Goal: Communication & Community: Answer question/provide support

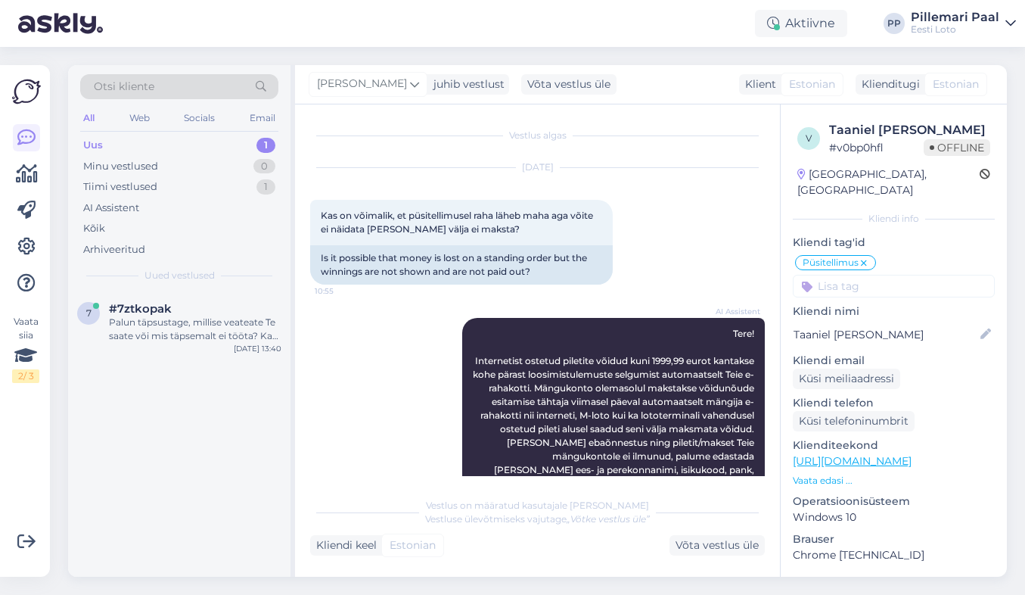
scroll to position [2732, 0]
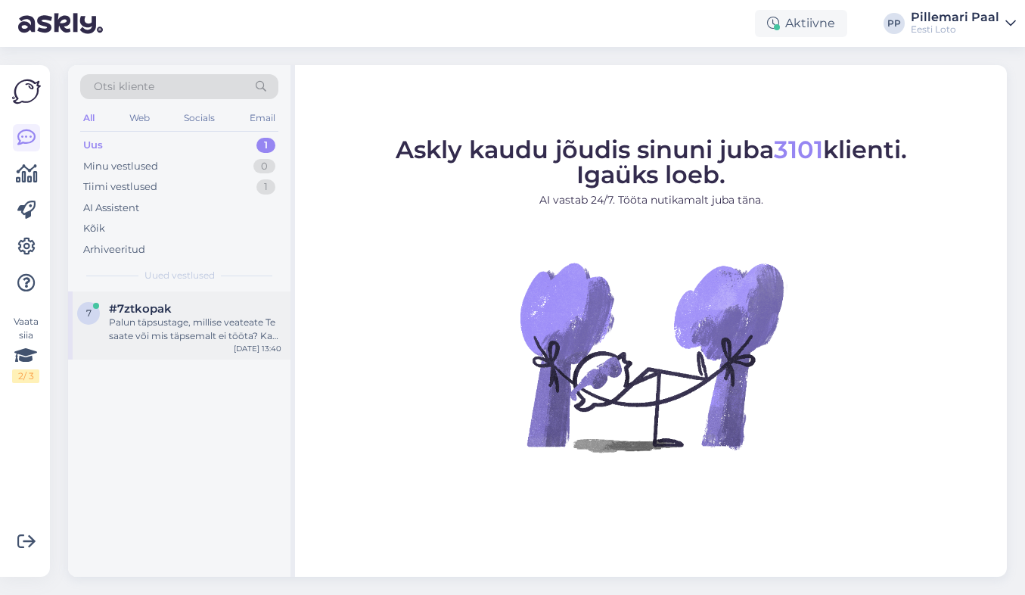
click at [214, 316] on div "Palun täpsustage, millise veateate Te saate või mis täpsemalt ei tööta? Kas ole…" at bounding box center [195, 328] width 172 height 27
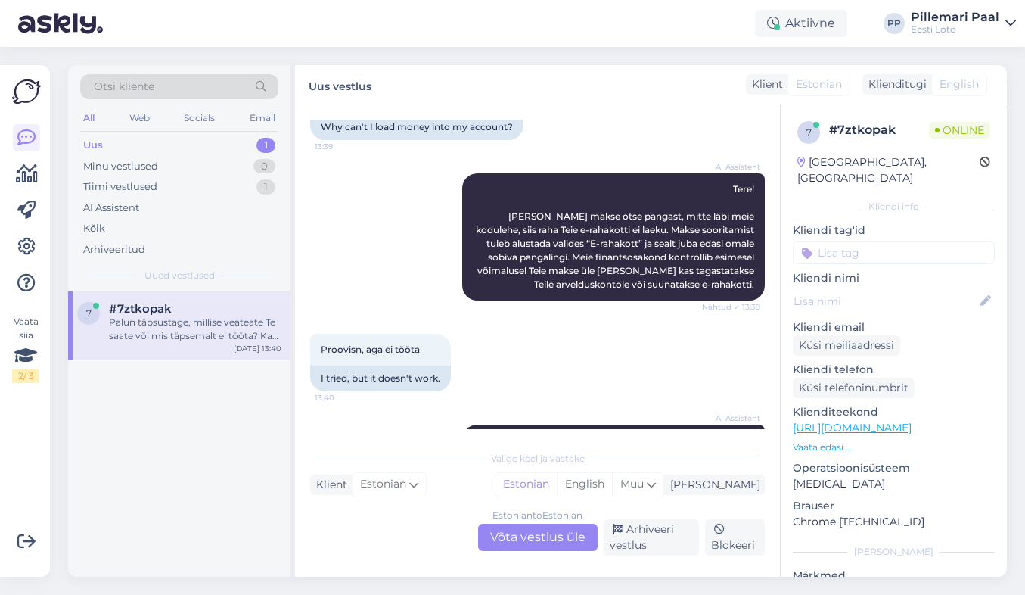
scroll to position [202, 0]
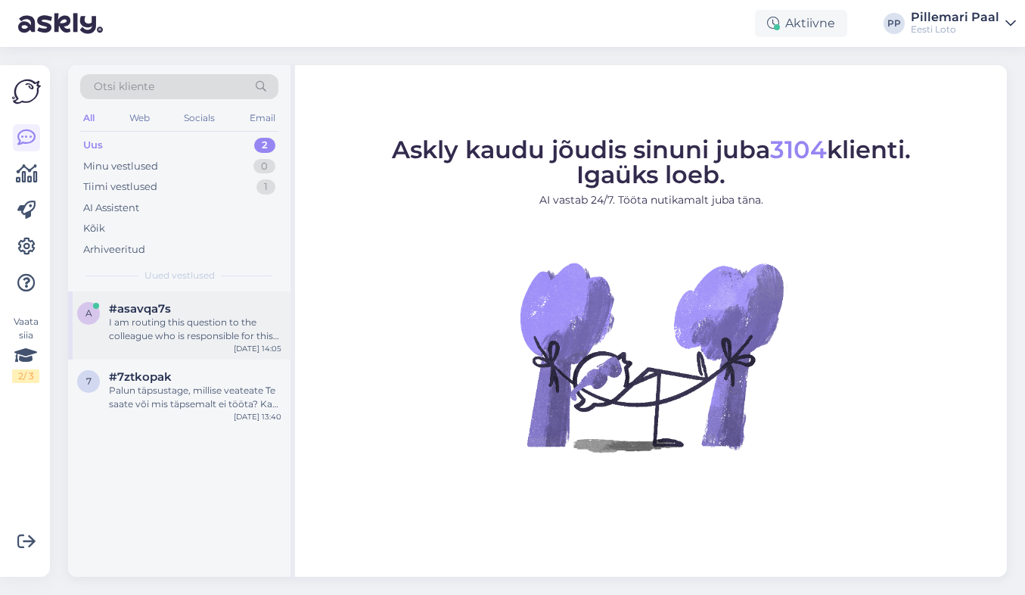
click at [208, 310] on div "#asavqa7s" at bounding box center [195, 309] width 172 height 14
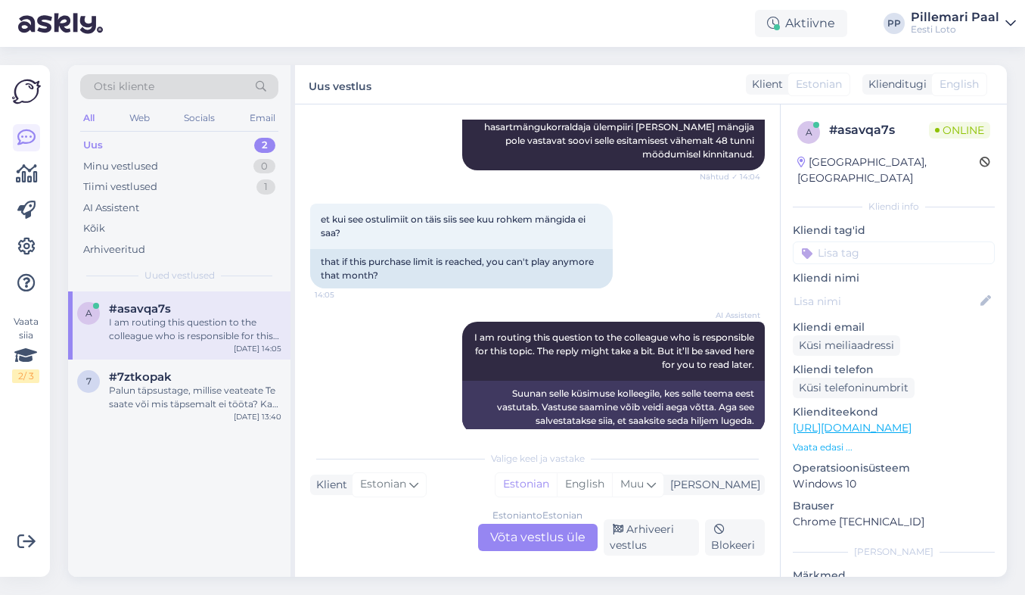
scroll to position [506, 0]
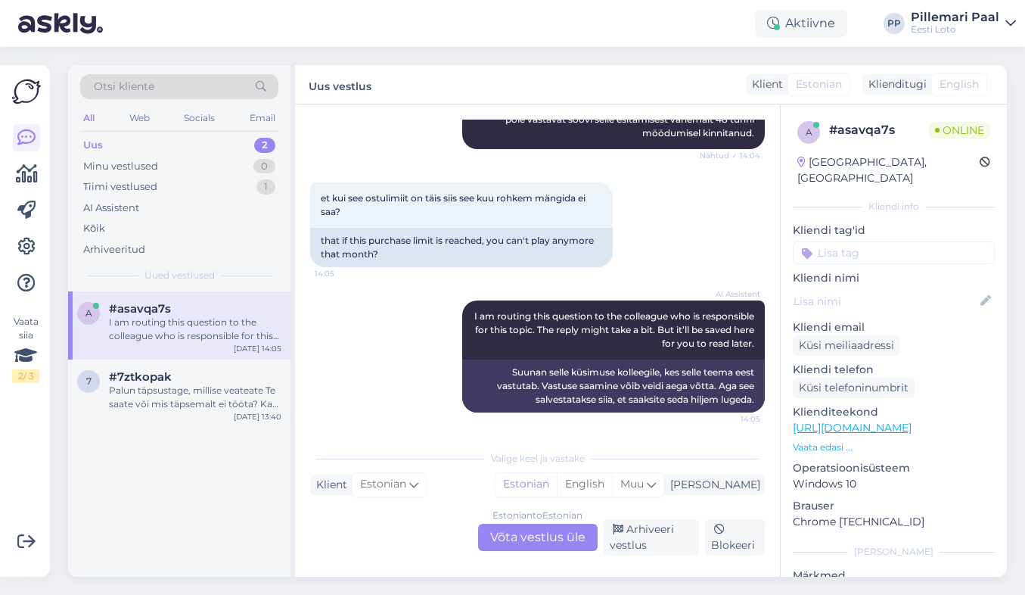
click at [513, 538] on div "Estonian to Estonian Võta vestlus üle" at bounding box center [538, 536] width 120 height 27
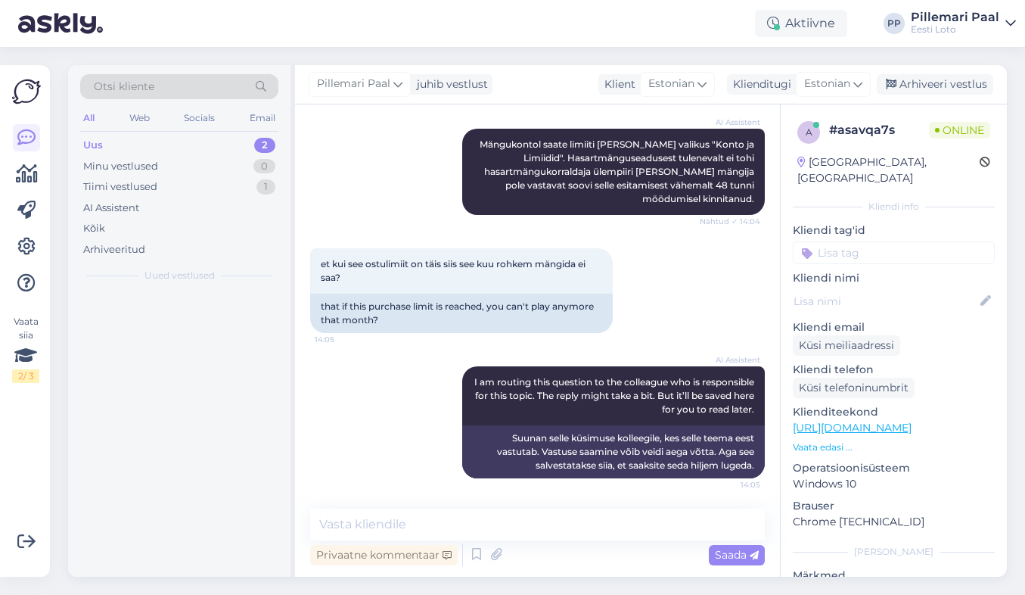
scroll to position [440, 0]
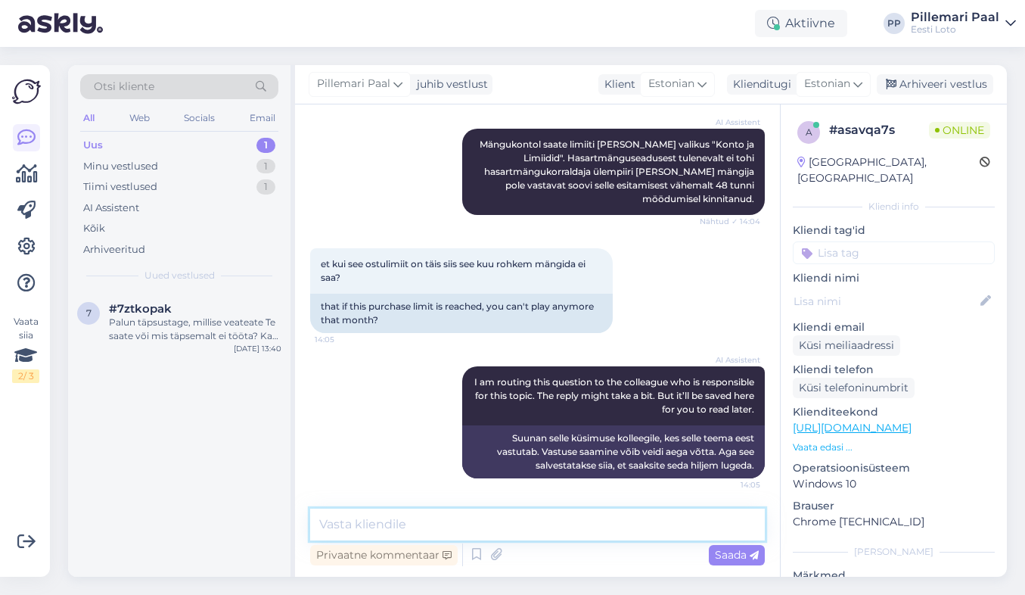
click at [390, 516] on textarea at bounding box center [537, 524] width 455 height 32
paste textarea "Kui soovite tõsta limiiti üle 2000 euro, palume Teil esitada Eesti Lotole täien…"
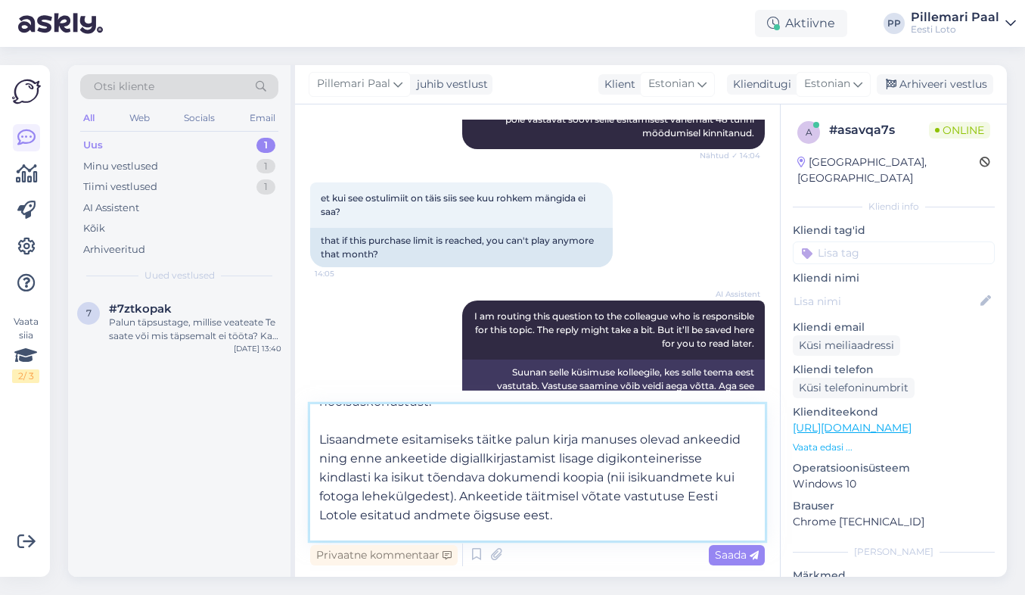
scroll to position [85, 0]
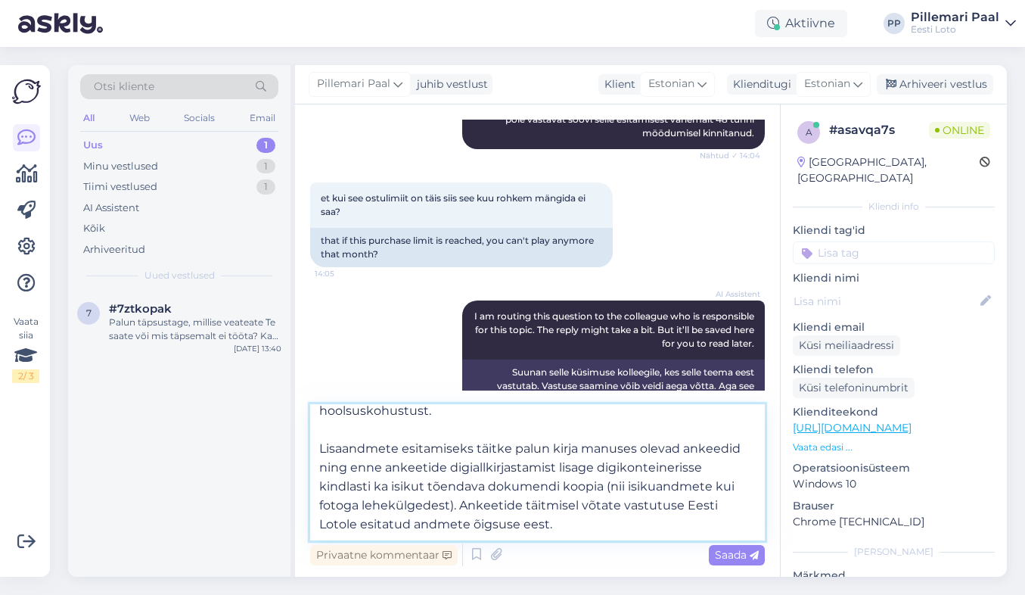
click at [643, 443] on textarea "Kui soovite tõsta limiiti üle 2000 euro, palume Teil esitada Eesti Lotole täien…" at bounding box center [537, 472] width 455 height 136
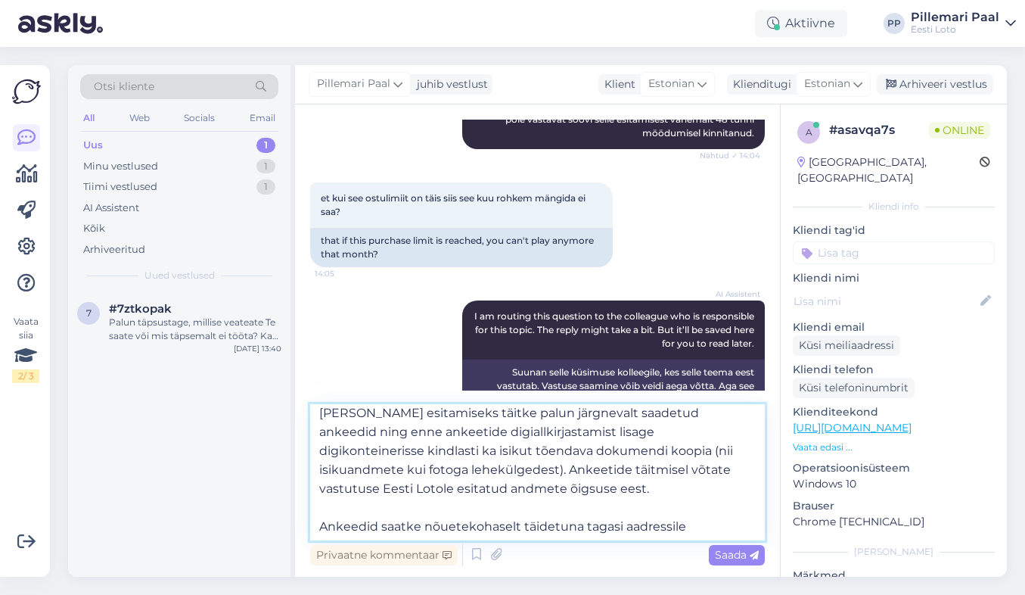
scroll to position [141, 0]
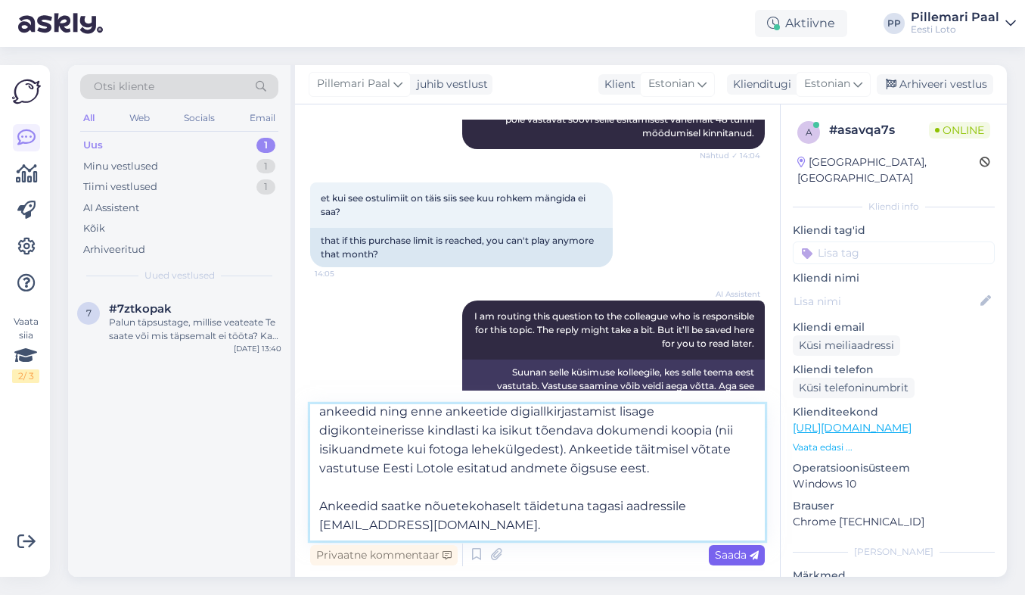
type textarea "Kui soovite tõsta limiiti üle 2000 euro, palume Teil esitada Eesti Lotole täien…"
click at [728, 545] on div "Saada" at bounding box center [737, 555] width 56 height 20
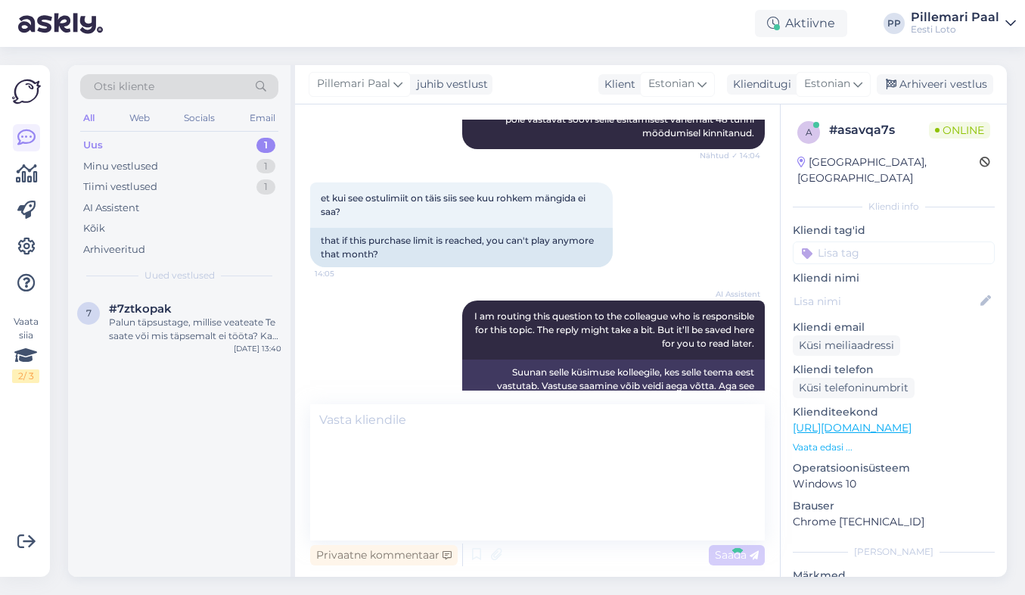
scroll to position [0, 0]
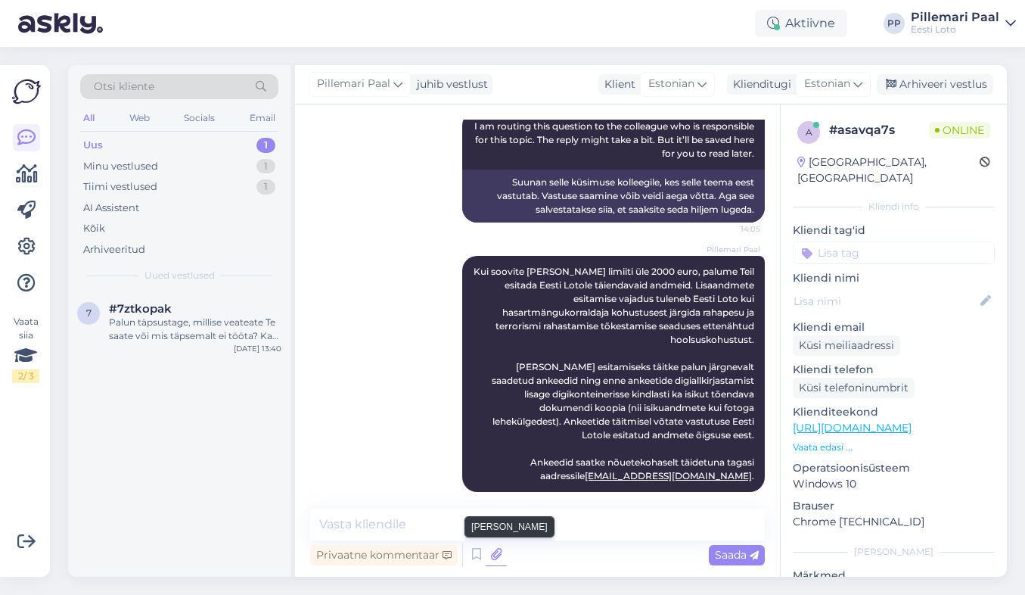
click at [492, 551] on icon at bounding box center [496, 554] width 21 height 23
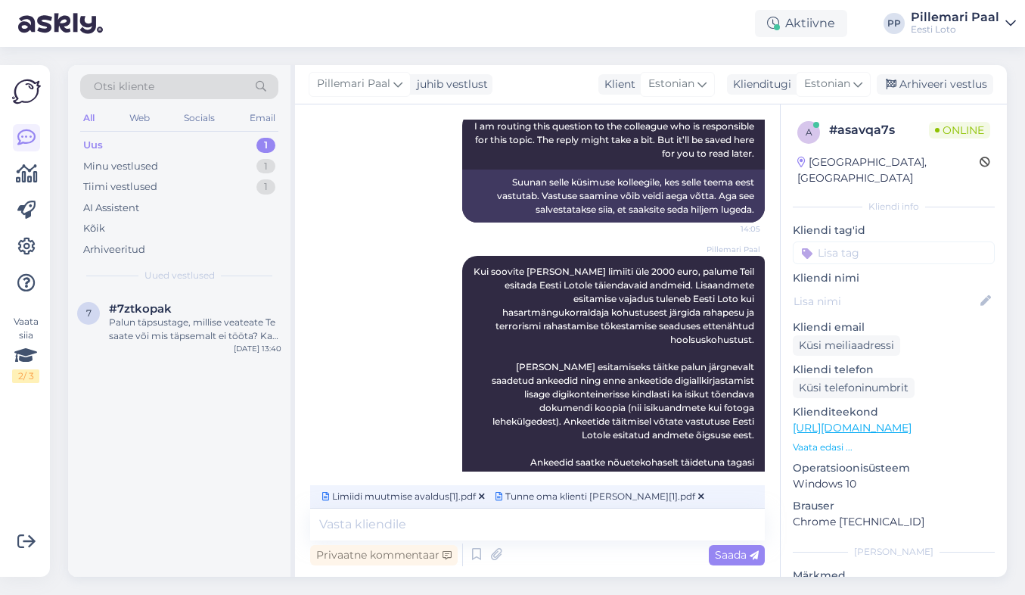
scroll to position [719, 0]
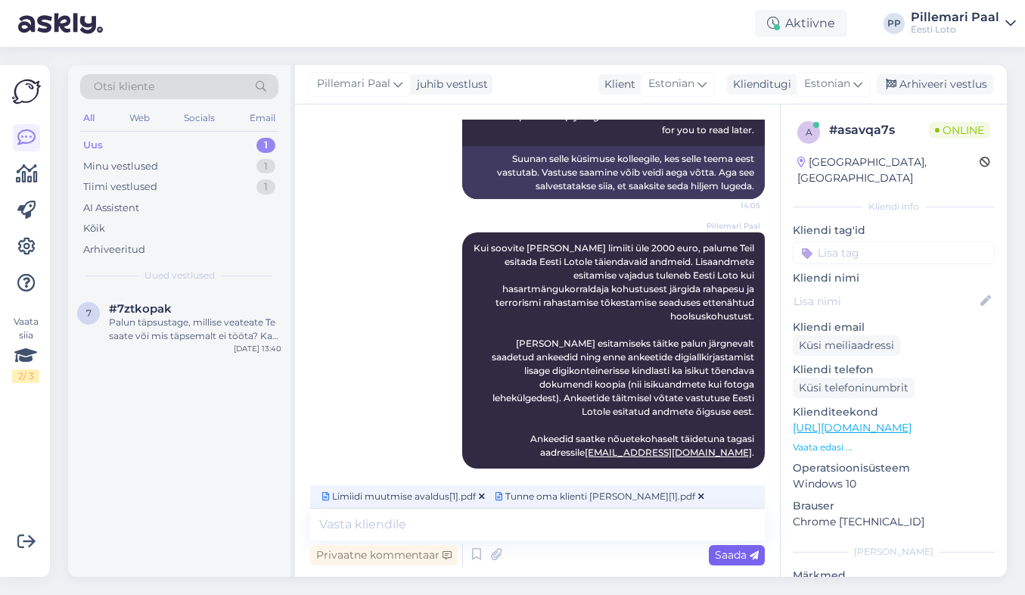
click at [731, 554] on span "Saada" at bounding box center [737, 555] width 44 height 14
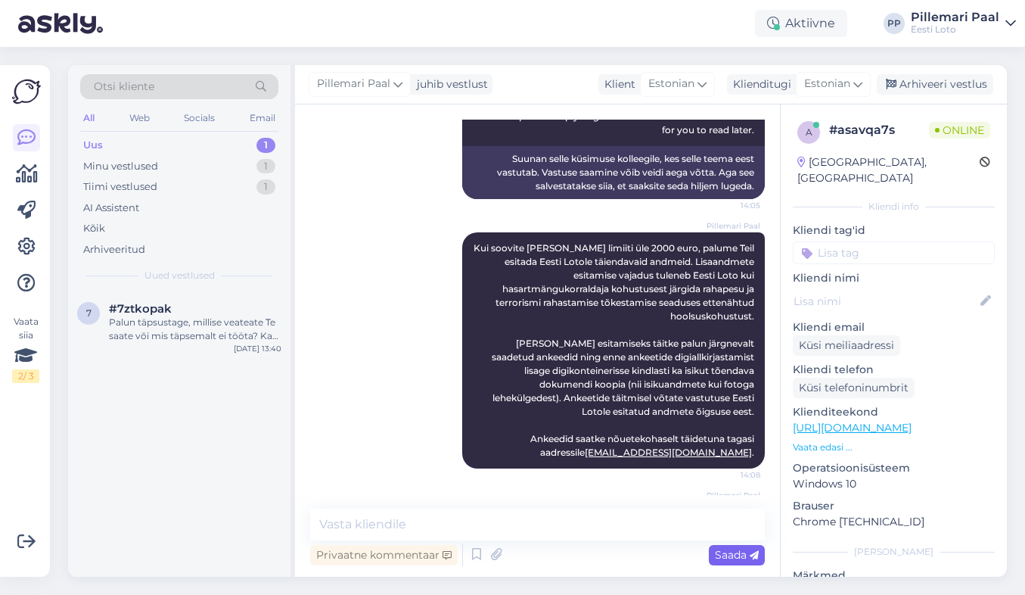
scroll to position [828, 0]
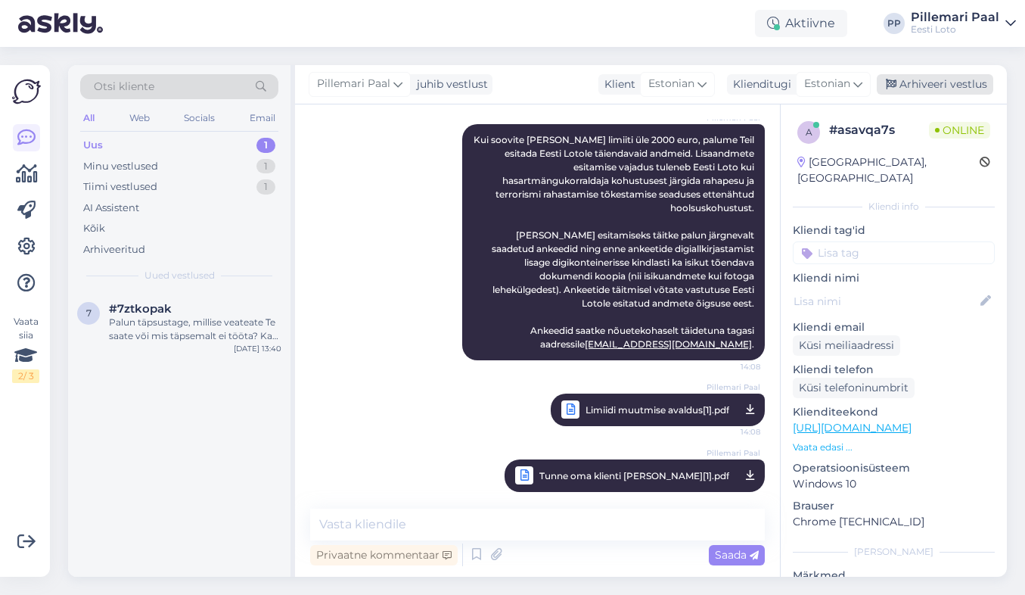
click at [927, 82] on div "Arhiveeri vestlus" at bounding box center [935, 84] width 116 height 20
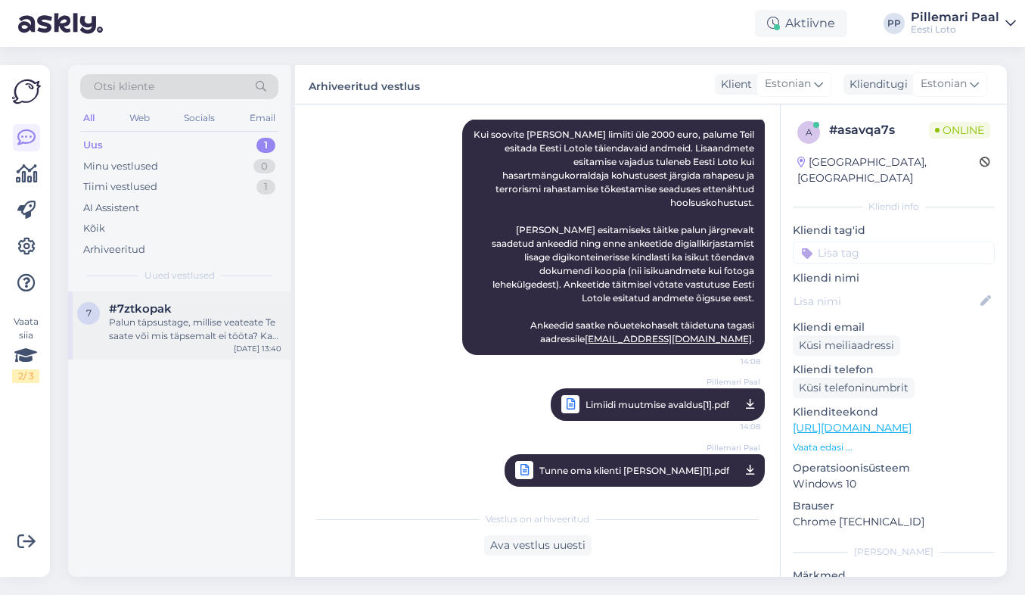
click at [169, 336] on div "Palun täpsustage, millise veateate Te saate või mis täpsemalt ei tööta? Kas ole…" at bounding box center [195, 328] width 172 height 27
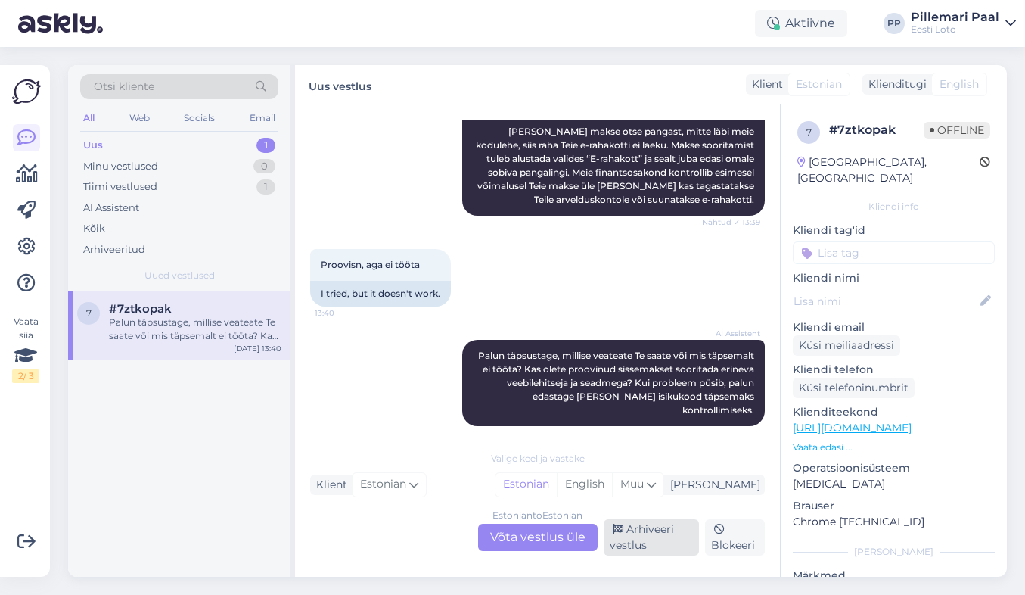
click at [648, 546] on div "Arhiveeri vestlus" at bounding box center [652, 537] width 96 height 36
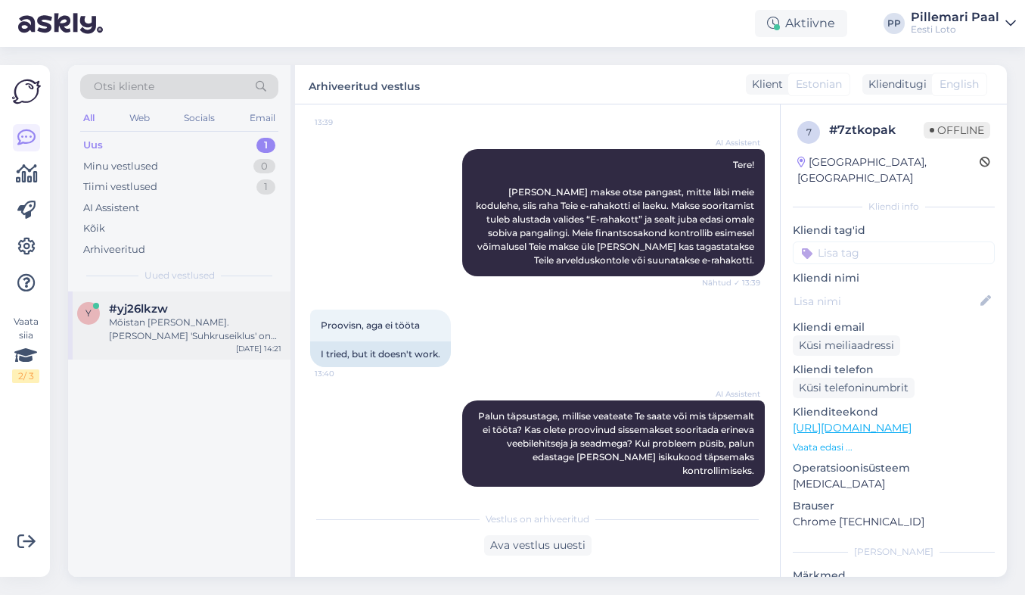
click at [194, 316] on div "Mõistan Teie pahameelt. Mäng 'Suhkruseiklus' on tehnilistel põhjustel hetkel ee…" at bounding box center [195, 328] width 172 height 27
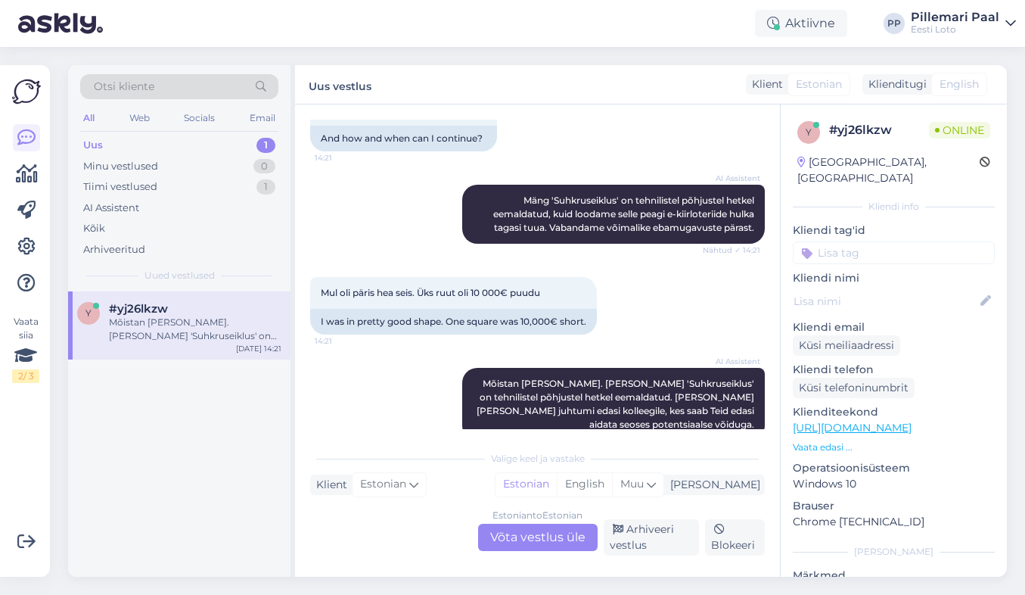
scroll to position [371, 0]
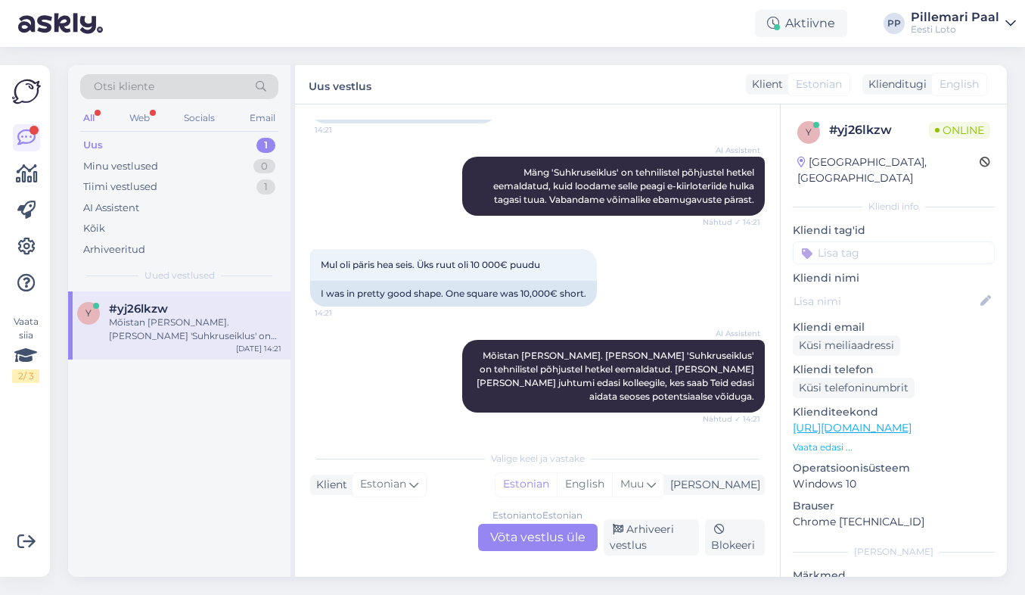
click at [504, 538] on div "Estonian to Estonian Võta vestlus üle" at bounding box center [538, 536] width 120 height 27
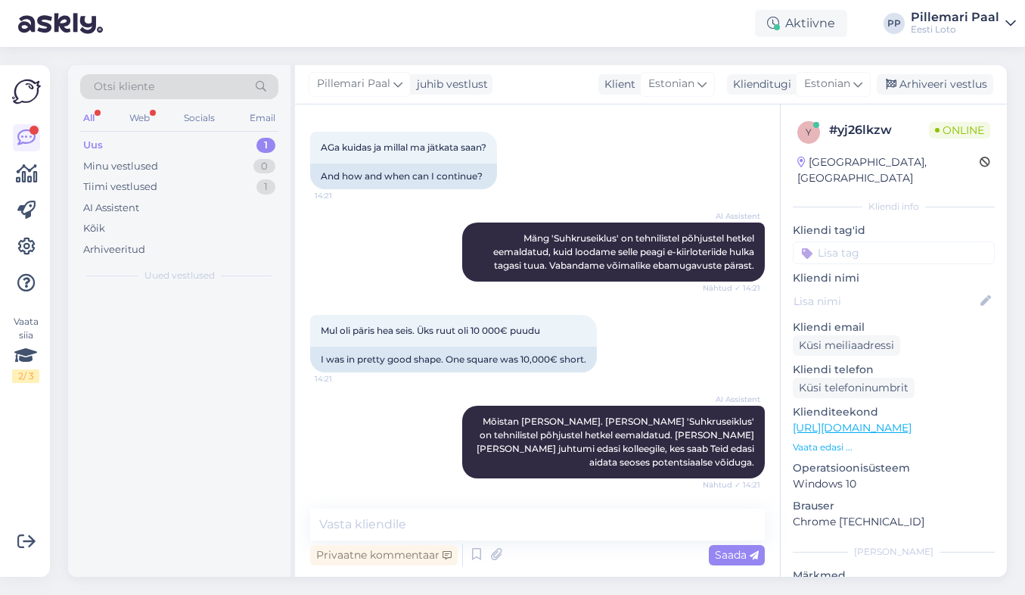
scroll to position [306, 0]
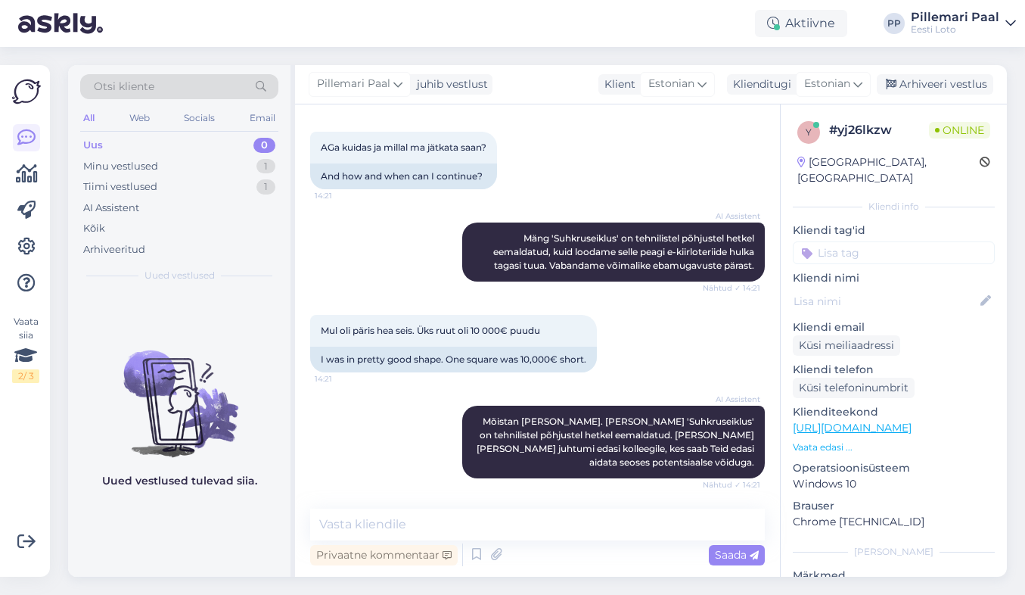
click at [879, 241] on input at bounding box center [894, 252] width 202 height 23
type input "ai"
click at [856, 288] on span "AI-viga" at bounding box center [866, 292] width 33 height 9
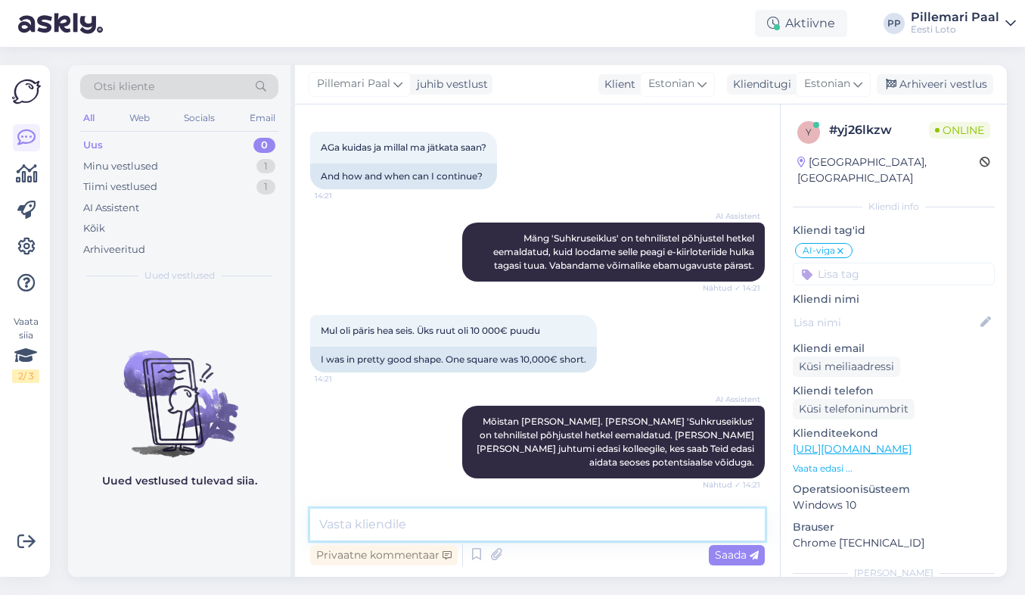
click at [563, 527] on textarea at bounding box center [537, 524] width 455 height 32
paste textarea "Tõrkega piletit on võimalik uuesti läbi mängida, valides Minu piletid – e-kiirl…"
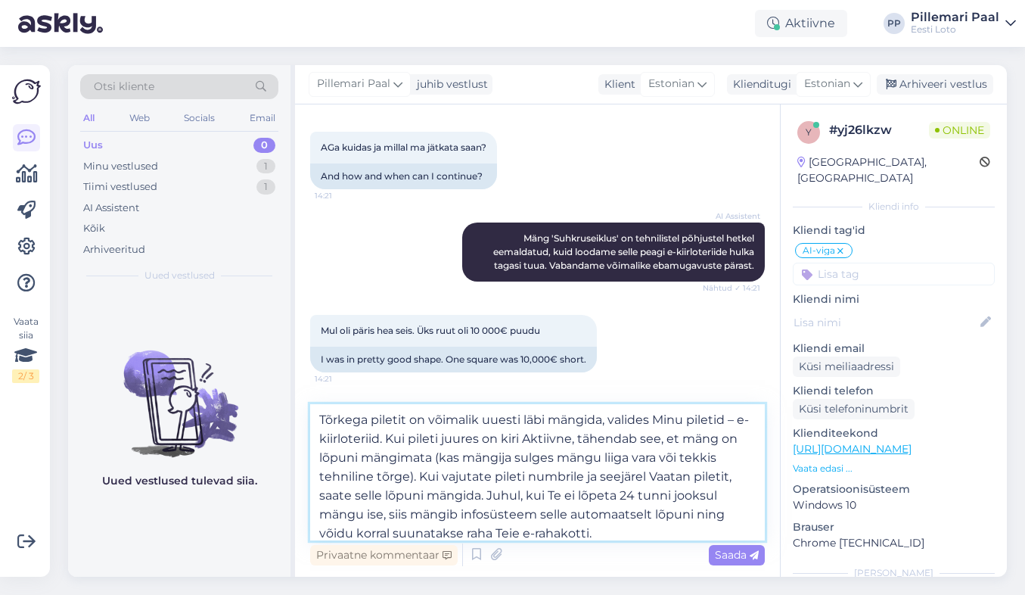
scroll to position [371, 0]
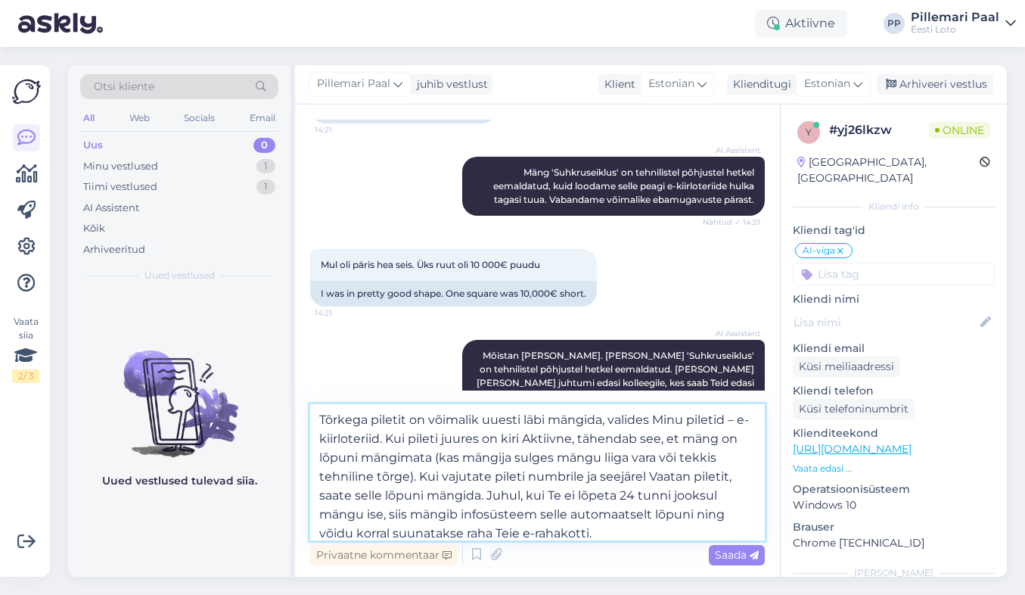
click at [654, 415] on textarea "Tõrkega piletit on võimalik uuesti läbi mängida, valides Minu piletid – e-kiirl…" at bounding box center [537, 472] width 455 height 136
click at [728, 420] on textarea "Tõrkega piletit on võimalik uuesti läbi mängida, valides "Minu piletid – e-kiir…" at bounding box center [537, 472] width 455 height 136
click at [320, 440] on textarea "Tõrkega piletit on võimalik uuesti läbi mängida, valides "Minu piletid" – e-kii…" at bounding box center [537, 472] width 455 height 136
click at [395, 436] on textarea "Tõrkega piletit on võimalik uuesti läbi mängida, valides "Minu piletid" – "e-ki…" at bounding box center [537, 472] width 455 height 136
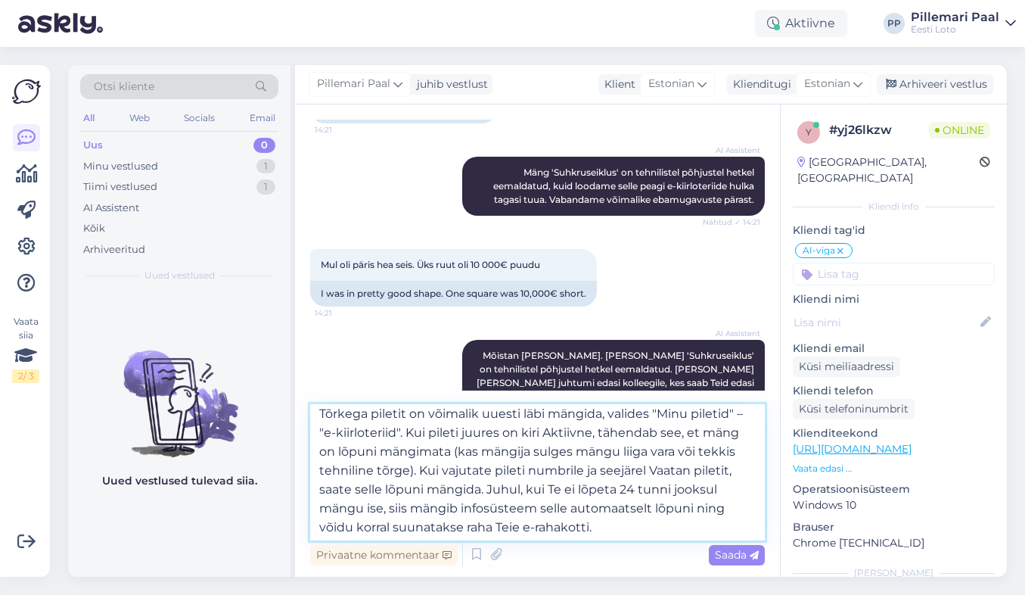
scroll to position [8, 0]
click at [648, 466] on textarea "Tõrkega piletit on võimalik uuesti läbi mängida, valides "Minu piletid" – "e-ki…" at bounding box center [537, 472] width 455 height 136
click at [731, 466] on textarea "Tõrkega piletit on võimalik uuesti läbi mängida, valides "Minu piletid" – "e-ki…" at bounding box center [537, 472] width 455 height 136
type textarea "Tõrkega piletit on võimalik uuesti läbi mängida, valides "Minu piletid" – "e-ki…"
click at [649, 527] on textarea "Tõrkega piletit on võimalik uuesti läbi mängida, valides "Minu piletid" – "e-ki…" at bounding box center [537, 472] width 455 height 136
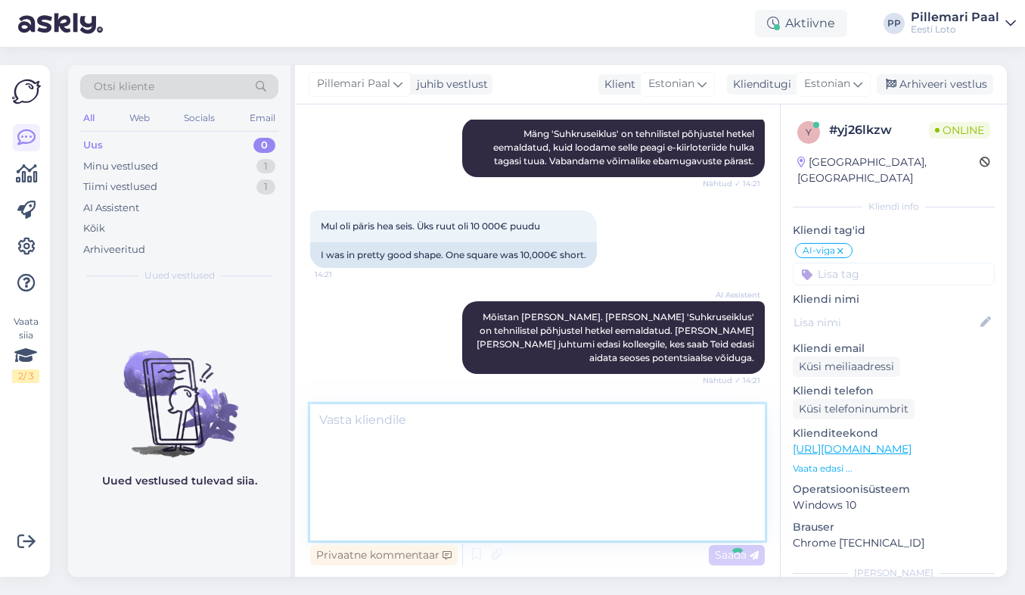
scroll to position [0, 0]
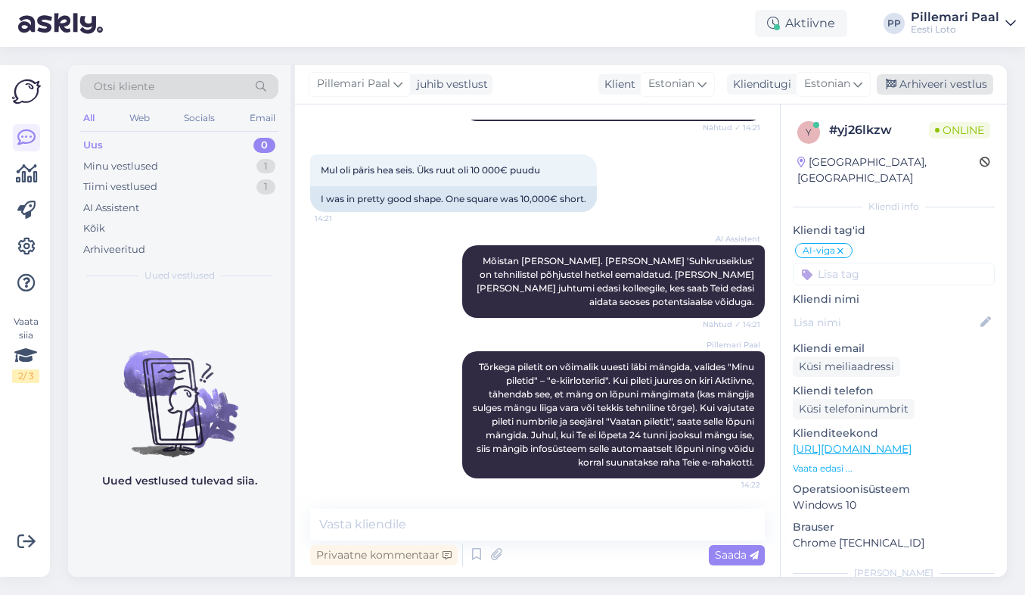
click at [949, 76] on div "Arhiveeri vestlus" at bounding box center [935, 84] width 116 height 20
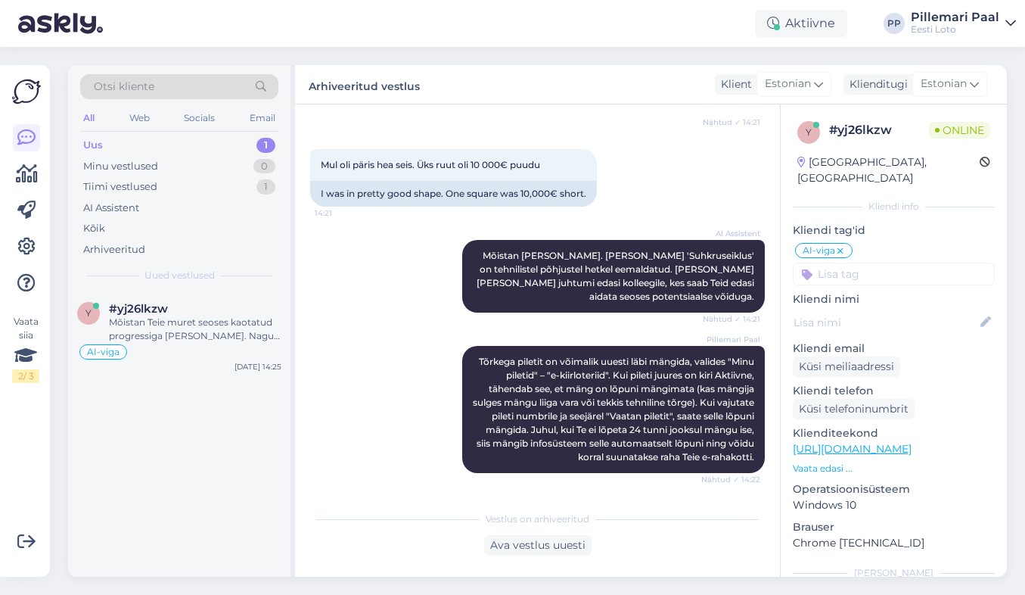
scroll to position [682, 0]
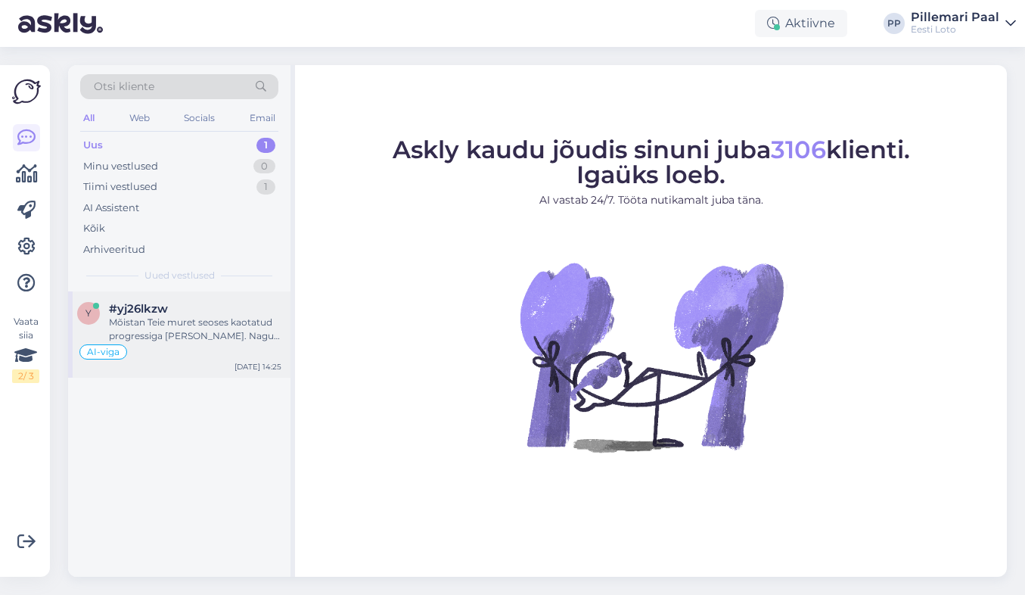
click at [158, 318] on div "Mõistan Teie muret seoses kaotatud progressiga [PERSON_NAME]. Nagu eelnevalt ma…" at bounding box center [195, 328] width 172 height 27
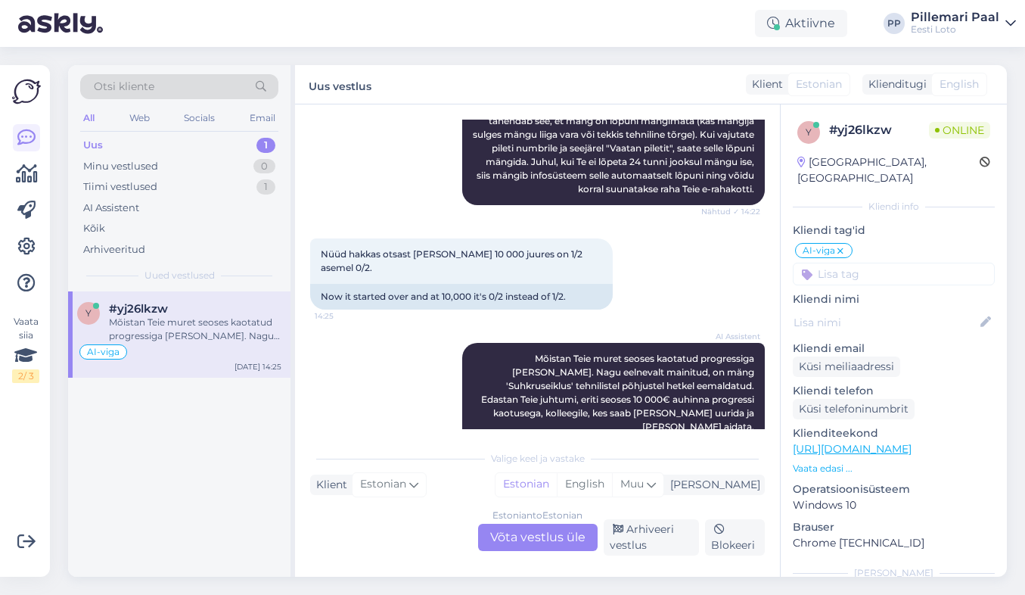
scroll to position [742, 0]
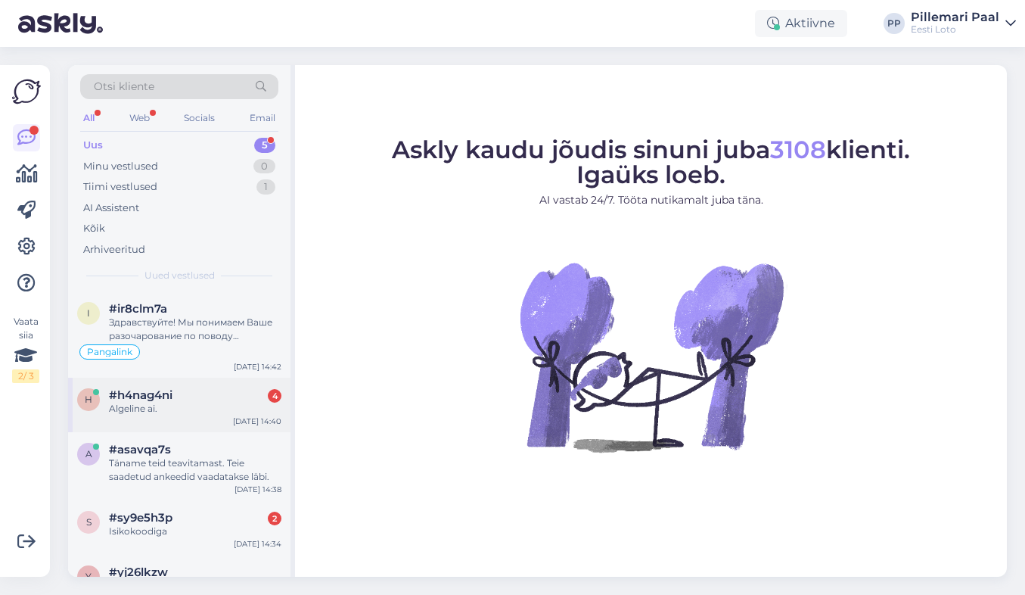
scroll to position [64, 0]
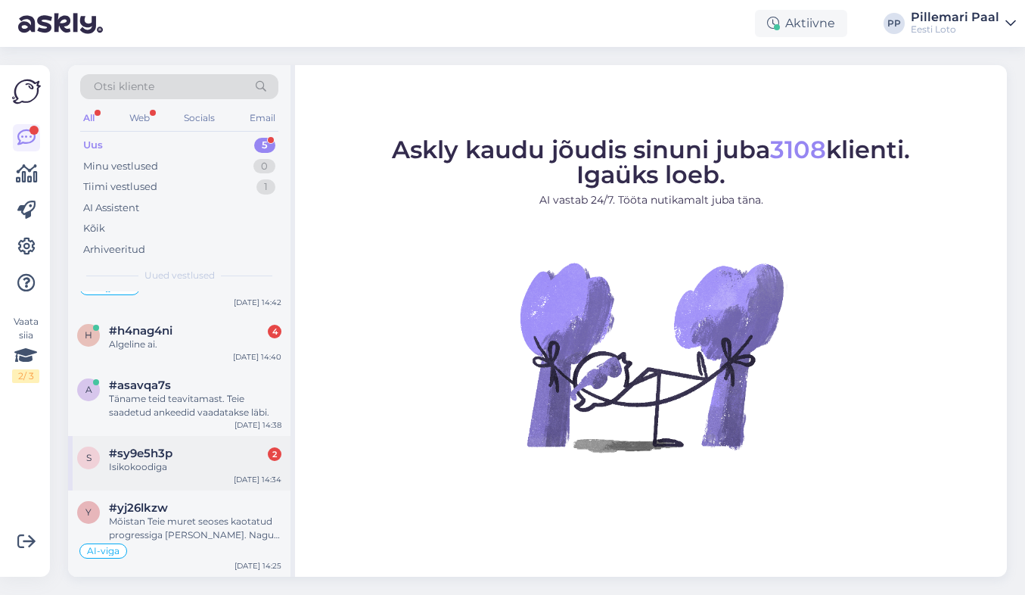
click at [200, 471] on div "Isikokoodiga" at bounding box center [195, 467] width 172 height 14
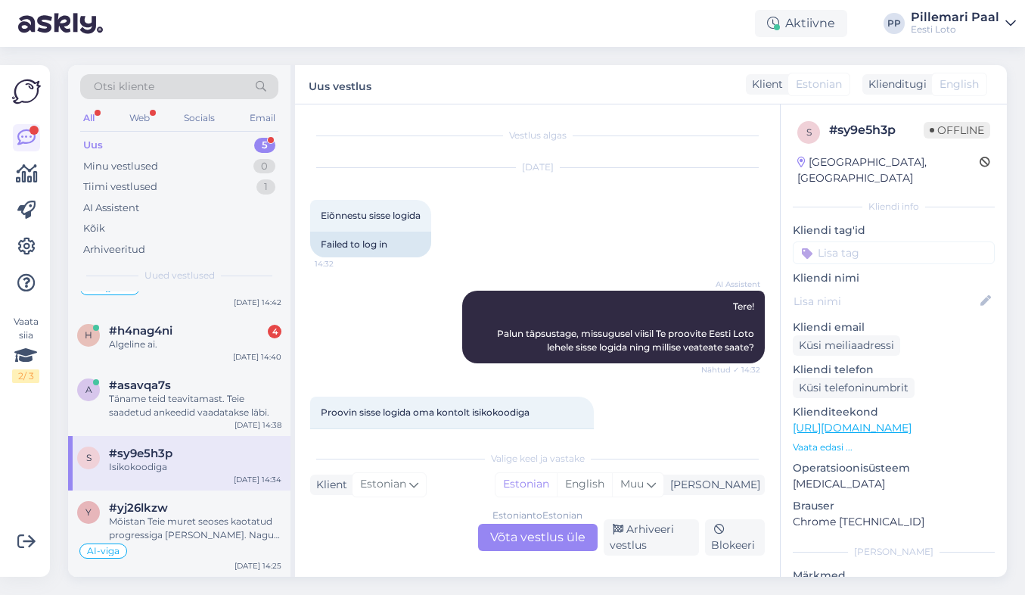
scroll to position [132, 0]
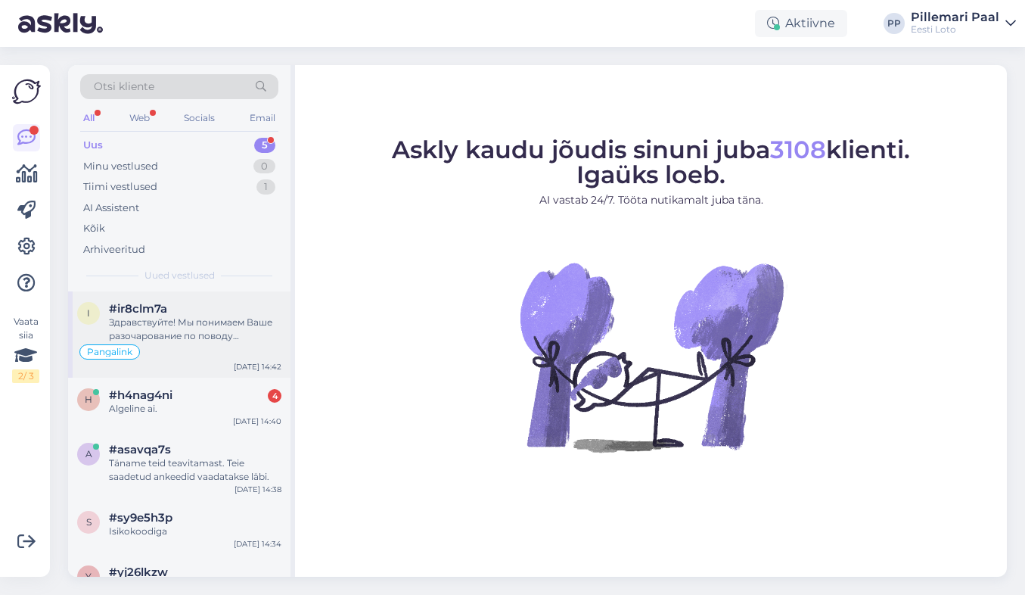
scroll to position [64, 0]
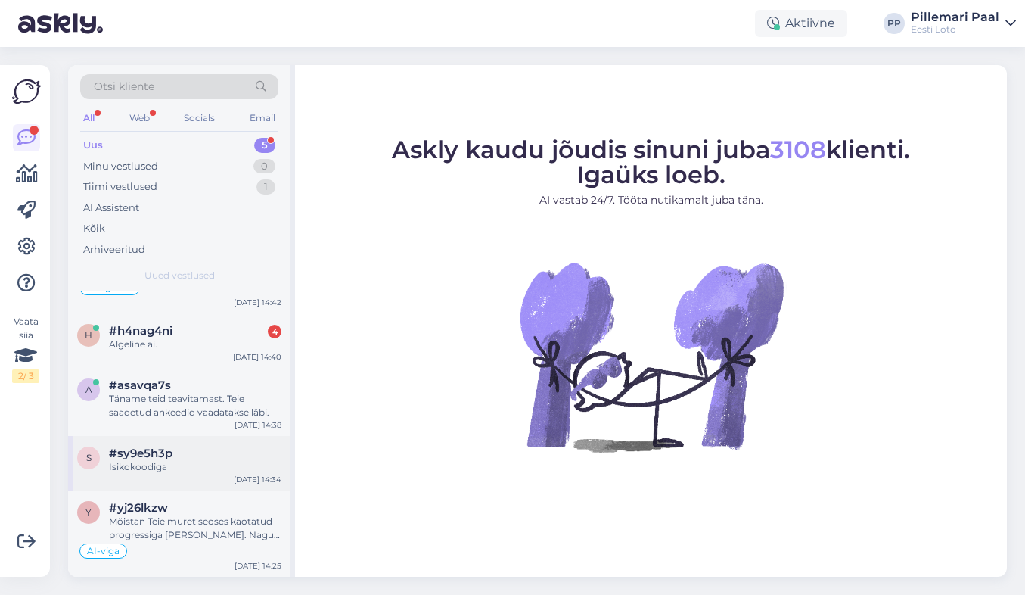
click at [186, 459] on div "#sy9e5h3p" at bounding box center [195, 453] width 172 height 14
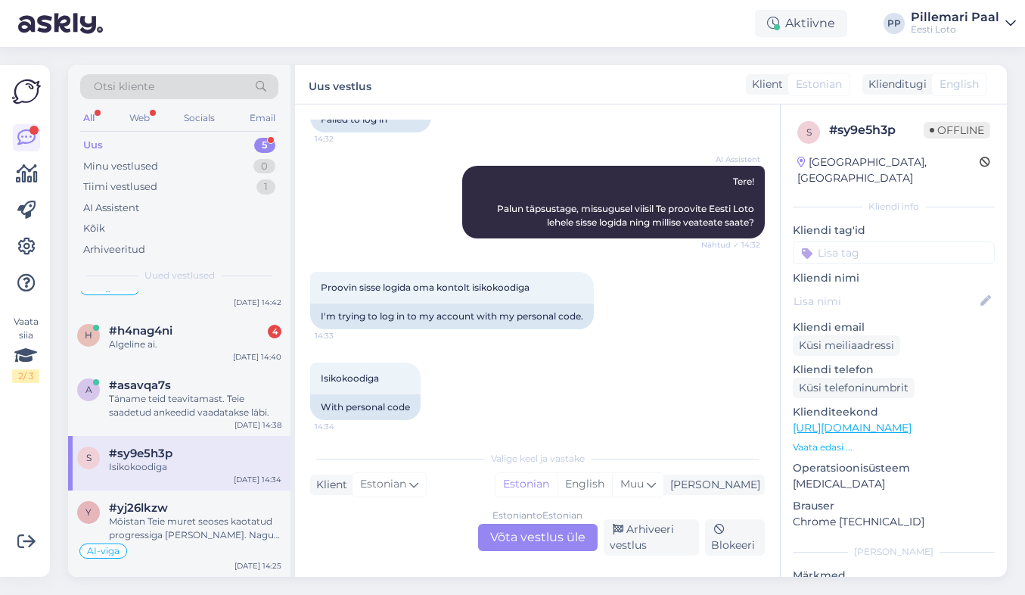
scroll to position [132, 0]
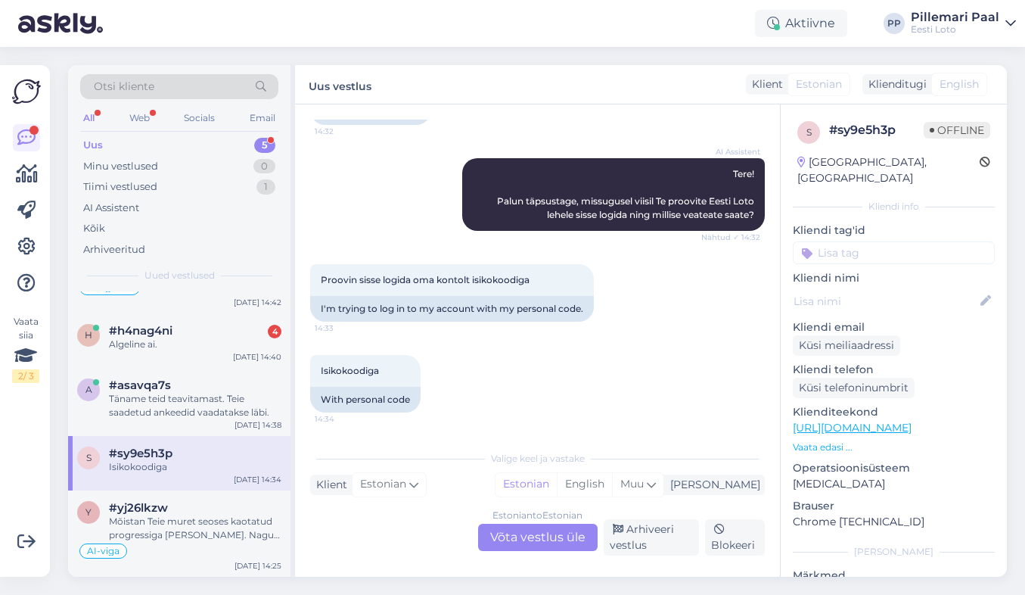
click at [536, 534] on div "Estonian to Estonian Võta vestlus üle" at bounding box center [538, 536] width 120 height 27
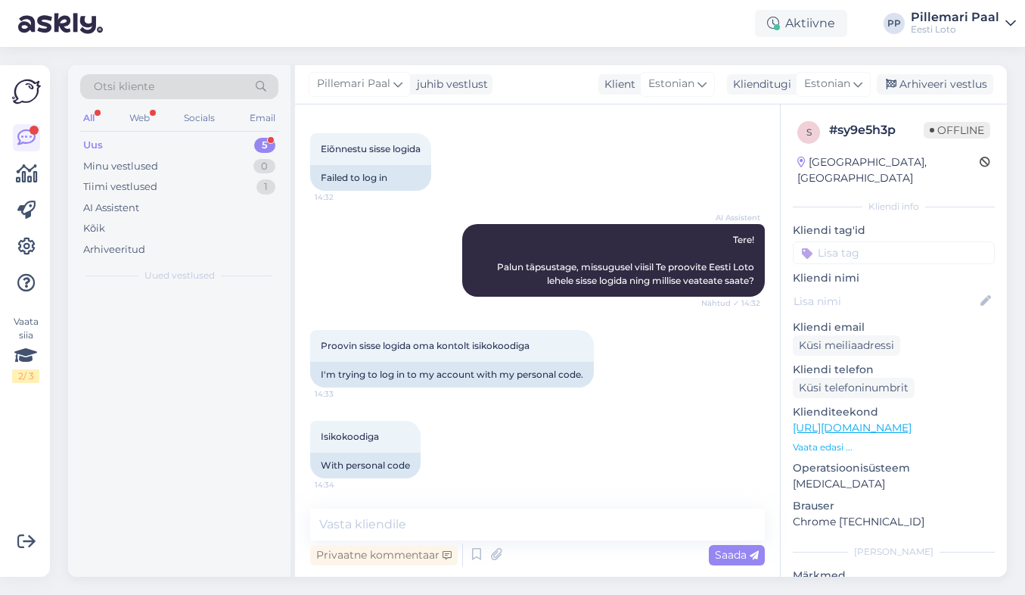
scroll to position [0, 0]
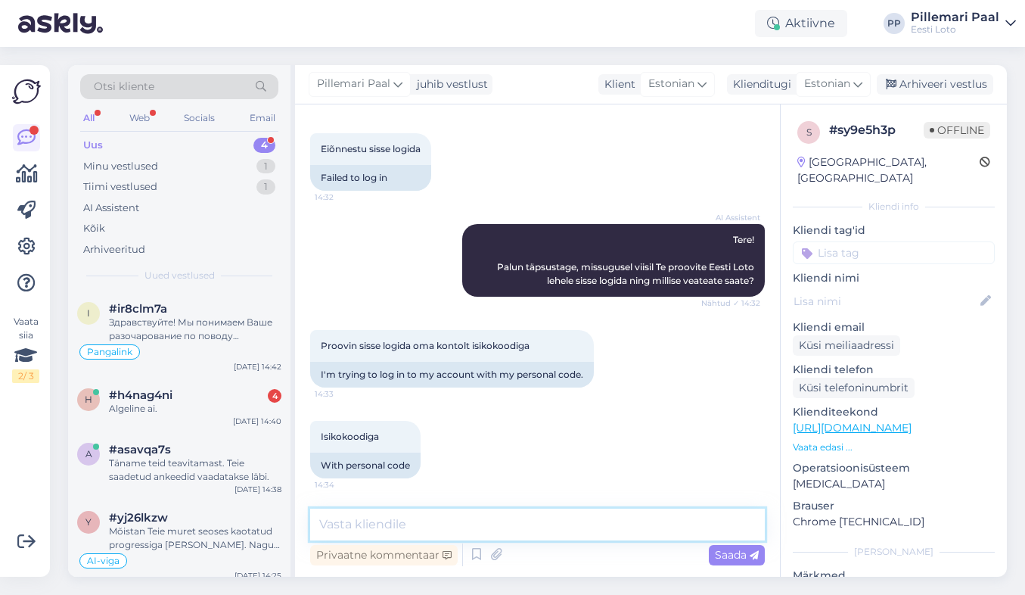
click at [533, 535] on textarea at bounding box center [537, 524] width 455 height 32
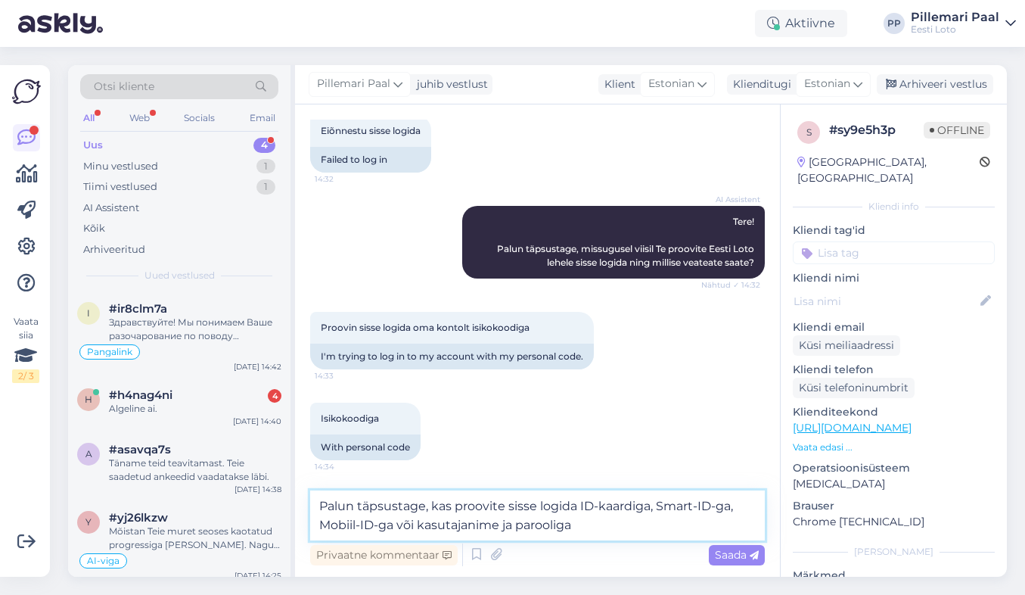
type textarea "Palun täpsustage, kas proovite sisse logida ID-kaardiga, Smart-ID-ga, Mobiil-ID…"
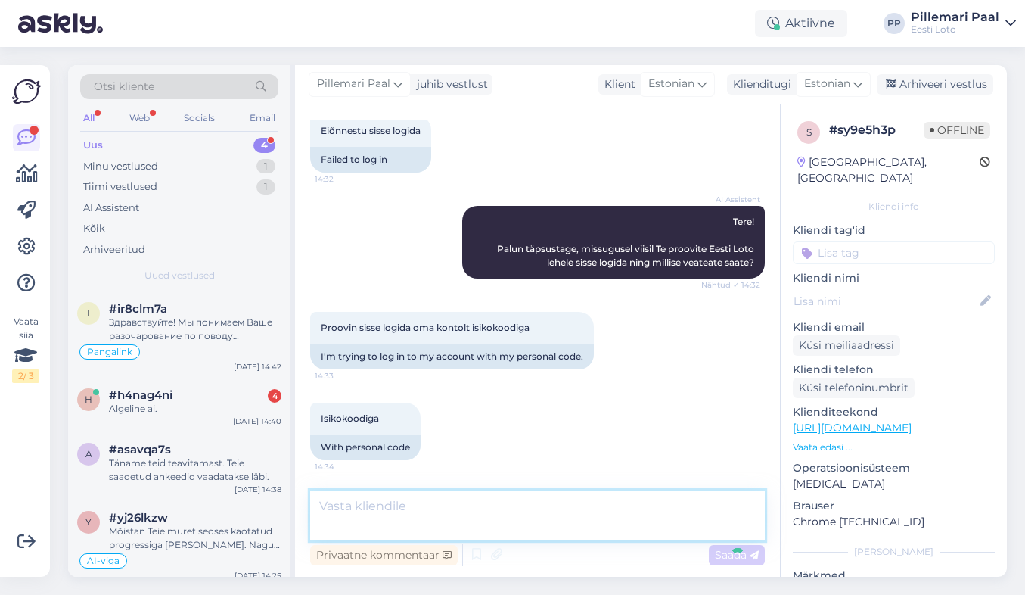
scroll to position [145, 0]
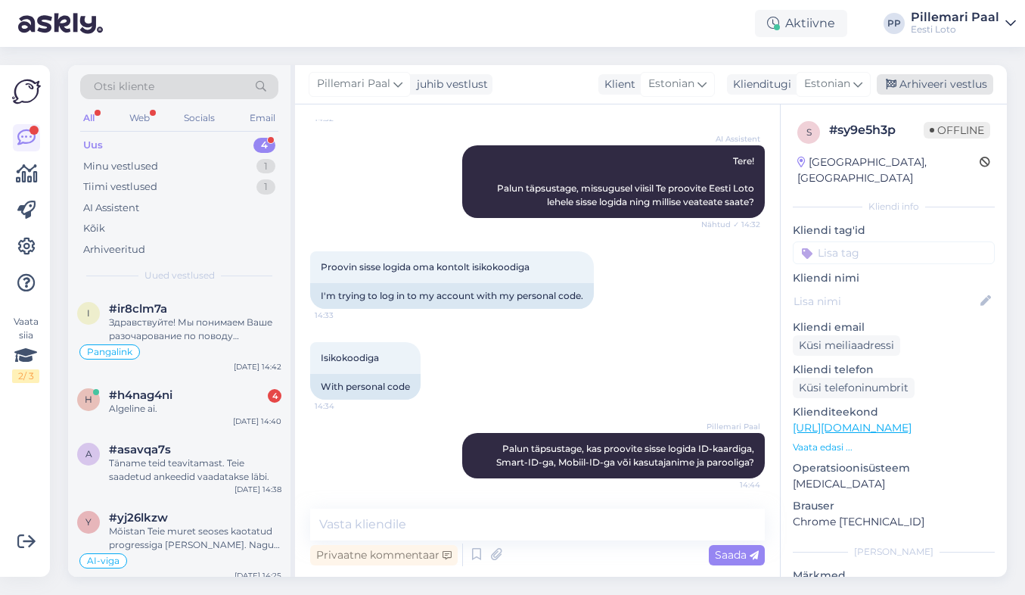
click at [914, 78] on div "Arhiveeri vestlus" at bounding box center [935, 84] width 116 height 20
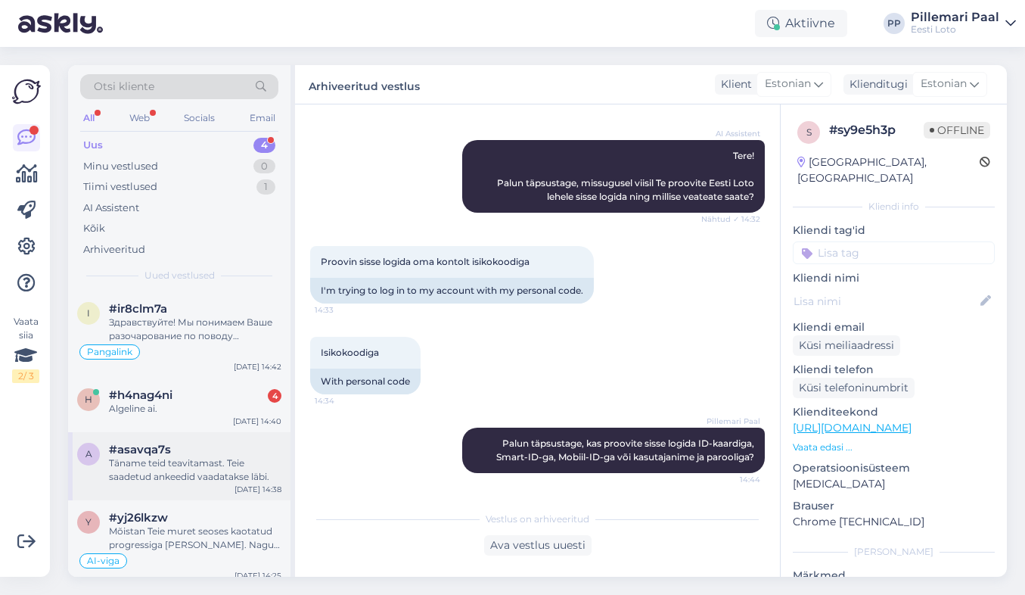
scroll to position [10, 0]
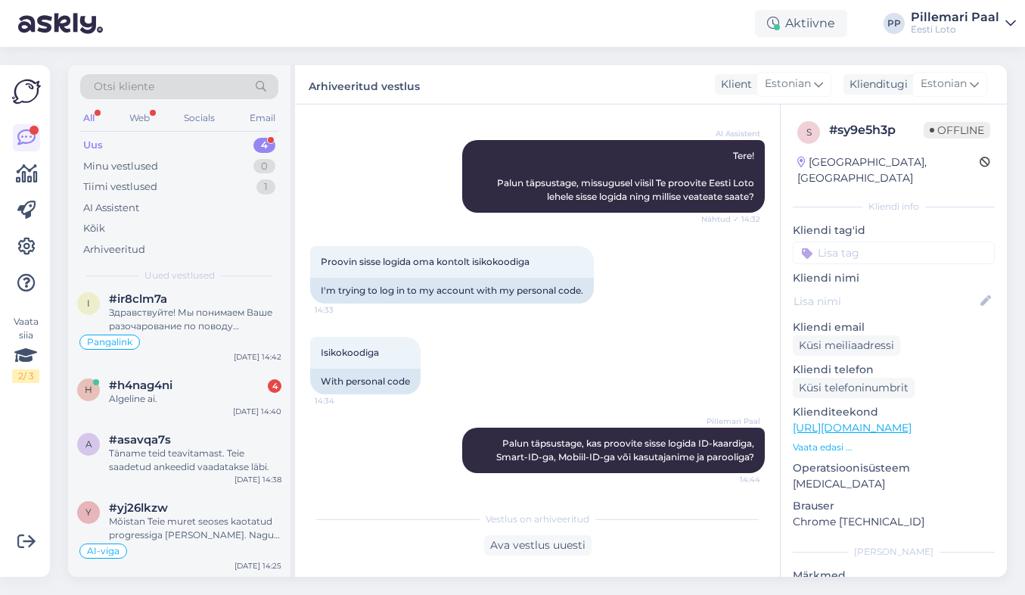
click at [838, 241] on input at bounding box center [894, 252] width 202 height 23
type input "siss"
click at [887, 288] on span "Sisselogimine" at bounding box center [894, 292] width 62 height 9
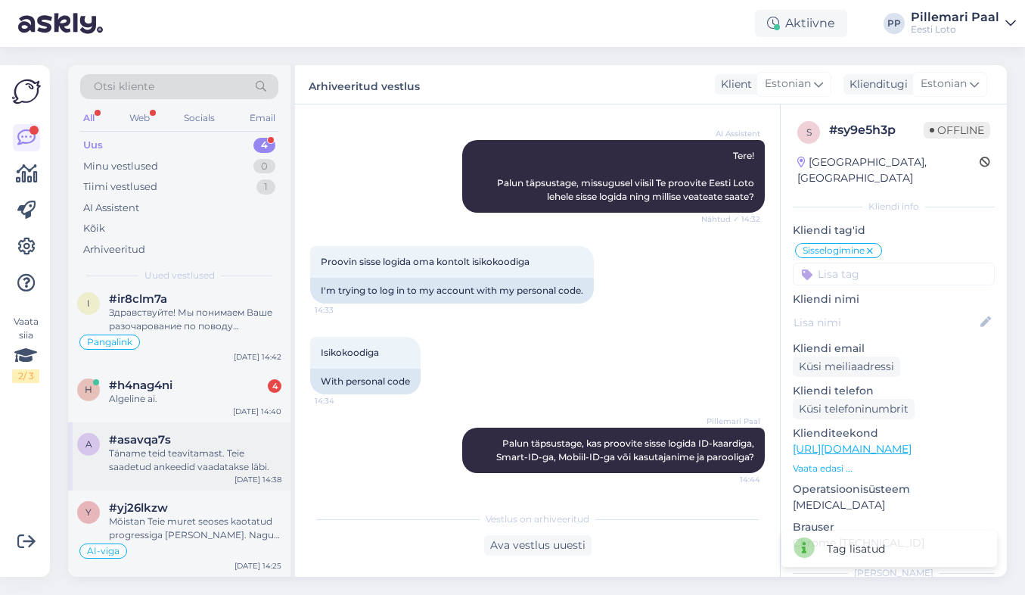
click at [184, 455] on div "Täname teid teavitamast. Teie saadetud ankeedid vaadatakse läbi." at bounding box center [195, 459] width 172 height 27
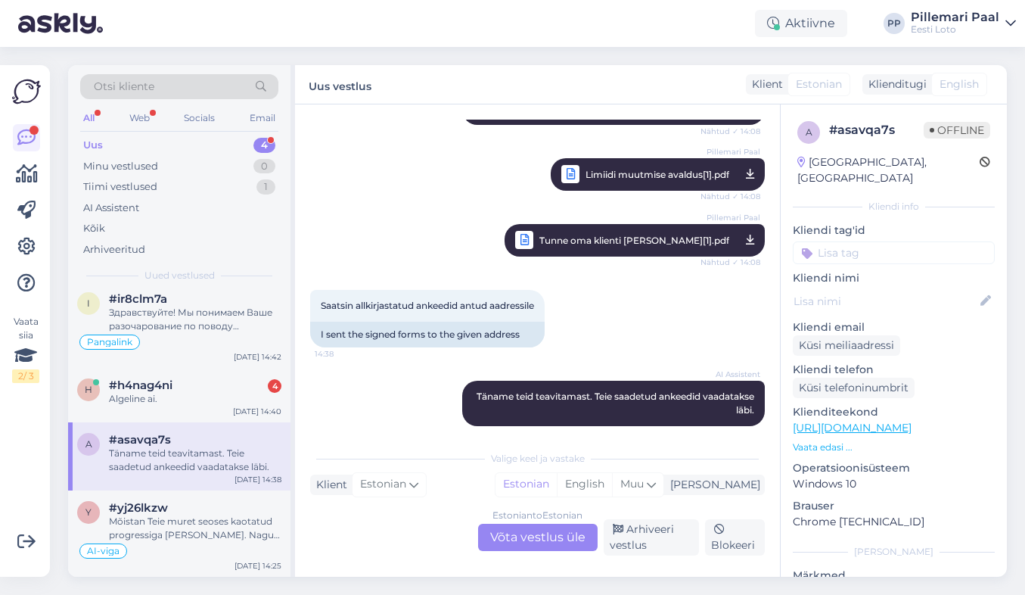
click at [612, 329] on div "Saatsin allkirjastatud ankeedid antud aadressile 14:38 I sent the signed forms …" at bounding box center [537, 318] width 455 height 91
click at [641, 536] on div "Arhiveeri vestlus" at bounding box center [652, 537] width 96 height 36
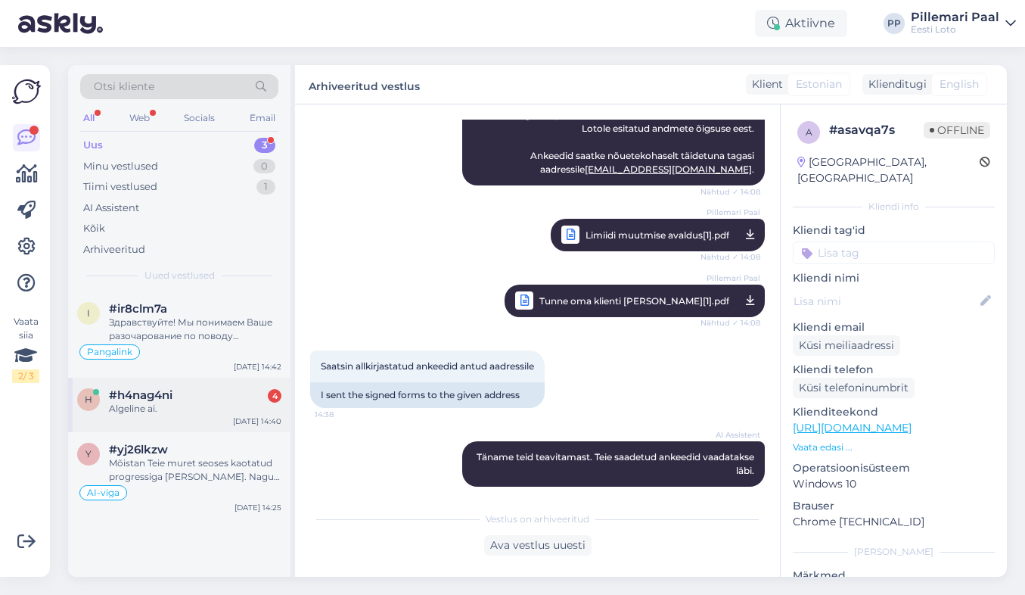
click at [182, 409] on div "Algeline ai." at bounding box center [195, 409] width 172 height 14
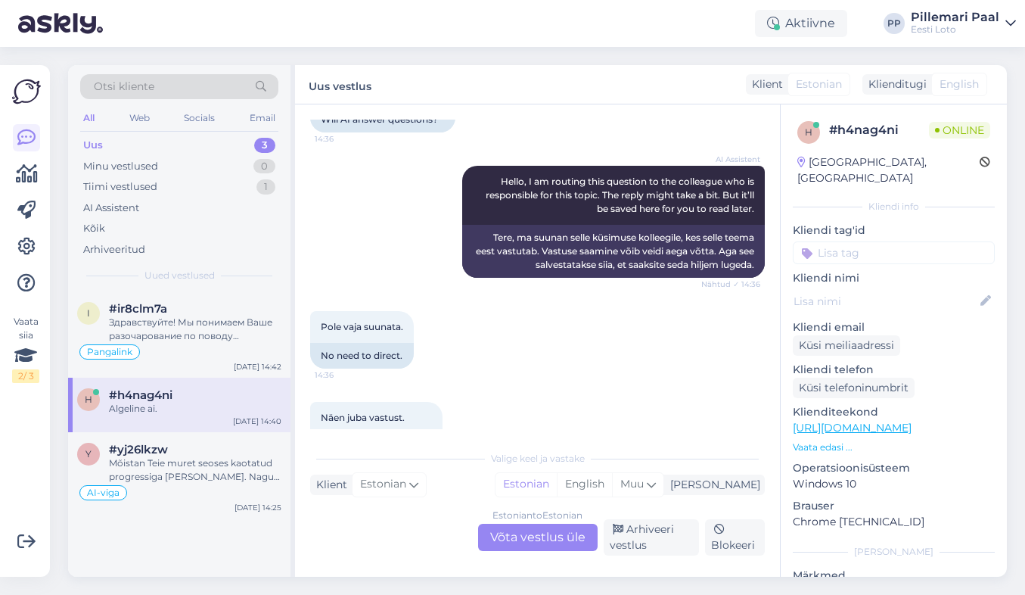
scroll to position [353, 0]
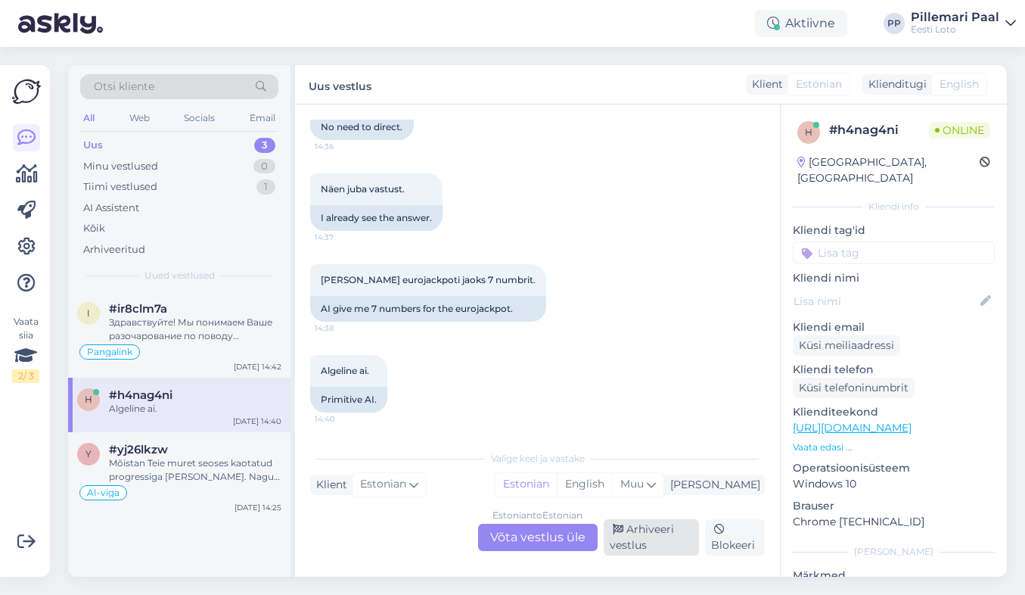
click at [622, 547] on div "Arhiveeri vestlus" at bounding box center [652, 537] width 96 height 36
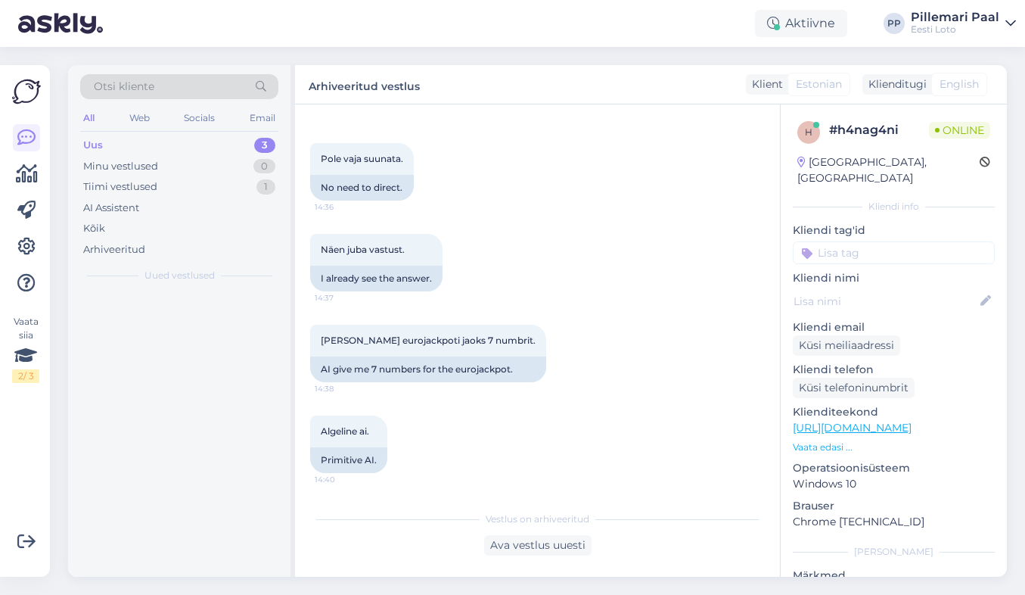
scroll to position [293, 0]
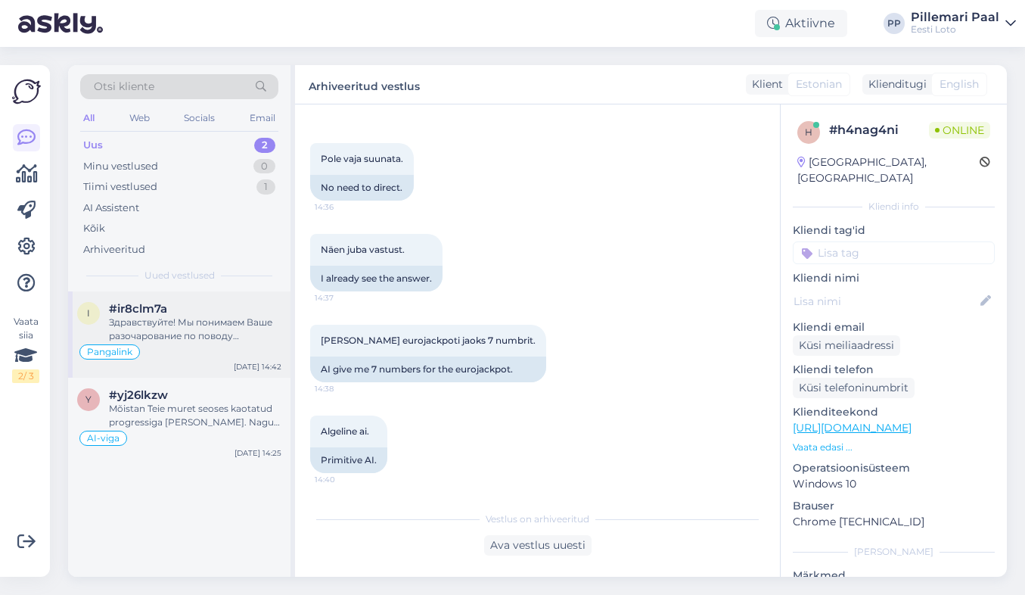
click at [194, 326] on div "Здравствуйте! Мы понимаем Ваше разочарование по поводу повторяющихся проблем с …" at bounding box center [195, 328] width 172 height 27
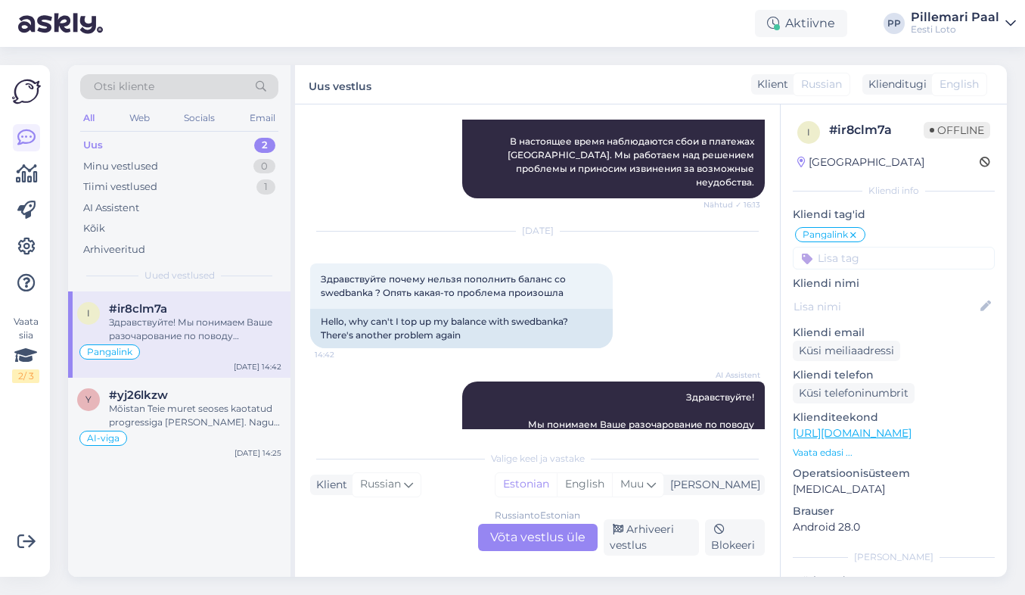
scroll to position [797, 0]
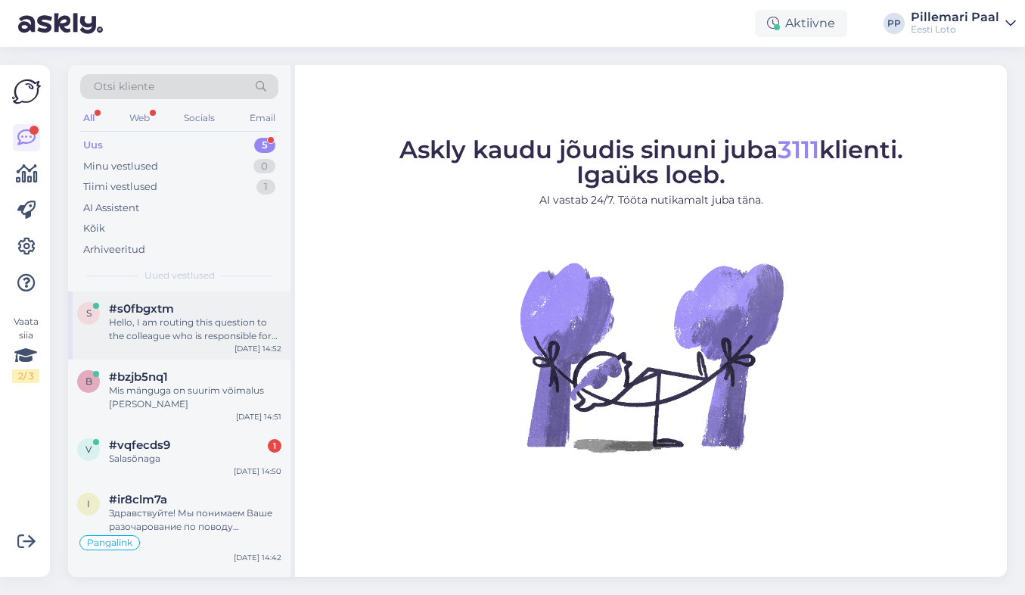
click at [198, 322] on div "Hello, I am routing this question to the colleague who is responsible for this …" at bounding box center [195, 328] width 172 height 27
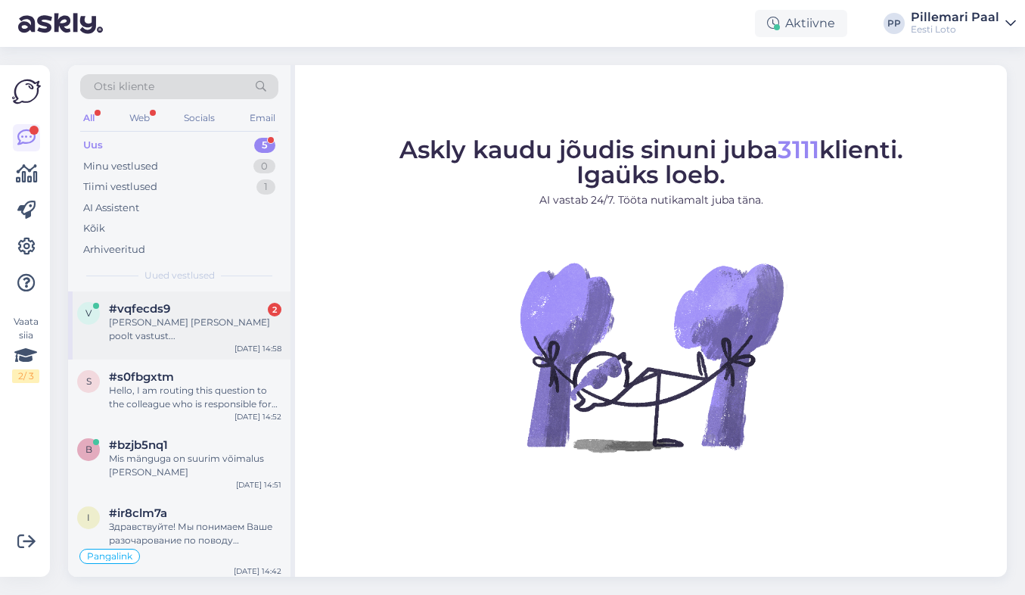
click at [177, 329] on div "v #vqfecds9 2 Ei tule teie poolt vastust... Sep 16 14:58" at bounding box center [179, 325] width 222 height 68
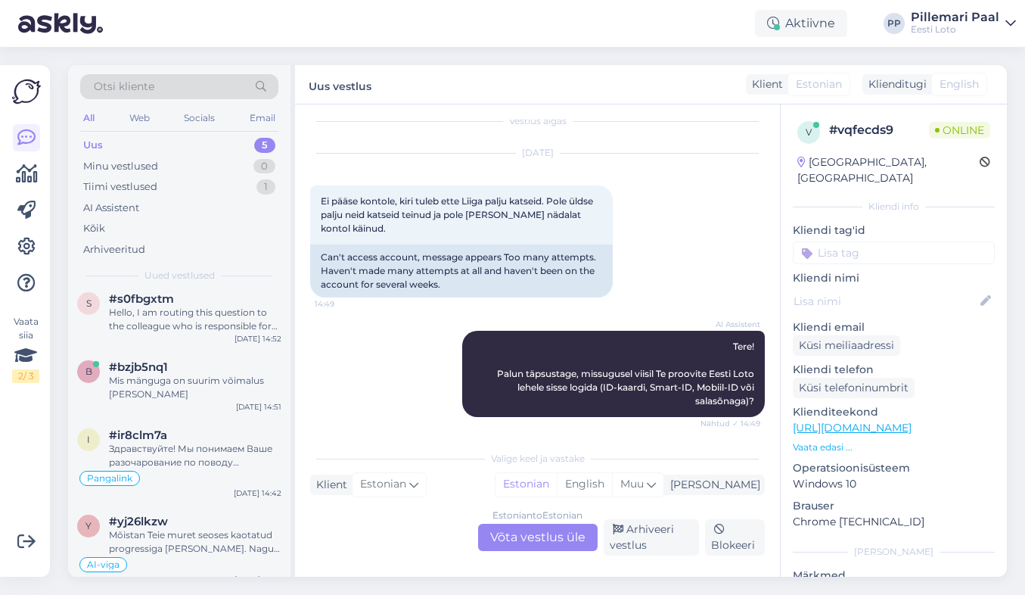
scroll to position [200, 0]
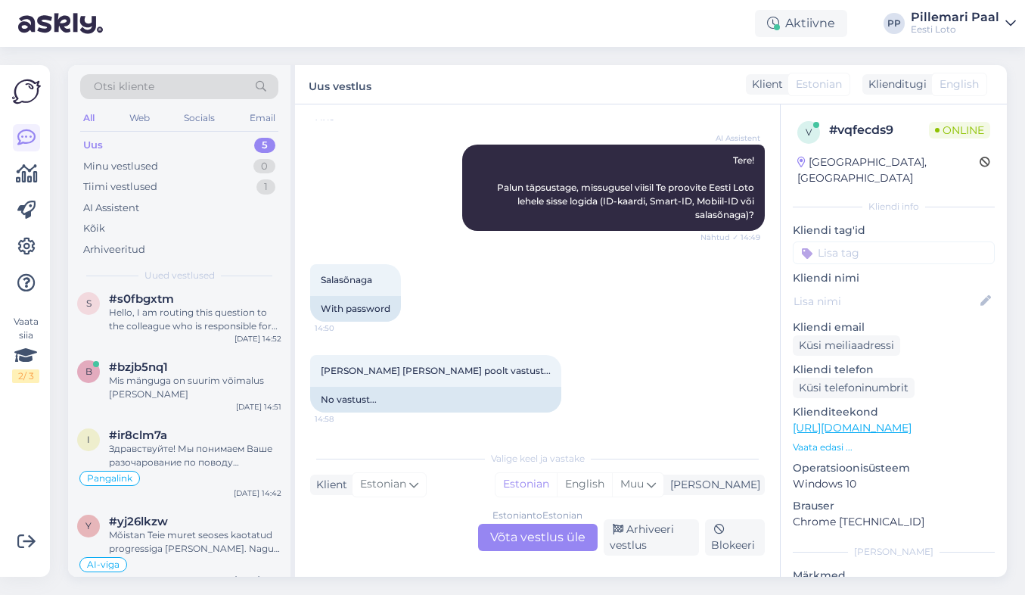
click at [522, 543] on div "Estonian to Estonian Võta vestlus üle" at bounding box center [538, 536] width 120 height 27
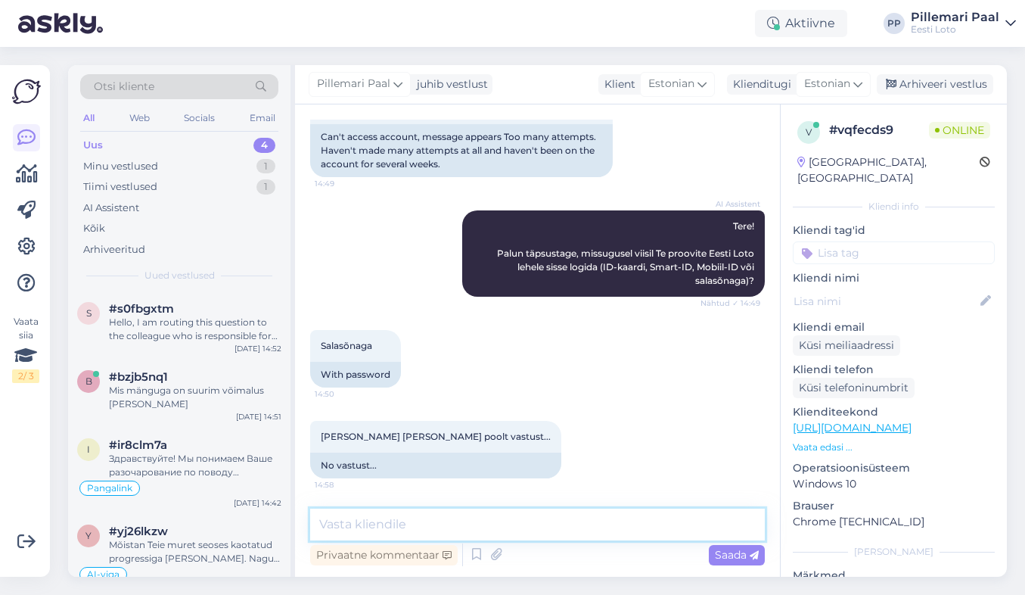
click at [502, 530] on textarea at bounding box center [537, 524] width 455 height 32
type textarea "Täpsemaks kontrollimiseks teatage enda isikukood."
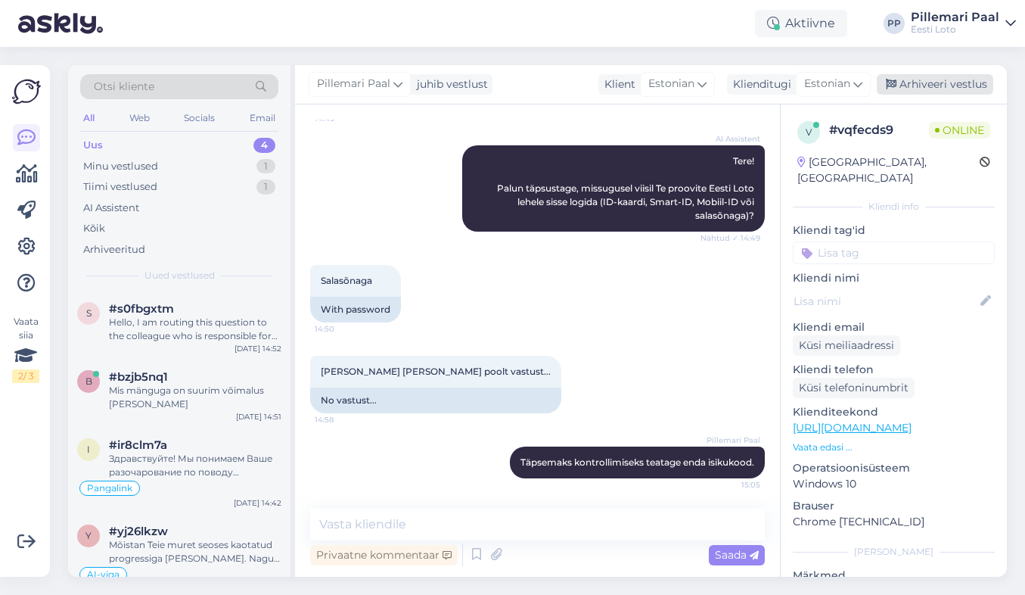
click at [906, 83] on div "Arhiveeri vestlus" at bounding box center [935, 84] width 116 height 20
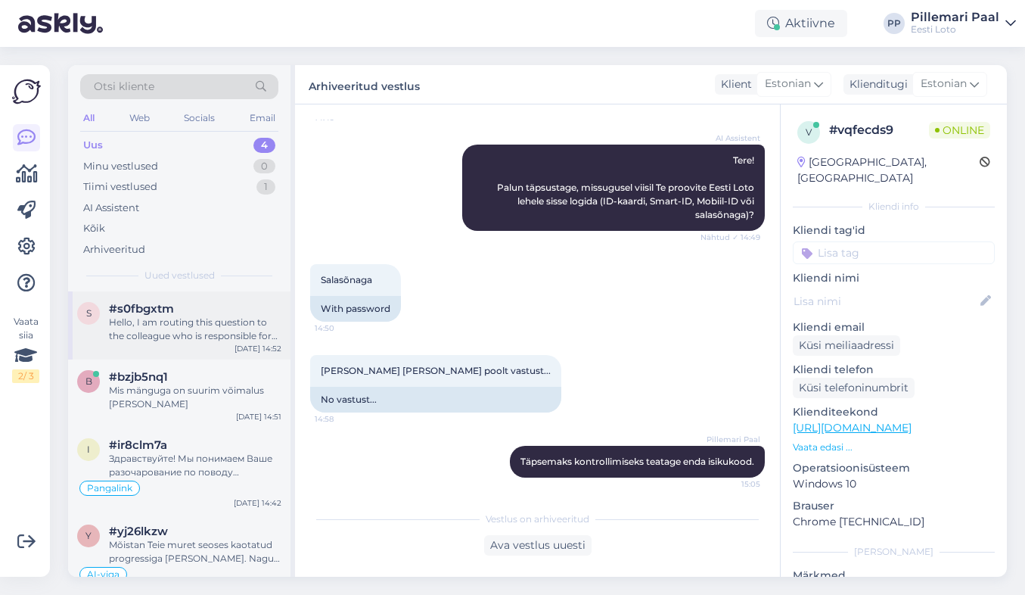
click at [216, 327] on div "Hello, I am routing this question to the colleague who is responsible for this …" at bounding box center [195, 328] width 172 height 27
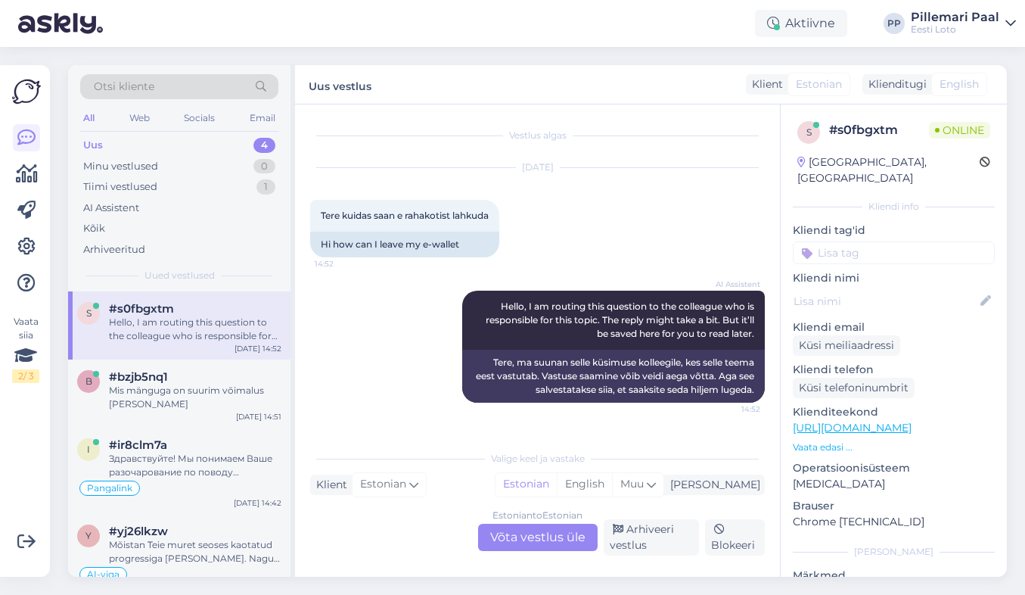
click at [536, 545] on div "Estonian to Estonian Võta vestlus üle" at bounding box center [538, 536] width 120 height 27
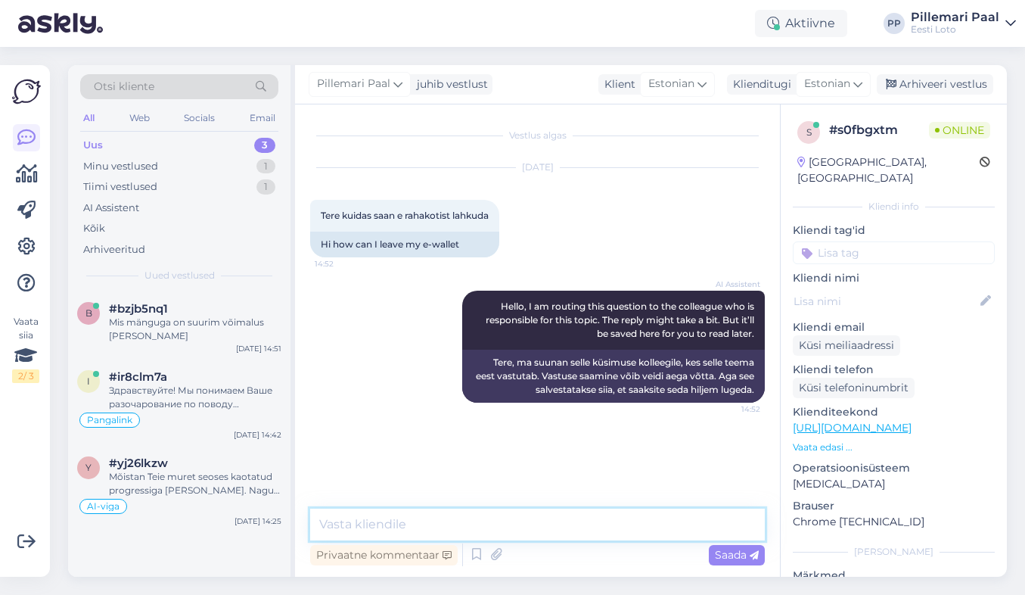
click at [485, 512] on textarea at bounding box center [537, 524] width 455 height 32
paste textarea "Internetist ostetud piletite võidud kuni 1999,99 eurot kantakse kohe pärast loo…"
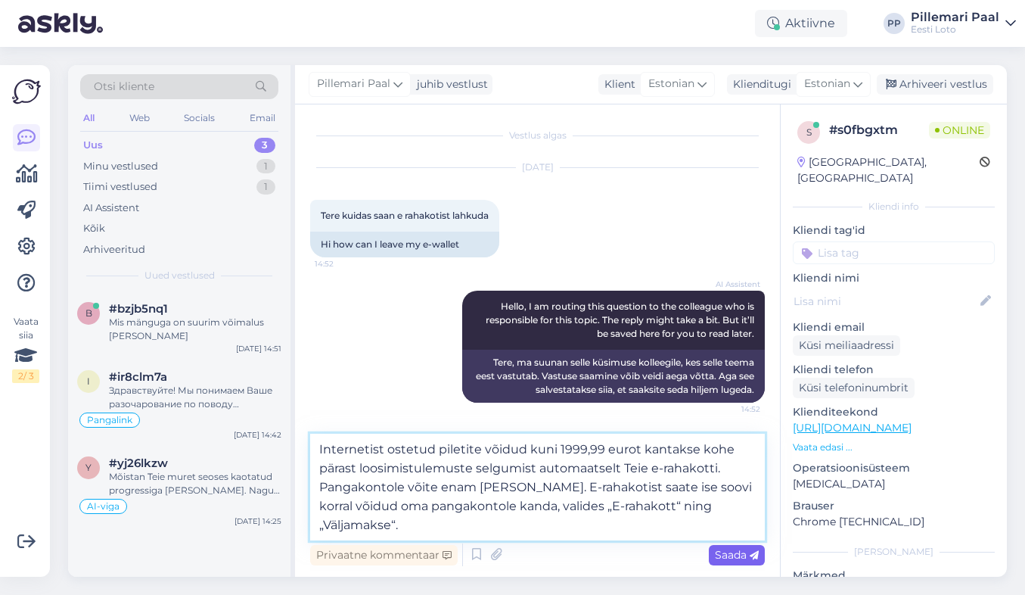
type textarea "Internetist ostetud piletite võidud kuni 1999,99 eurot kantakse kohe pärast loo…"
click at [731, 556] on span "Saada" at bounding box center [737, 555] width 44 height 14
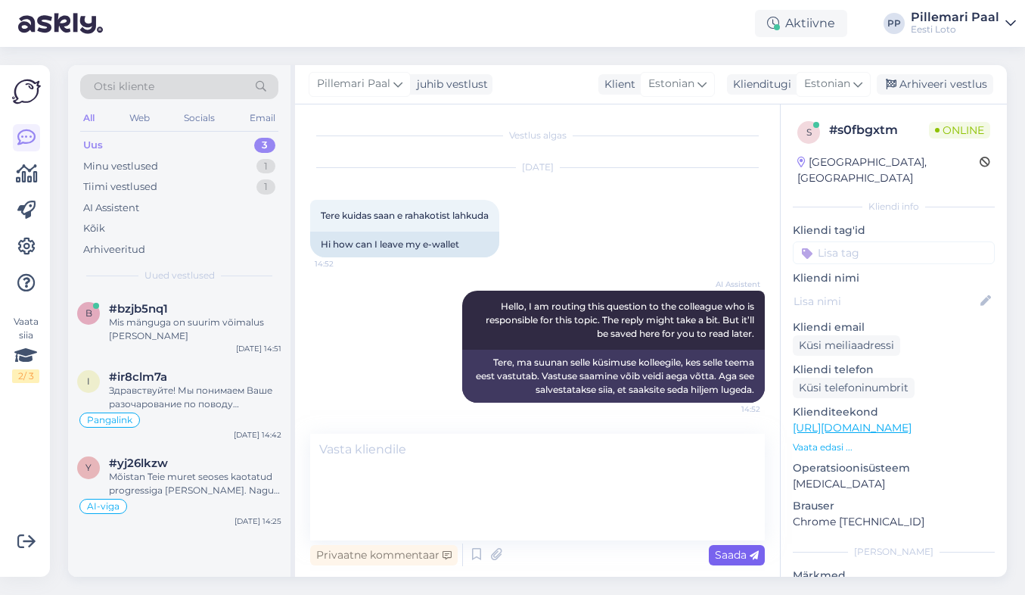
scroll to position [44, 0]
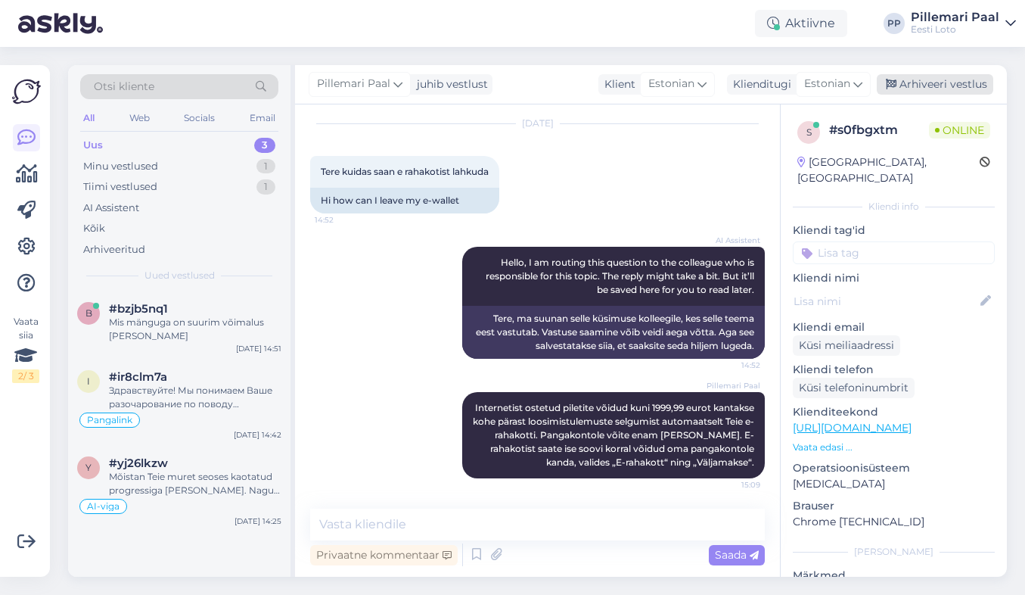
click at [912, 85] on div "Arhiveeri vestlus" at bounding box center [935, 84] width 116 height 20
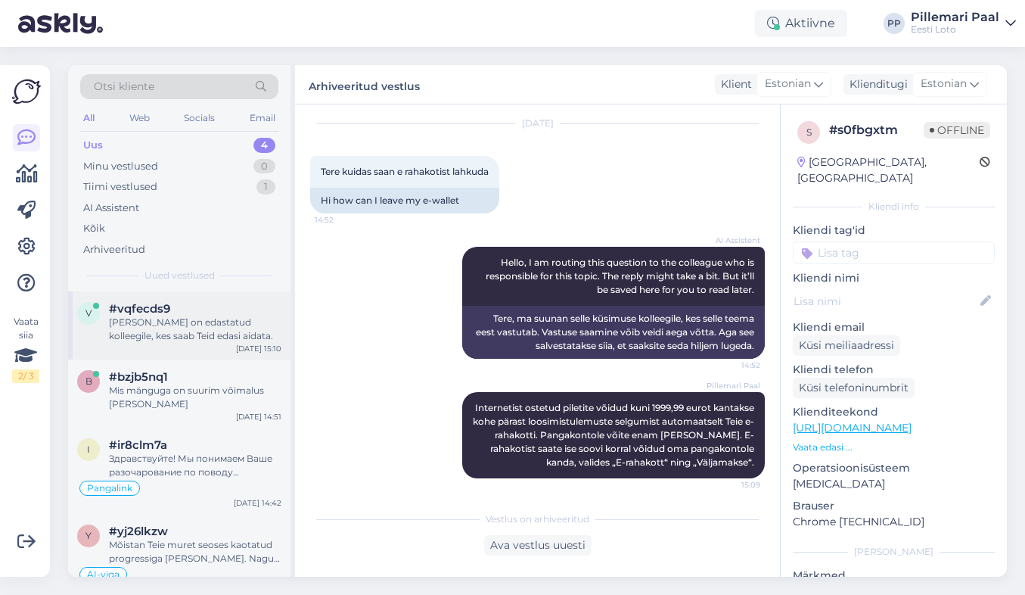
click at [237, 310] on div "#vqfecds9" at bounding box center [195, 309] width 172 height 14
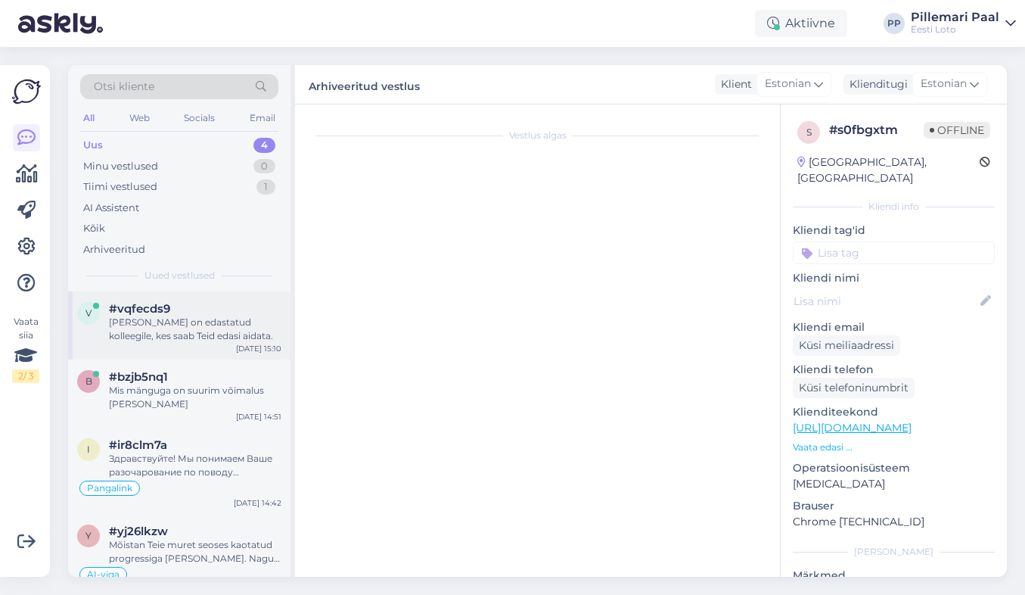
scroll to position [435, 0]
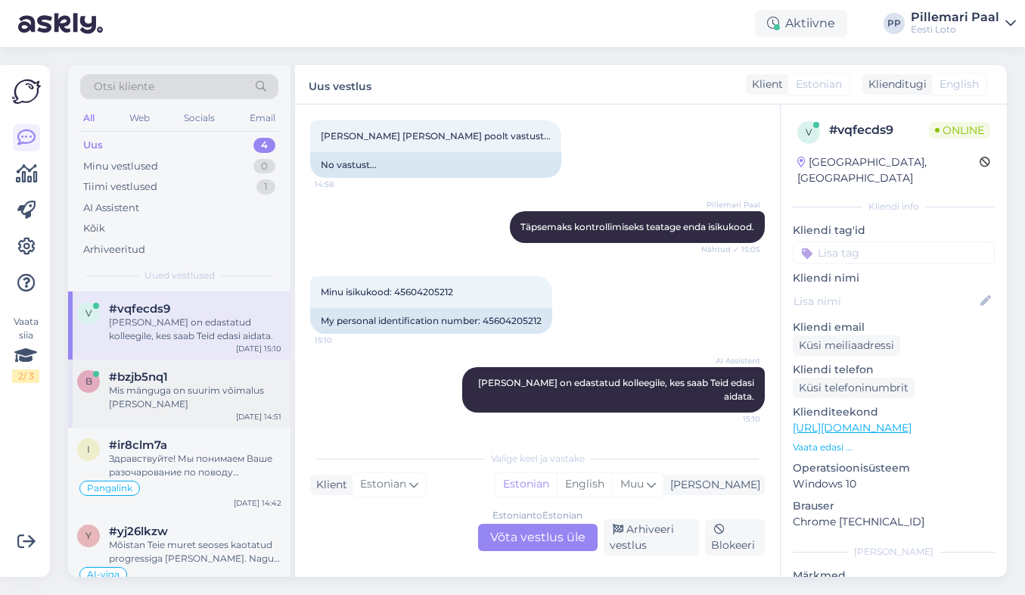
click at [195, 401] on div "Mis mänguga on suurim võimalus [PERSON_NAME]" at bounding box center [195, 397] width 172 height 27
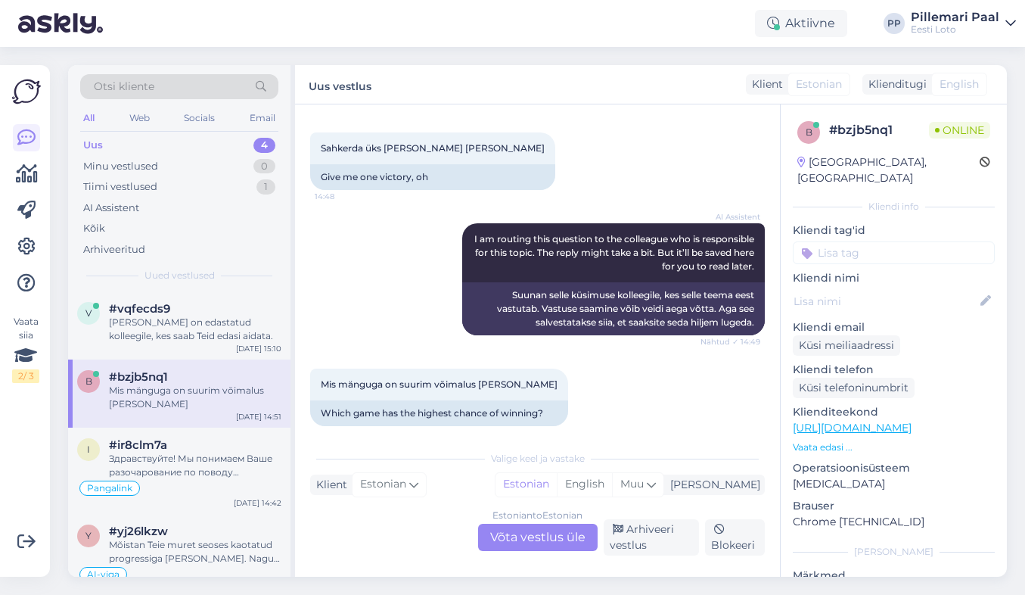
scroll to position [23, 0]
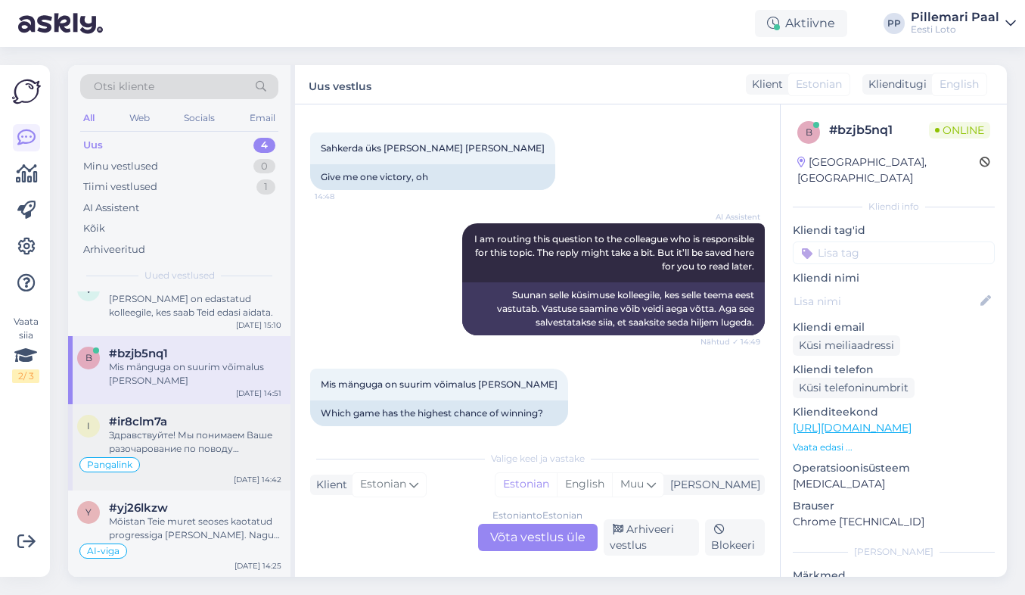
click at [185, 434] on div "Здравствуйте! Мы понимаем Ваше разочарование по поводу повторяющихся проблем с …" at bounding box center [195, 441] width 172 height 27
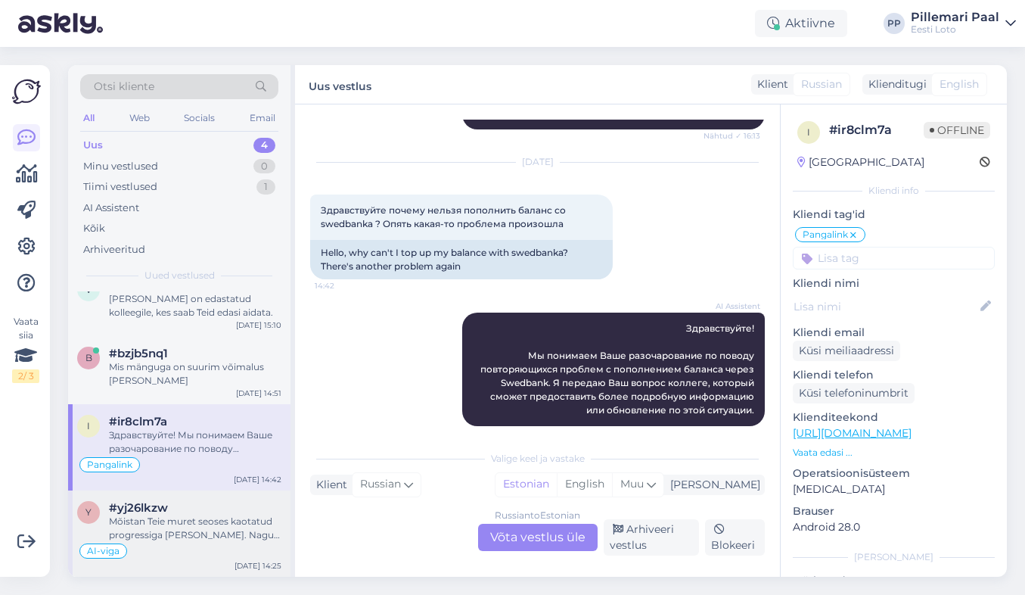
click at [179, 515] on div "Mõistan Teie muret seoses kaotatud progressiga [PERSON_NAME]. Nagu eelnevalt ma…" at bounding box center [195, 527] width 172 height 27
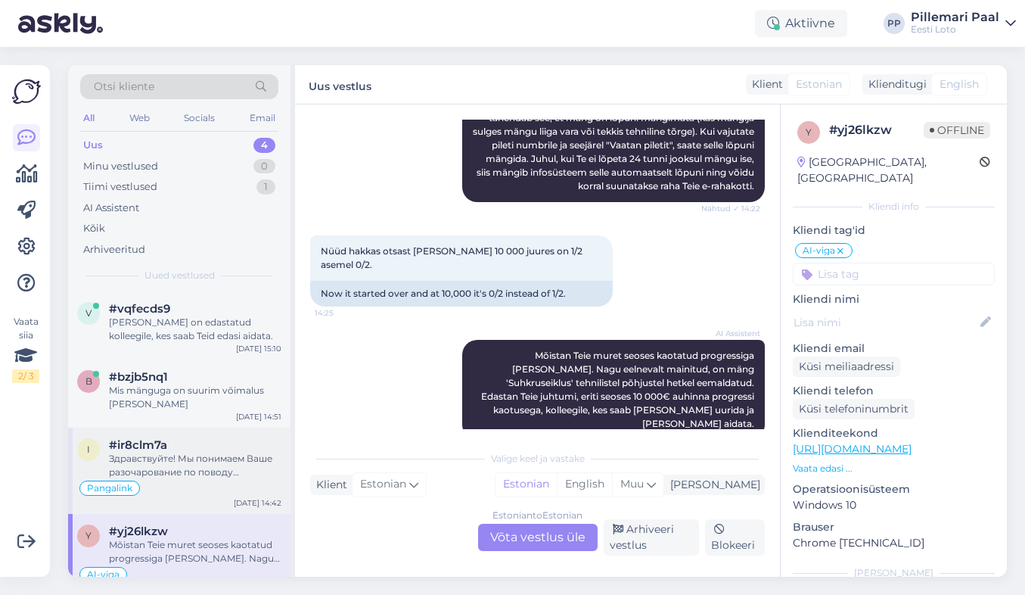
scroll to position [23, 0]
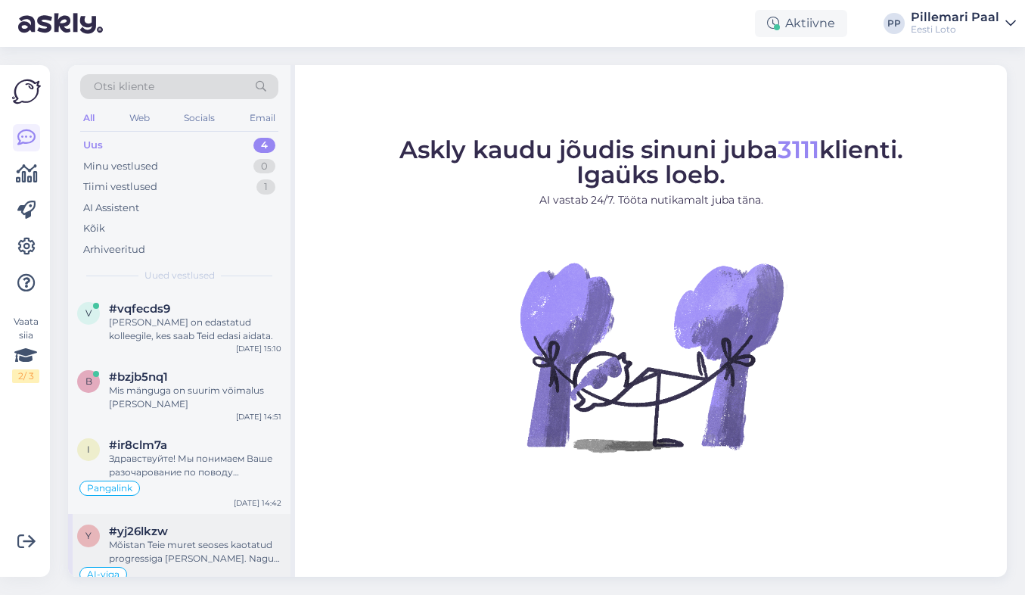
click at [146, 549] on div "Mõistan Teie muret seoses kaotatud progressiga [PERSON_NAME]. Nagu eelnevalt ma…" at bounding box center [195, 551] width 172 height 27
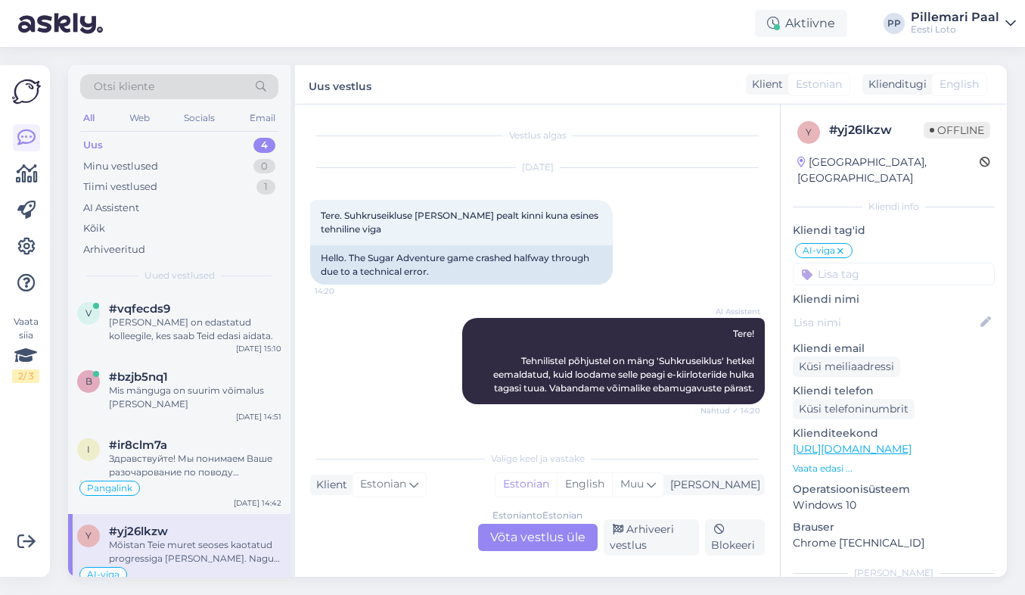
scroll to position [742, 0]
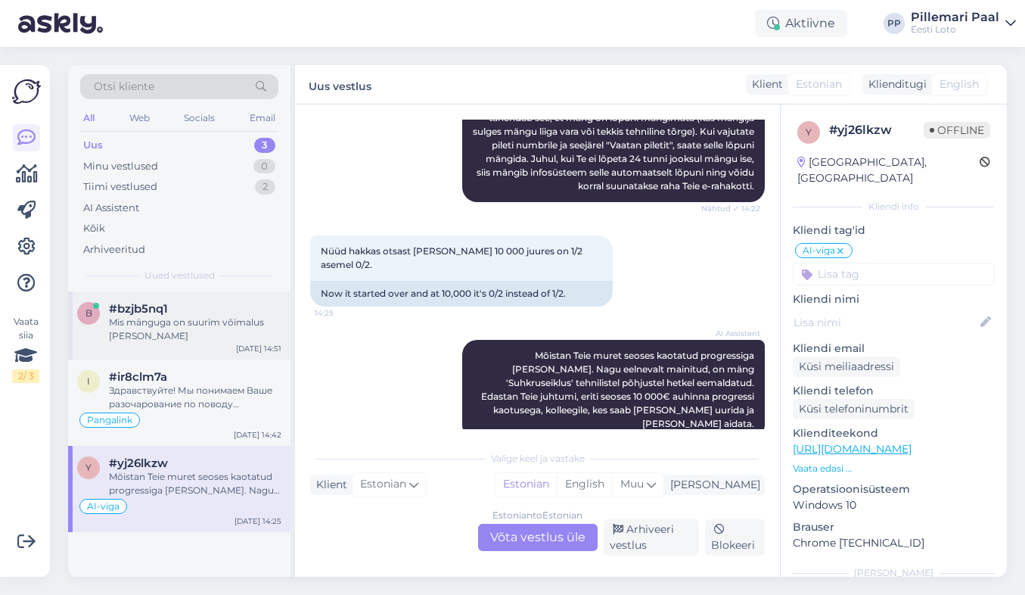
click at [185, 325] on div "Mis mänguga on suurim võimalus [PERSON_NAME]" at bounding box center [195, 328] width 172 height 27
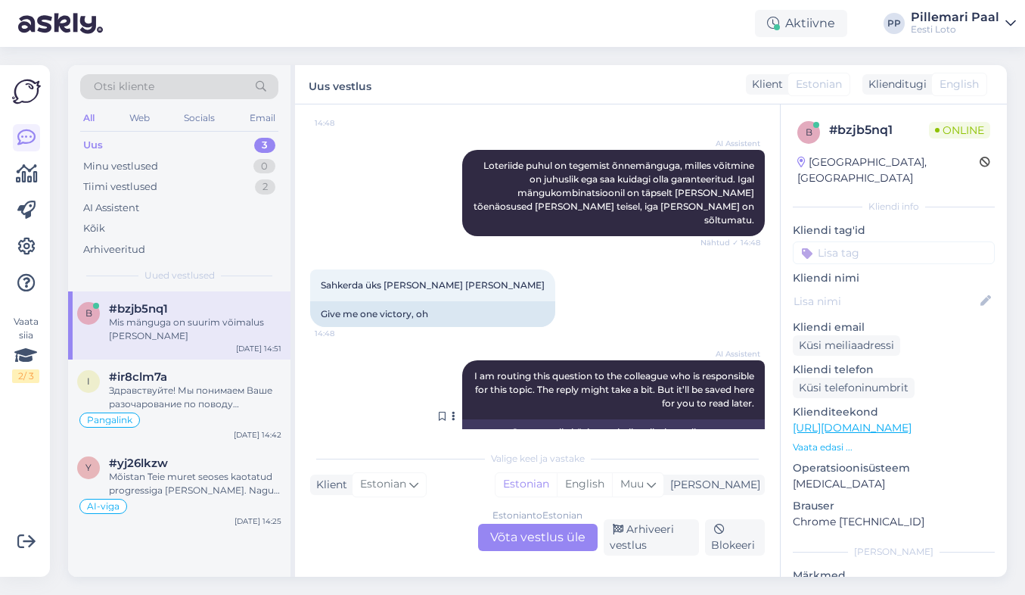
scroll to position [685, 0]
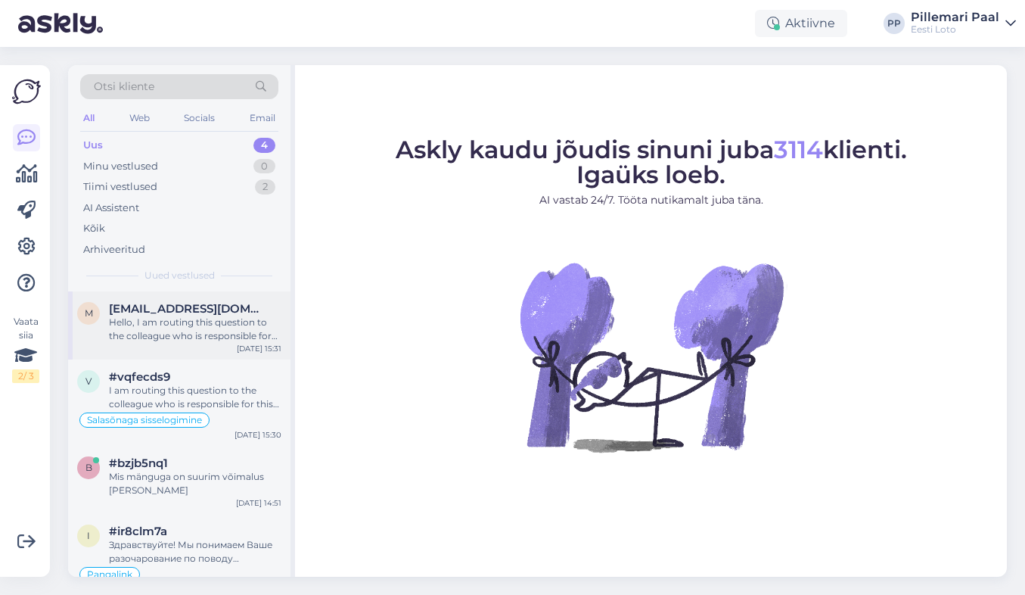
click at [194, 327] on div "Hello, I am routing this question to the colleague who is responsible for this …" at bounding box center [195, 328] width 172 height 27
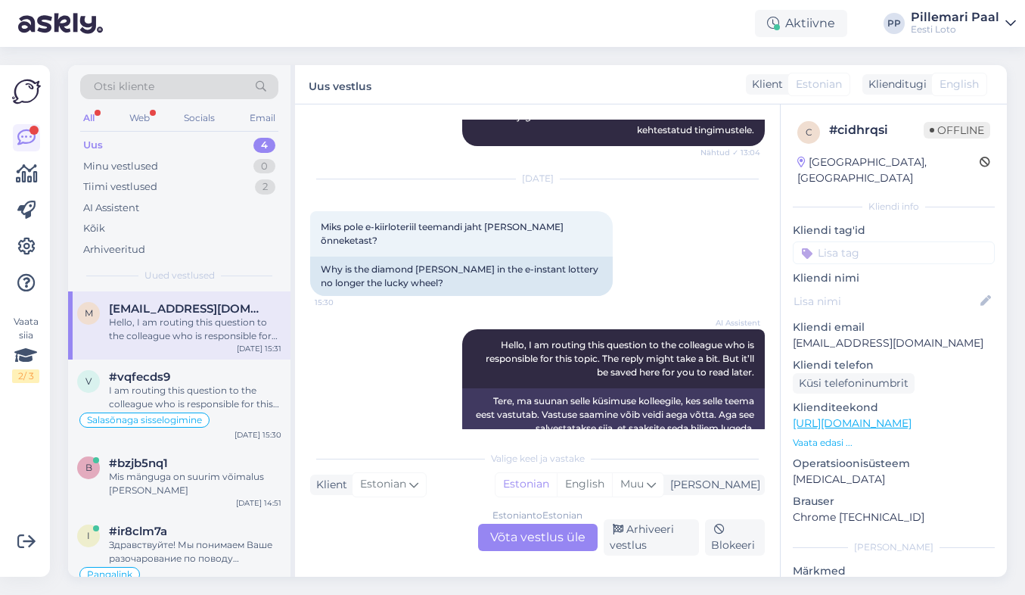
scroll to position [396, 0]
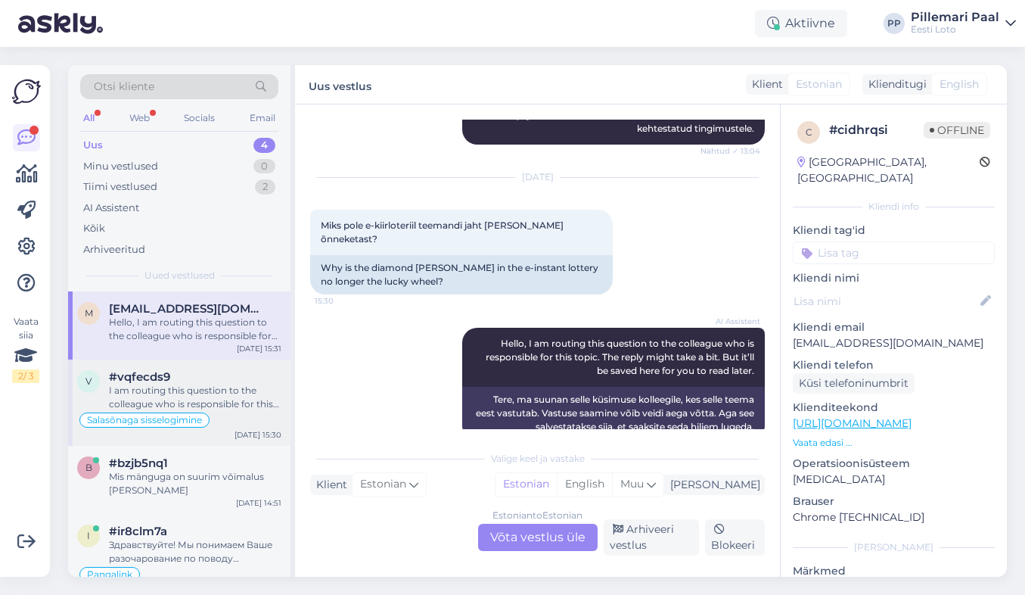
click at [191, 377] on div "#vqfecds9" at bounding box center [195, 377] width 172 height 14
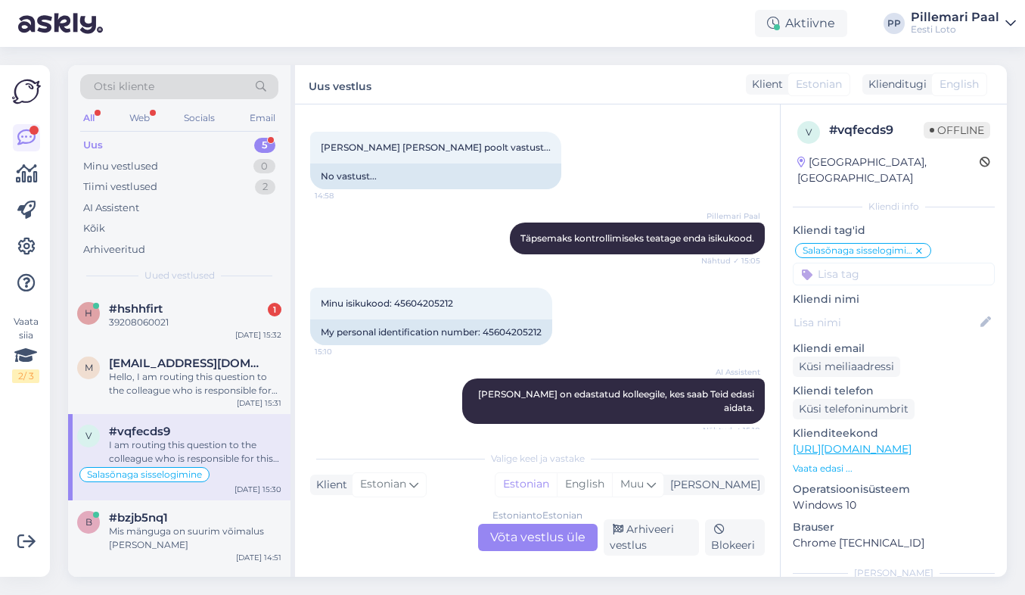
scroll to position [445, 0]
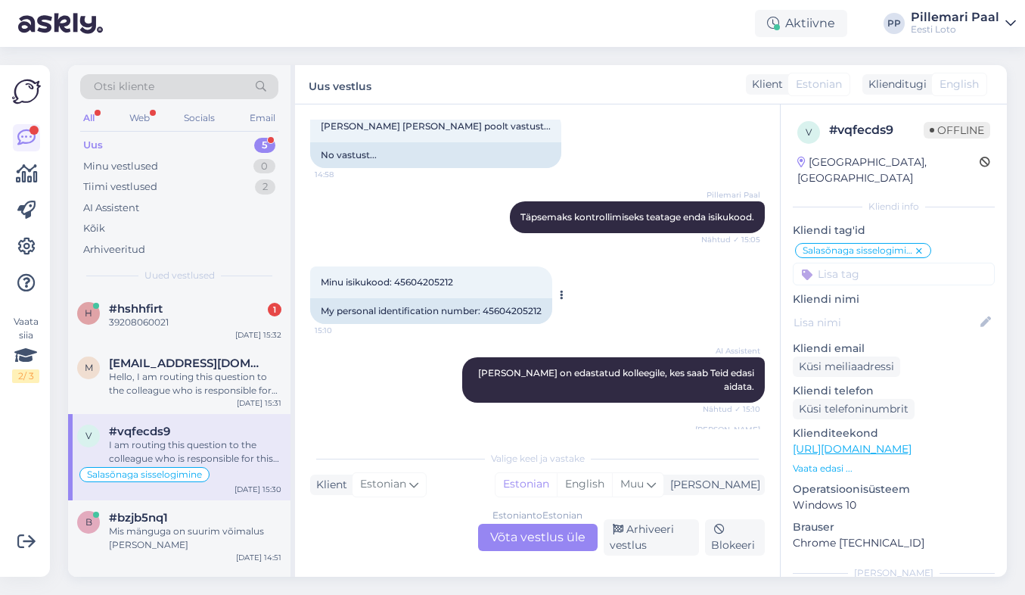
click at [430, 275] on div "Minu isikukood: 45604205212 15:10" at bounding box center [431, 282] width 242 height 32
click at [430, 284] on span "Minu isikukood: 45604205212" at bounding box center [387, 281] width 132 height 11
copy div "45604205212 15:10"
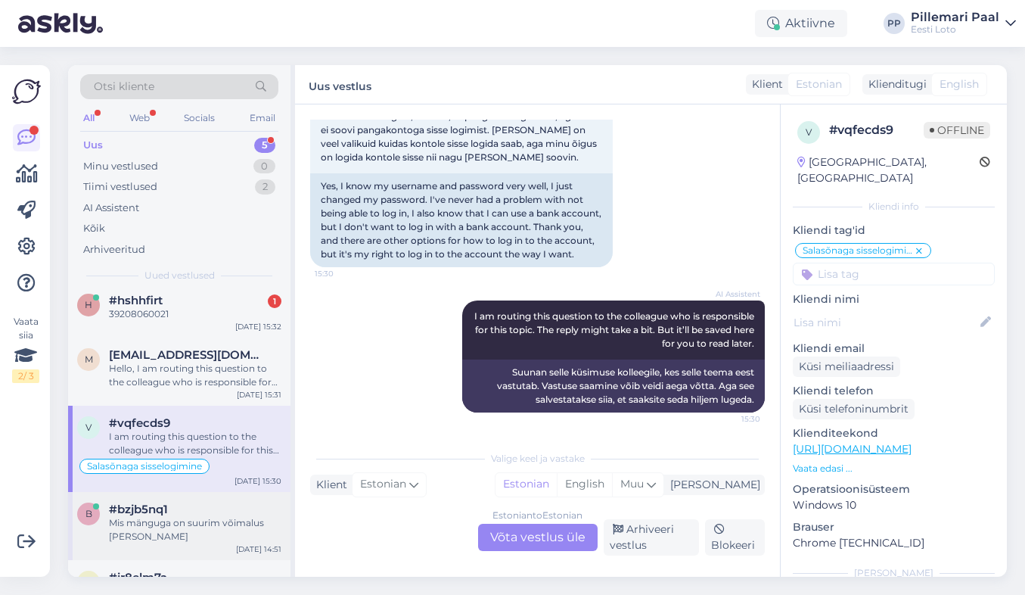
scroll to position [0, 0]
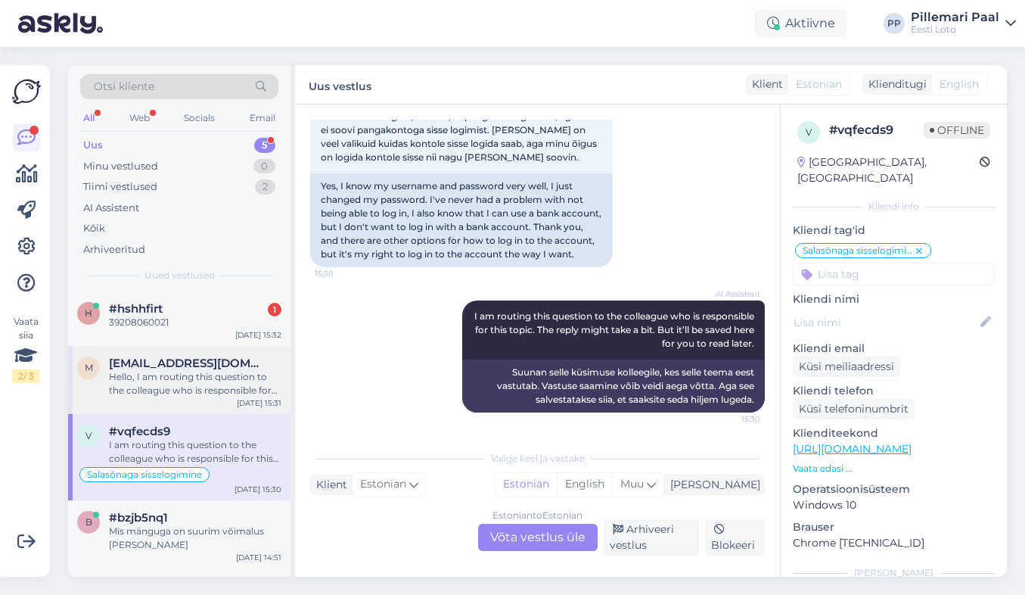
click at [188, 389] on div "Hello, I am routing this question to the colleague who is responsible for this …" at bounding box center [195, 383] width 172 height 27
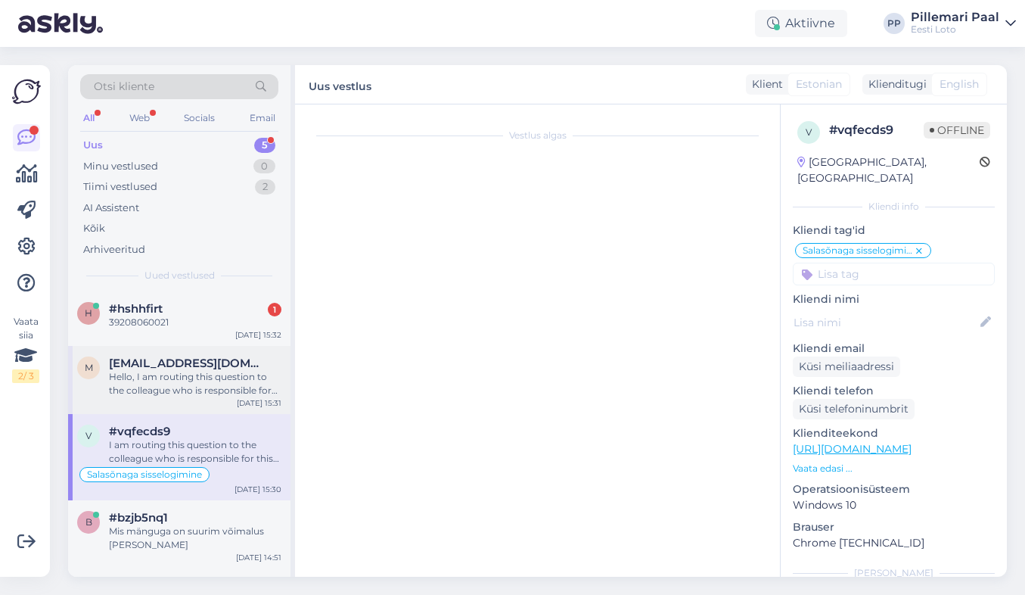
scroll to position [396, 0]
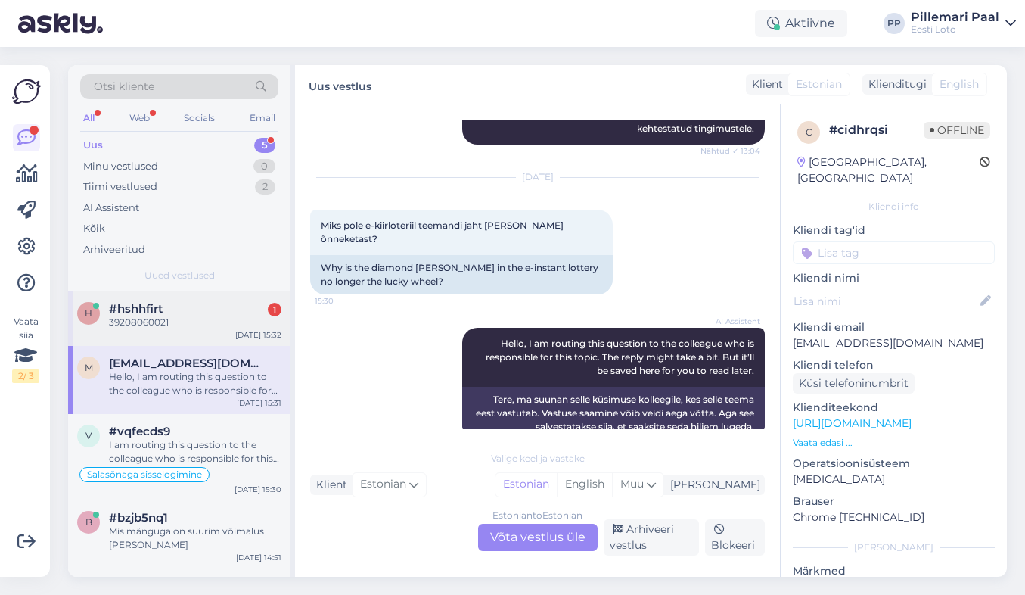
click at [182, 342] on div "h #hshhfirt 1 39208060021 Sep 16 15:32" at bounding box center [179, 318] width 222 height 54
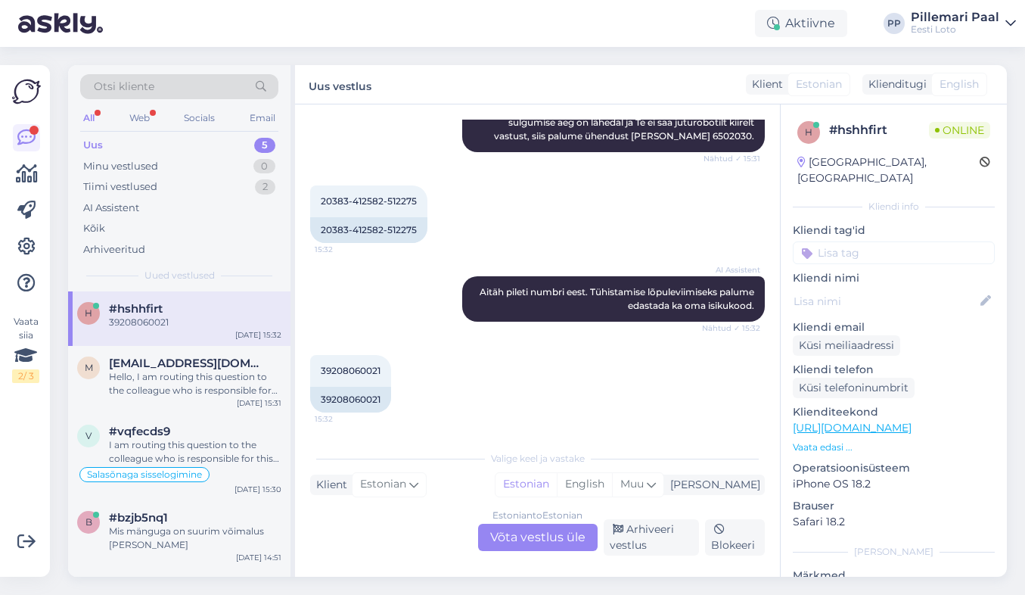
scroll to position [374, 0]
click at [198, 370] on div "Hello, I am routing this question to the colleague who is responsible for this …" at bounding box center [195, 383] width 172 height 27
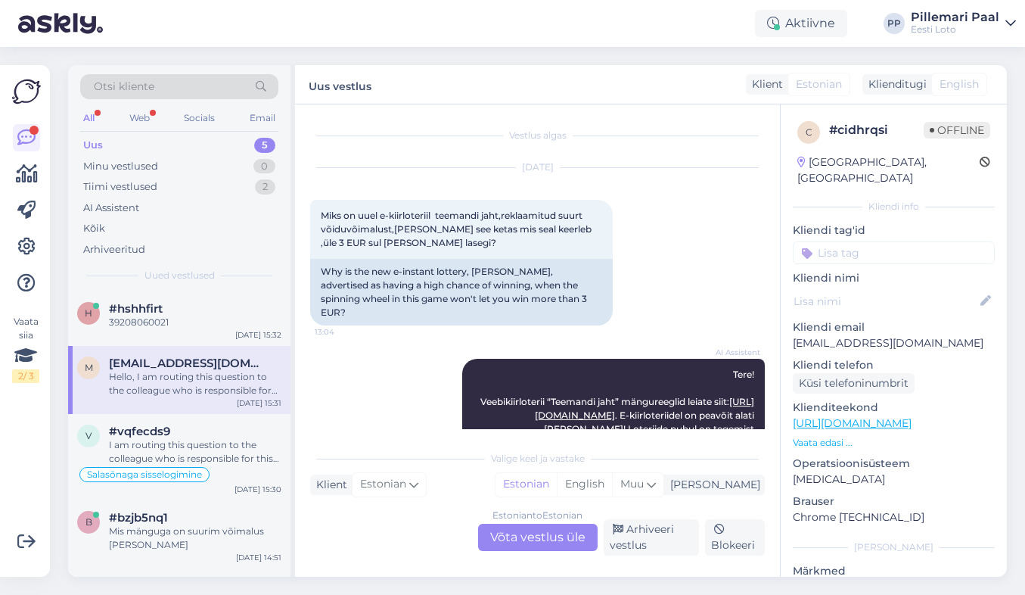
scroll to position [192, 0]
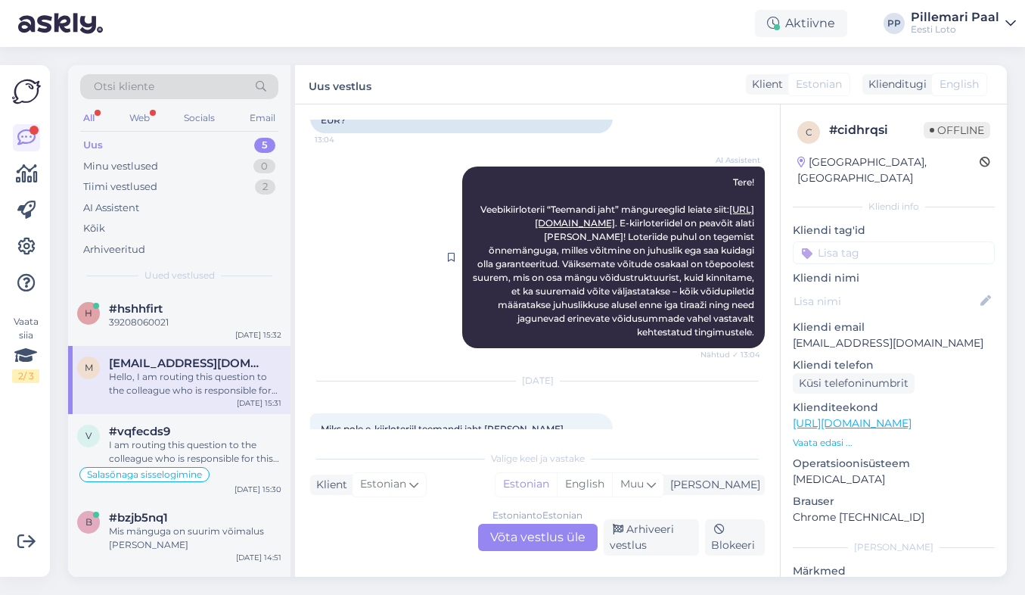
click at [563, 208] on link "https://www.eestiloto.ee/et/veebiloterii/Teemanti-jaht/reeglid" at bounding box center [644, 215] width 219 height 25
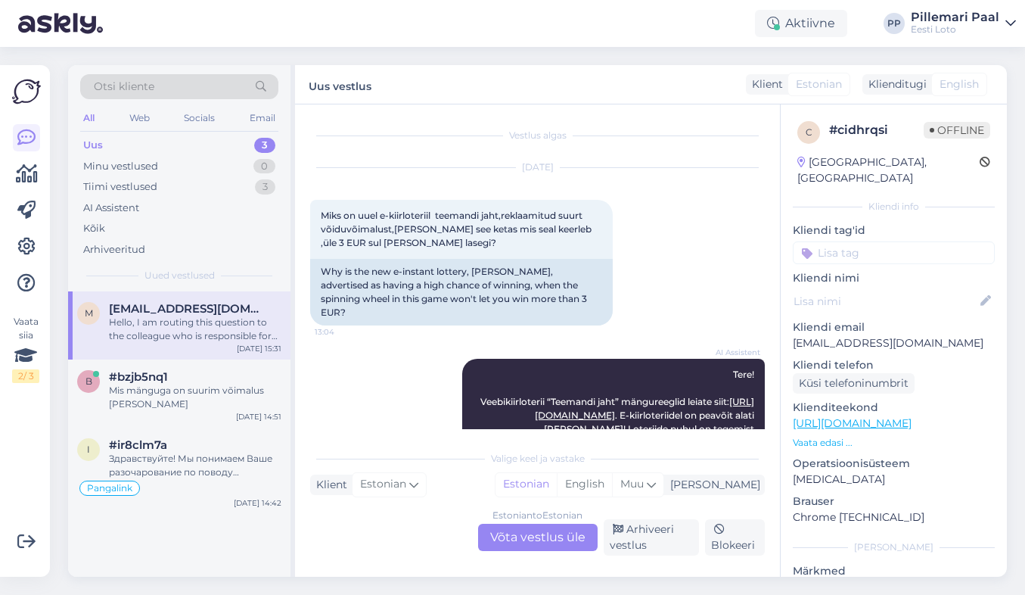
scroll to position [396, 0]
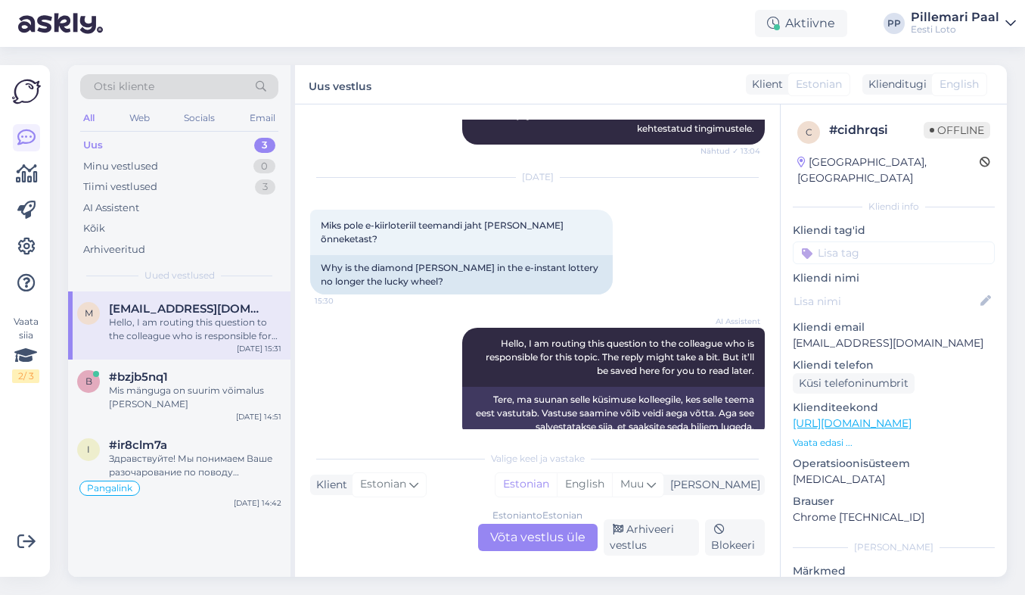
click at [548, 539] on div "Estonian to Estonian Võta vestlus üle" at bounding box center [538, 536] width 120 height 27
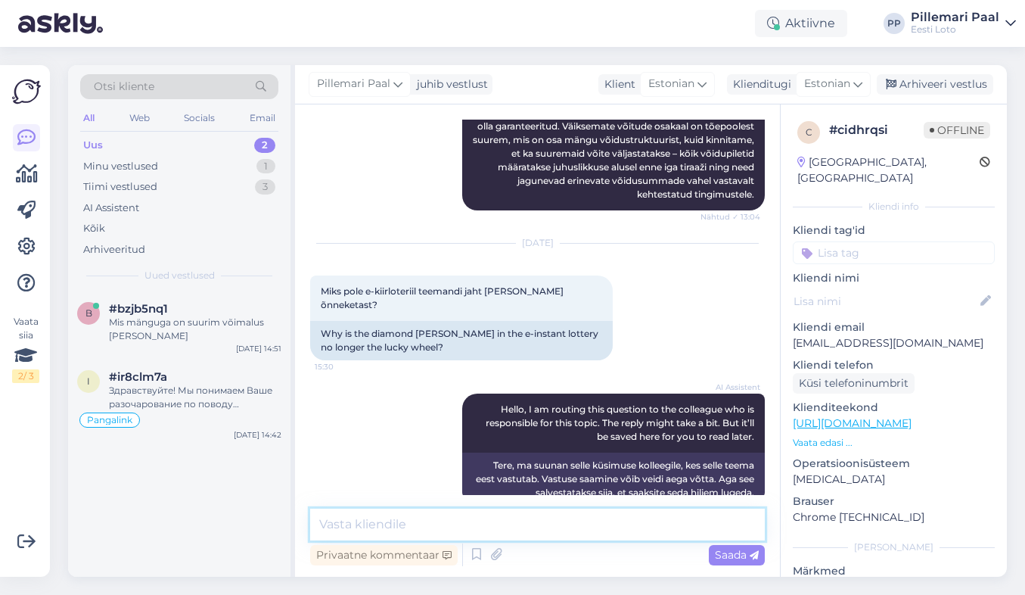
click at [541, 530] on textarea at bounding box center [537, 524] width 455 height 32
click at [525, 523] on textarea at bounding box center [537, 524] width 455 height 32
click at [561, 523] on textarea "Õnneratta sümbol on endiselt Teemandijahis olemas." at bounding box center [537, 524] width 455 height 32
type textarea "Õnneratta sümbol on endiselt Teemandi jahis olemas."
click at [658, 522] on textarea "Õnneratta sümbol on endiselt Teemandi jahis olemas." at bounding box center [537, 524] width 455 height 32
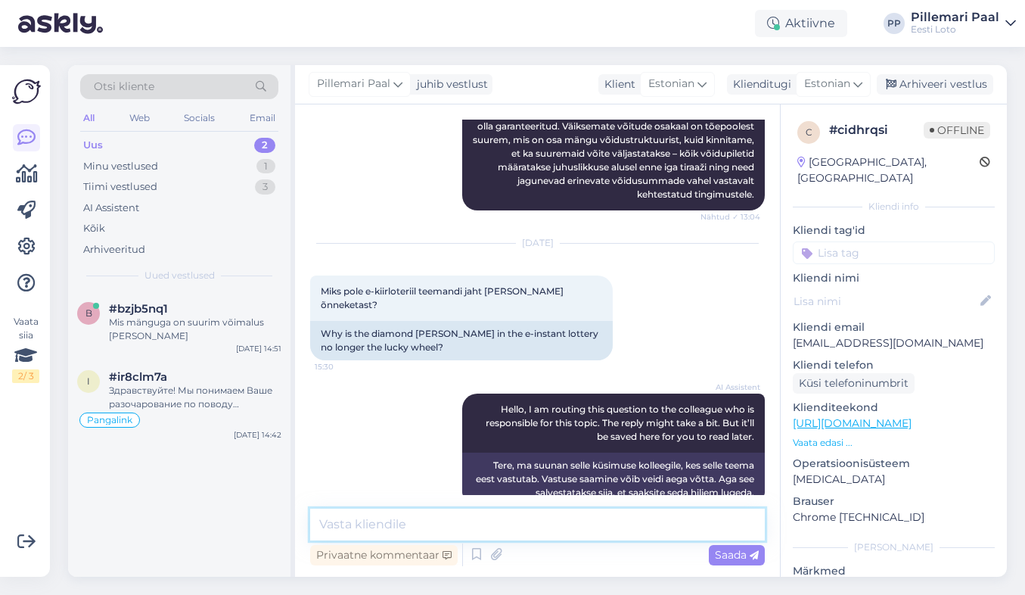
scroll to position [395, 0]
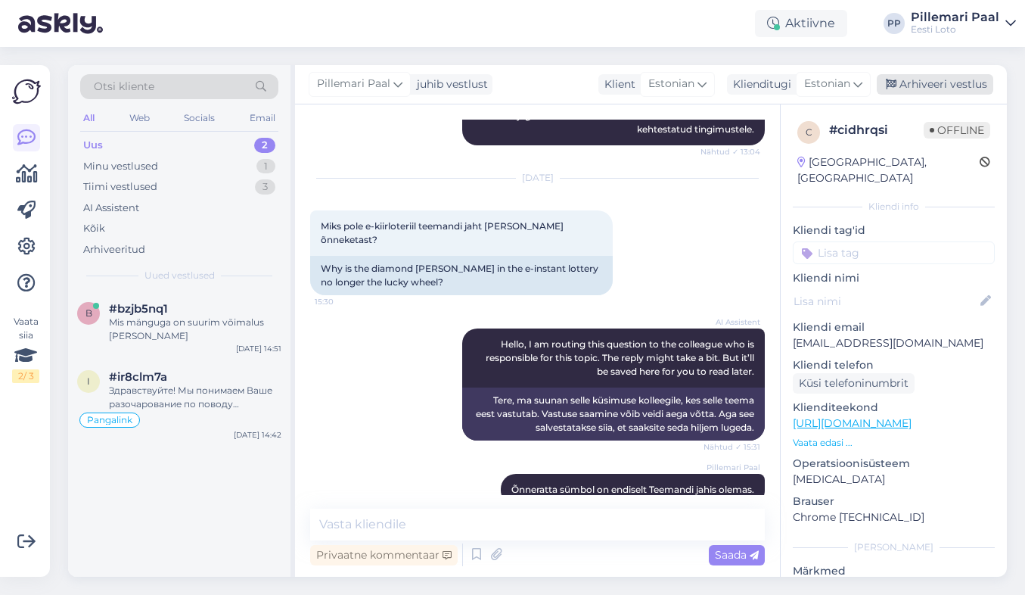
click at [924, 82] on div "Arhiveeri vestlus" at bounding box center [935, 84] width 116 height 20
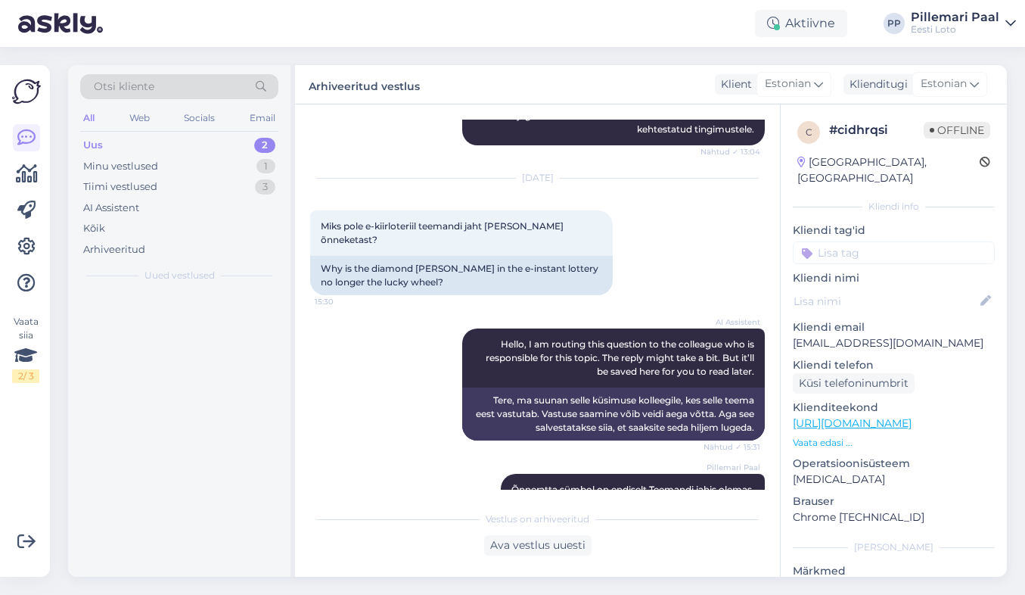
scroll to position [396, 0]
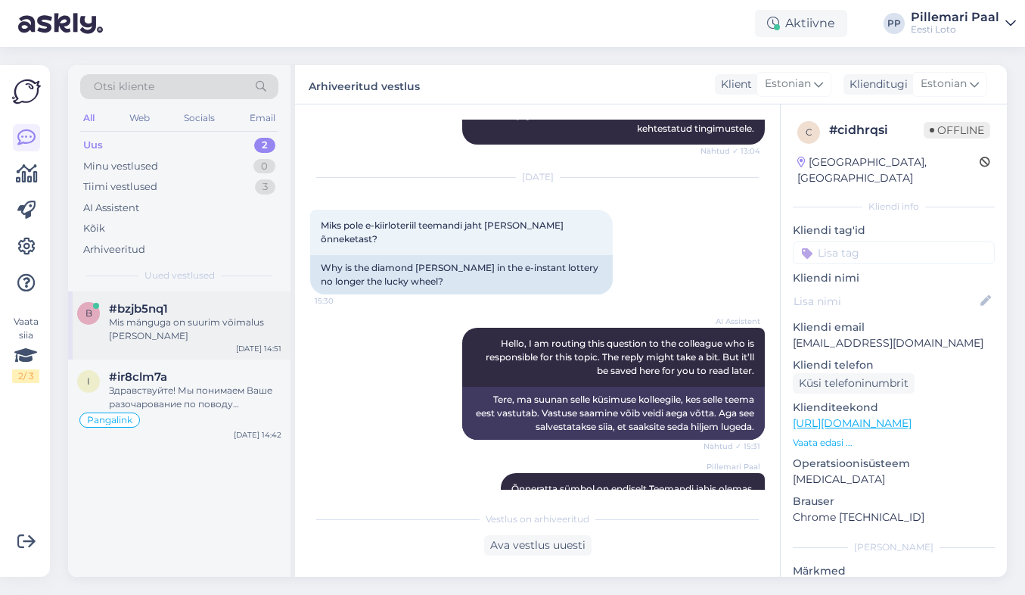
click at [192, 308] on div "#bzjb5nq1" at bounding box center [195, 309] width 172 height 14
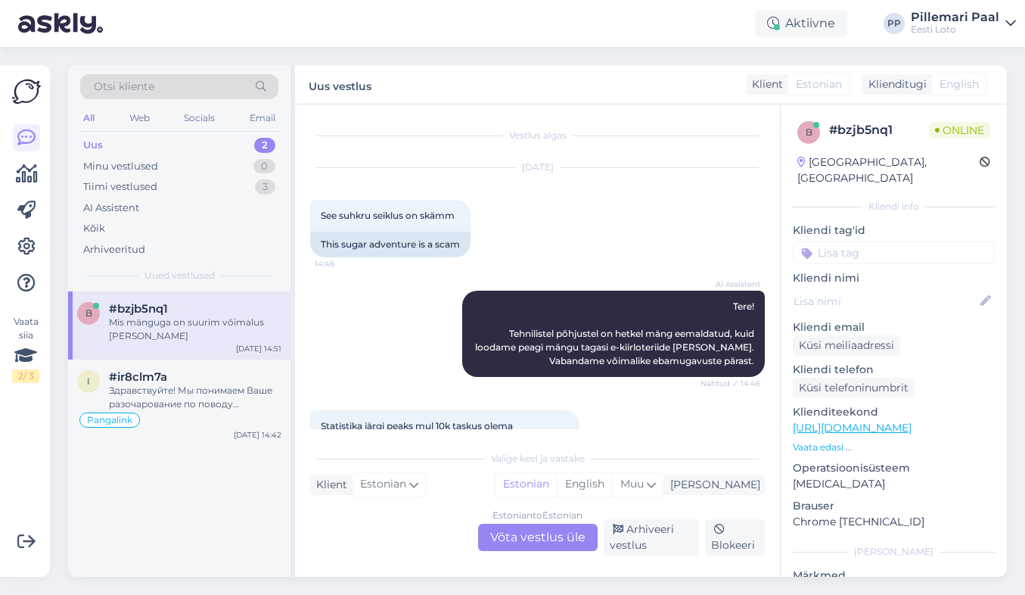
scroll to position [685, 0]
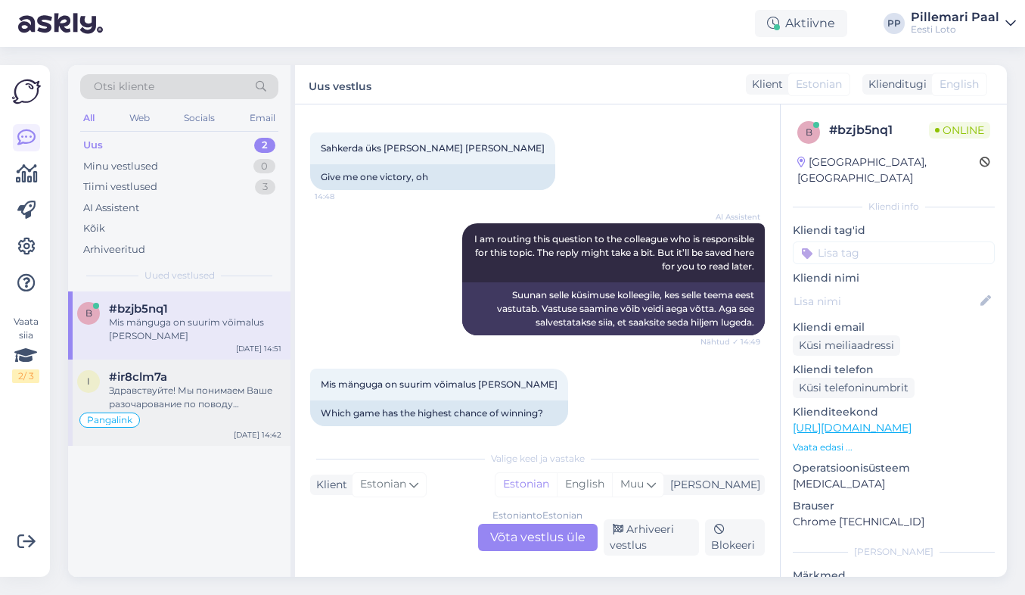
click at [165, 388] on div "Здравствуйте! Мы понимаем Ваше разочарование по поводу повторяющихся проблем с …" at bounding box center [195, 397] width 172 height 27
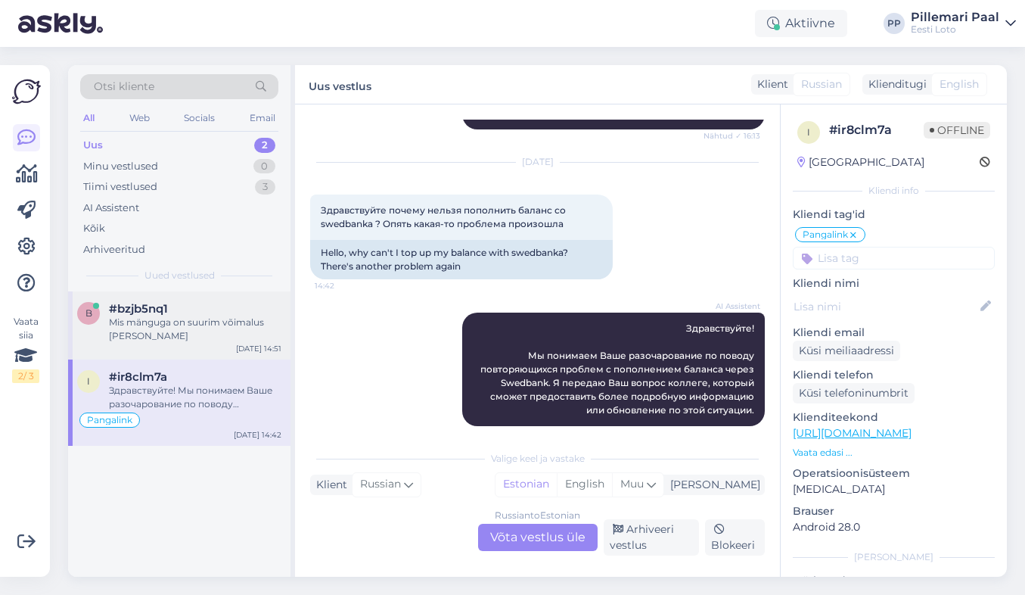
click at [178, 317] on div "Mis mänguga on suurim võimalus võita" at bounding box center [195, 328] width 172 height 27
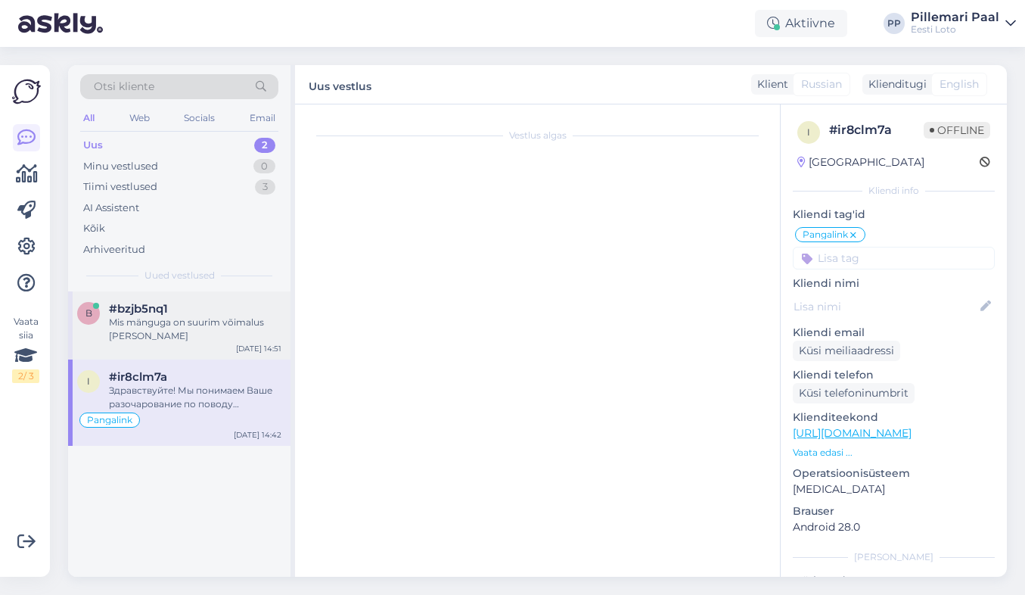
scroll to position [685, 0]
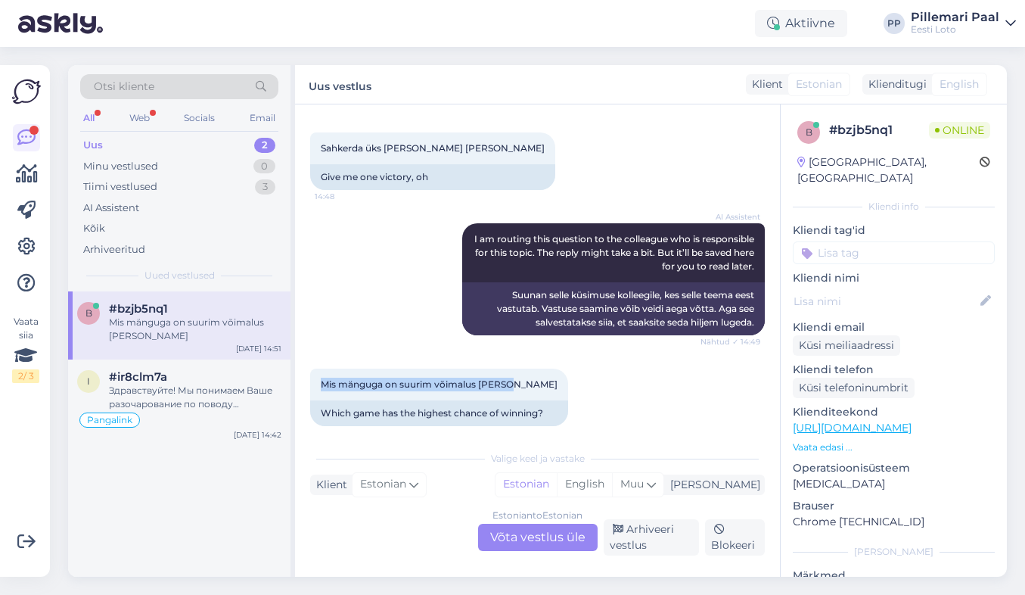
drag, startPoint x: 514, startPoint y: 371, endPoint x: 307, endPoint y: 368, distance: 206.5
click at [307, 368] on div "Vestlus algas Sep 16 2025 See suhkru seiklus on skämm 14:46 This sugar adventur…" at bounding box center [537, 340] width 485 height 472
copy span "Mis mänguga on suurim võimalus võita"
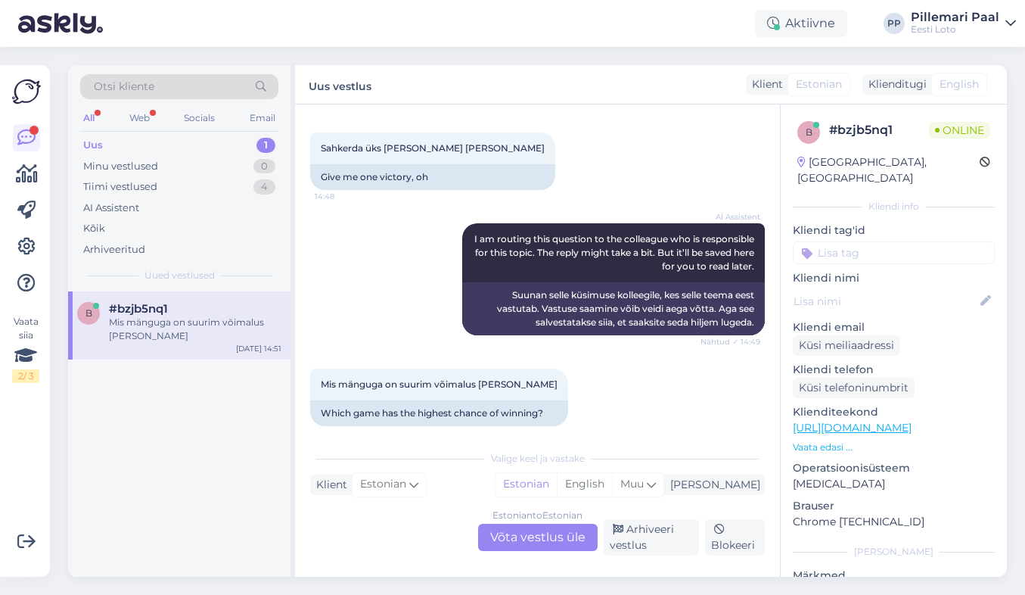
click at [527, 530] on div "Estonian to Estonian Võta vestlus üle" at bounding box center [538, 536] width 120 height 27
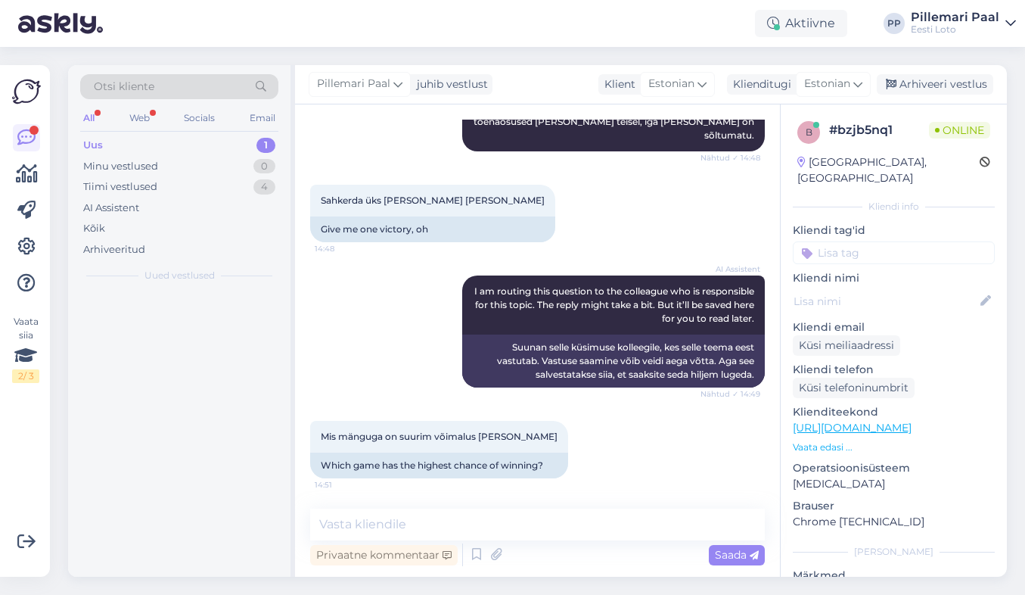
scroll to position [619, 0]
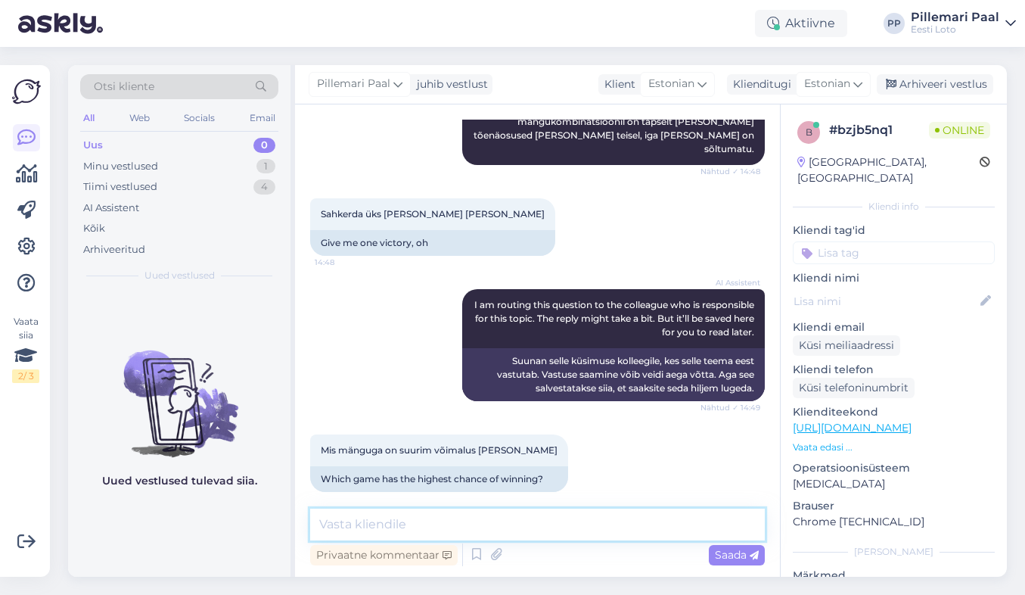
click at [477, 529] on textarea at bounding box center [537, 524] width 455 height 32
paste textarea "Kõigil mängudel on oma reeglid ja võiduvõimalused natuke erinevad. Soovitame va…"
type textarea "Kõigil mängudel on oma reeglid ja võiduvõimalused natuke erinevad. Soovitame va…"
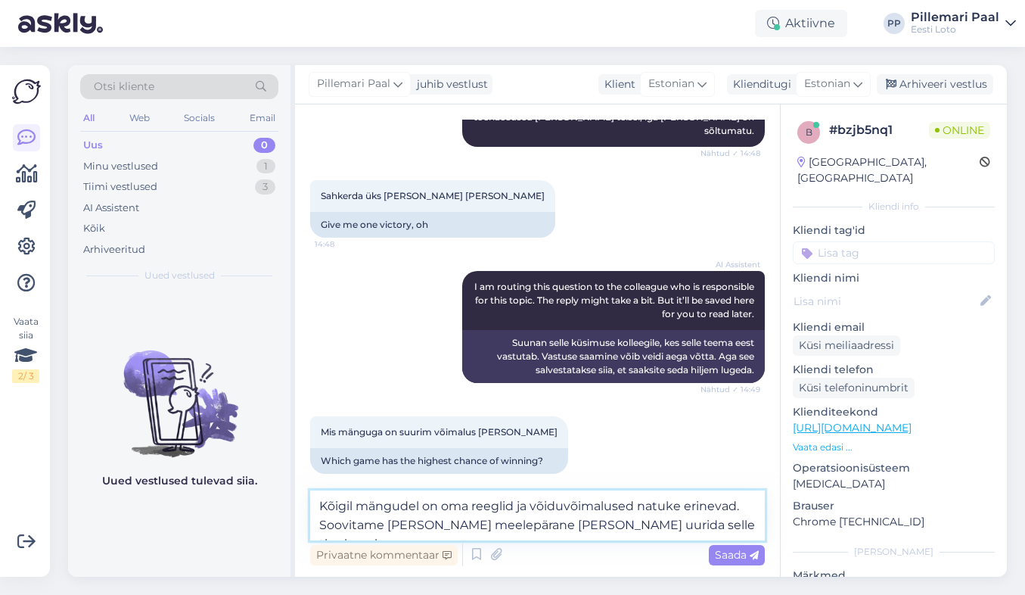
click at [748, 523] on textarea "Kõigil mängudel on oma reeglid ja võiduvõimalused natuke erinevad. Soovitame va…" at bounding box center [537, 515] width 455 height 50
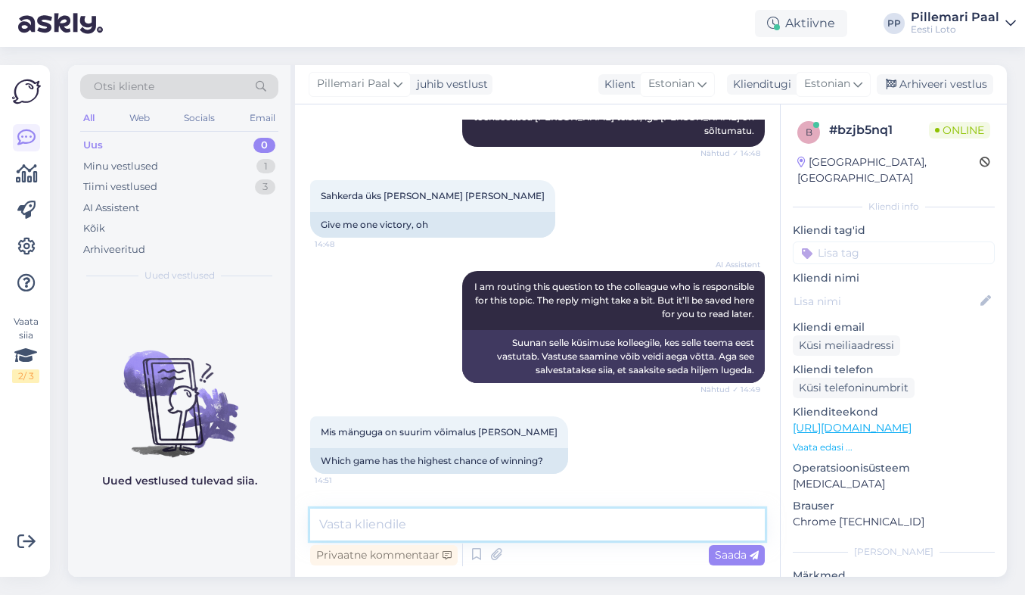
scroll to position [711, 0]
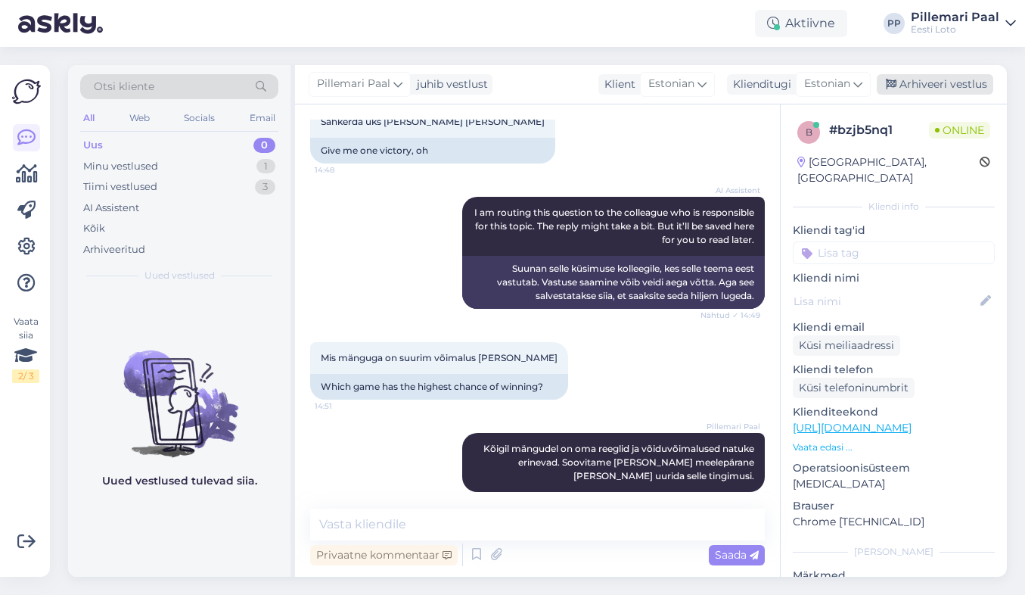
click at [917, 85] on div "Arhiveeri vestlus" at bounding box center [935, 84] width 116 height 20
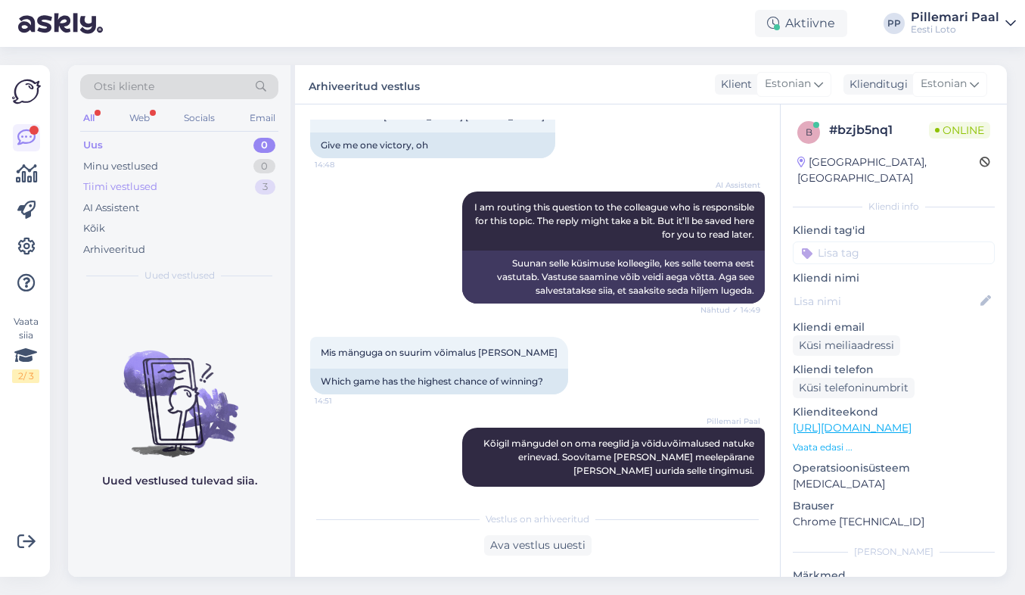
click at [126, 182] on div "Tiimi vestlused" at bounding box center [120, 186] width 74 height 15
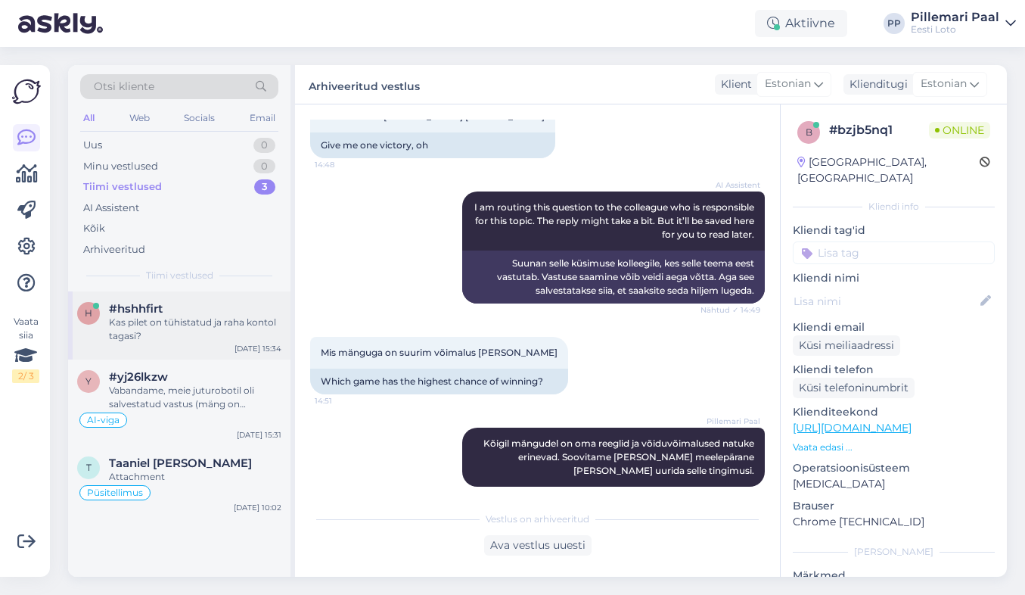
click at [195, 315] on div "#hshhfirt" at bounding box center [195, 309] width 172 height 14
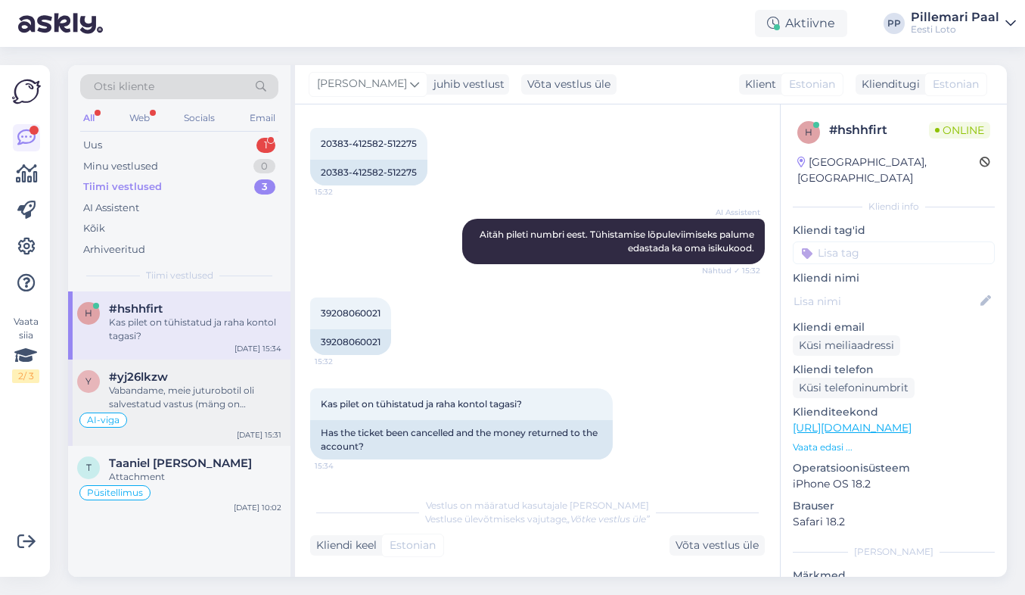
click at [191, 395] on div "Vabandame, meie juturobotil oli salvestatud vastus (mäng on eemaldatud), mis ei…" at bounding box center [195, 397] width 172 height 27
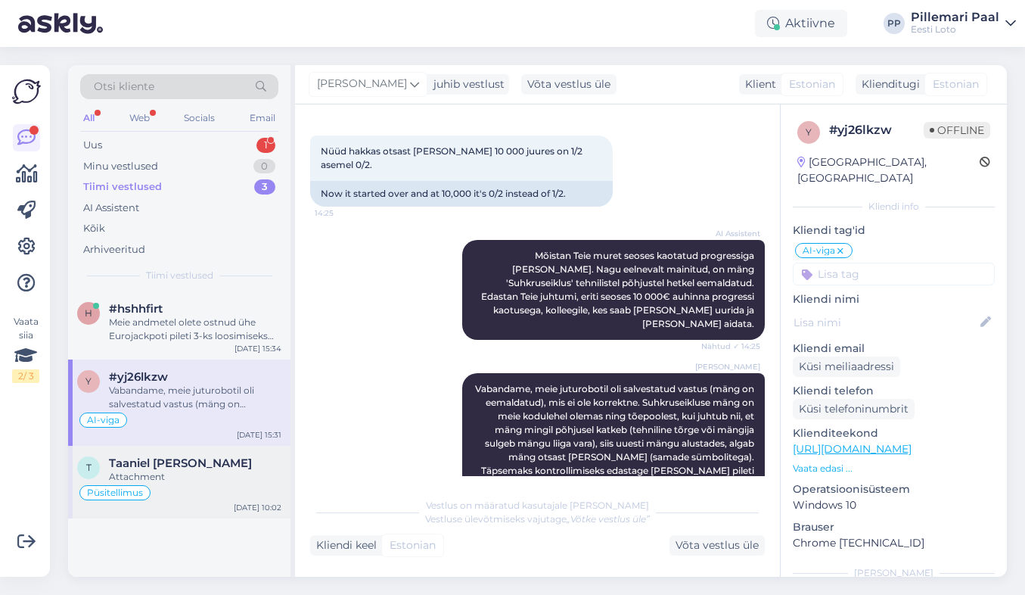
click at [209, 470] on div "Attachment" at bounding box center [195, 477] width 172 height 14
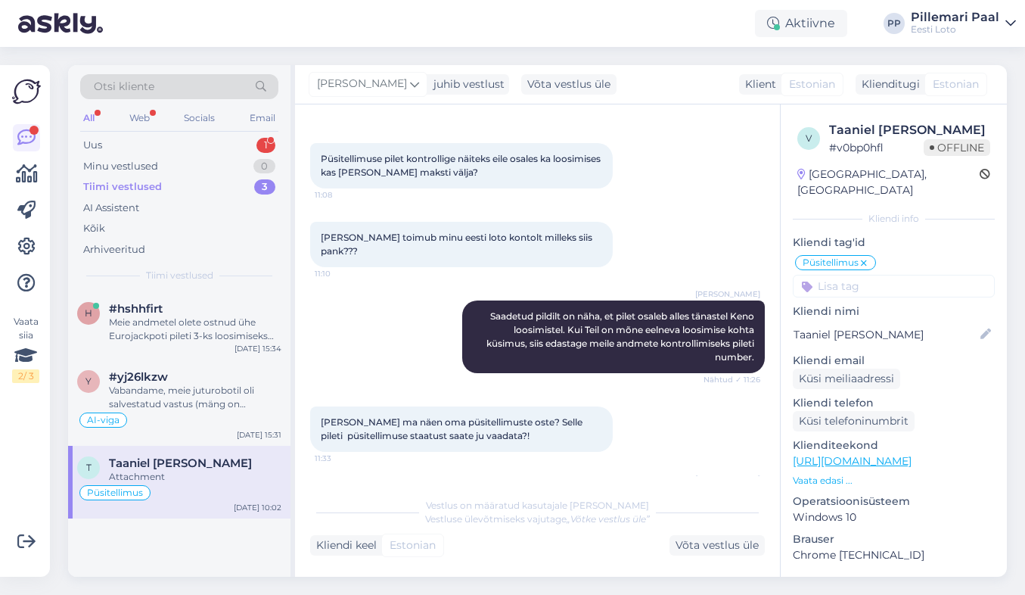
scroll to position [2732, 0]
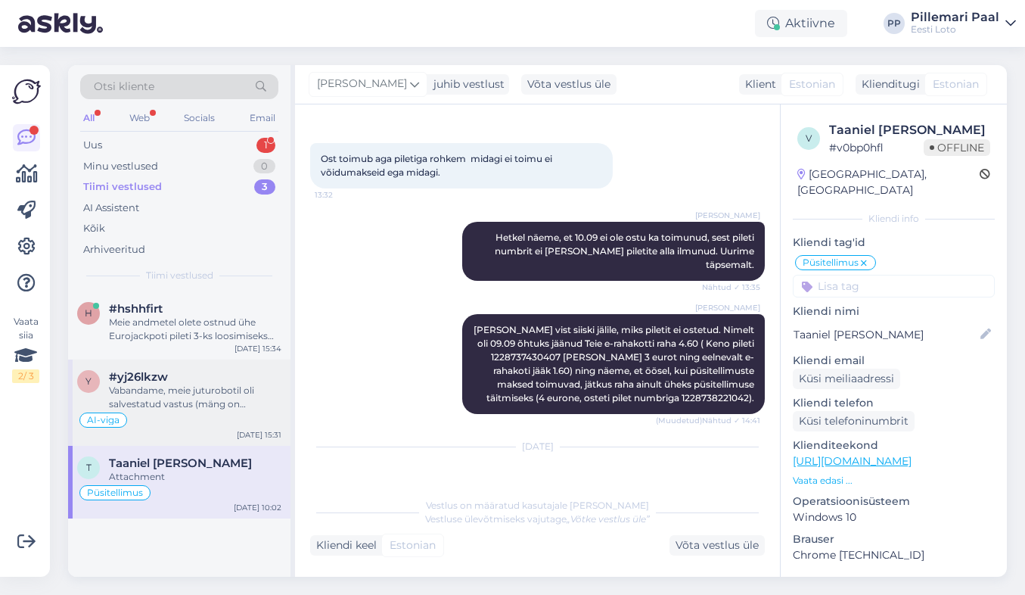
click at [195, 415] on div "AI-viga" at bounding box center [179, 420] width 204 height 18
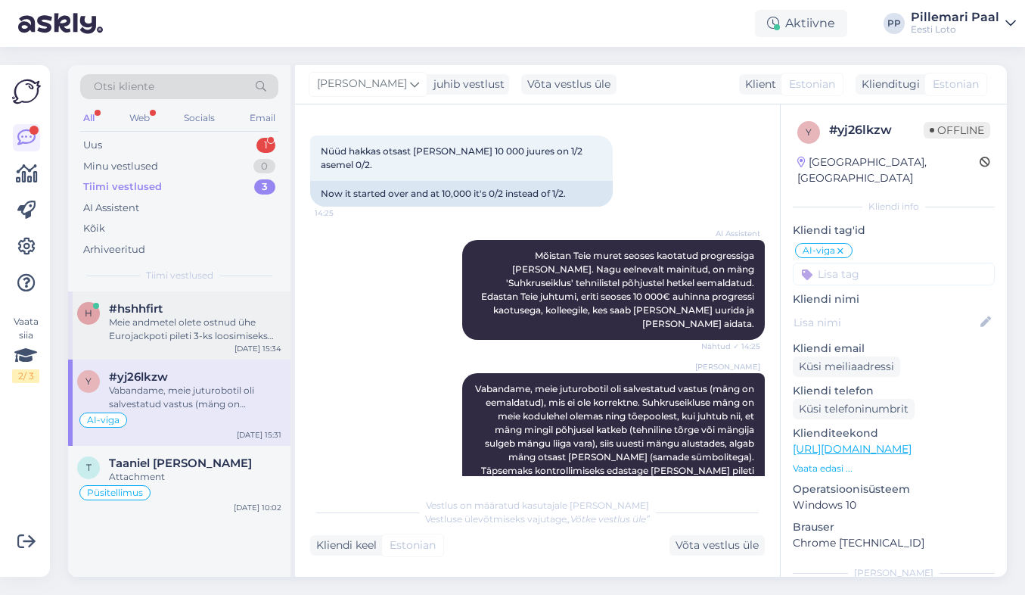
click at [208, 334] on div "Meie andmetel olete ostnud ühe Eurojackpoti pileti 3-ks loosimiseks ja ühe Jokk…" at bounding box center [195, 328] width 172 height 27
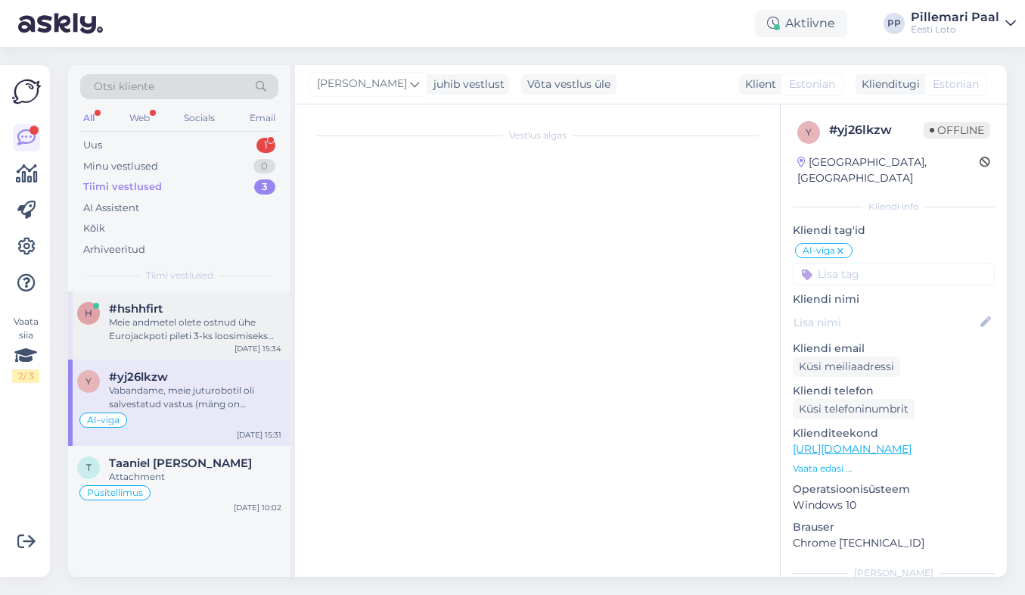
scroll to position [524, 0]
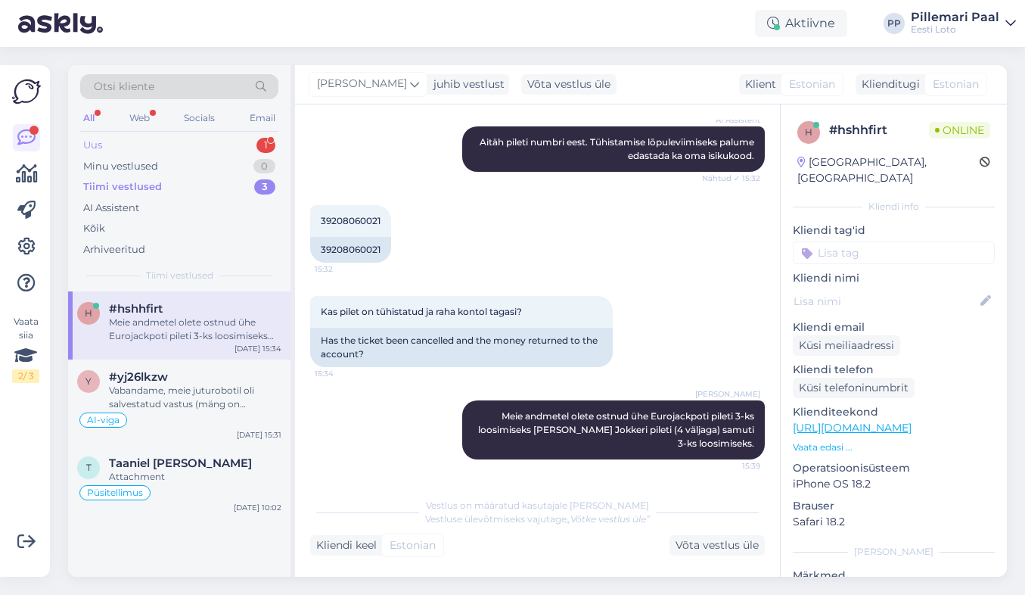
click at [126, 145] on div "Uus 1" at bounding box center [179, 145] width 198 height 21
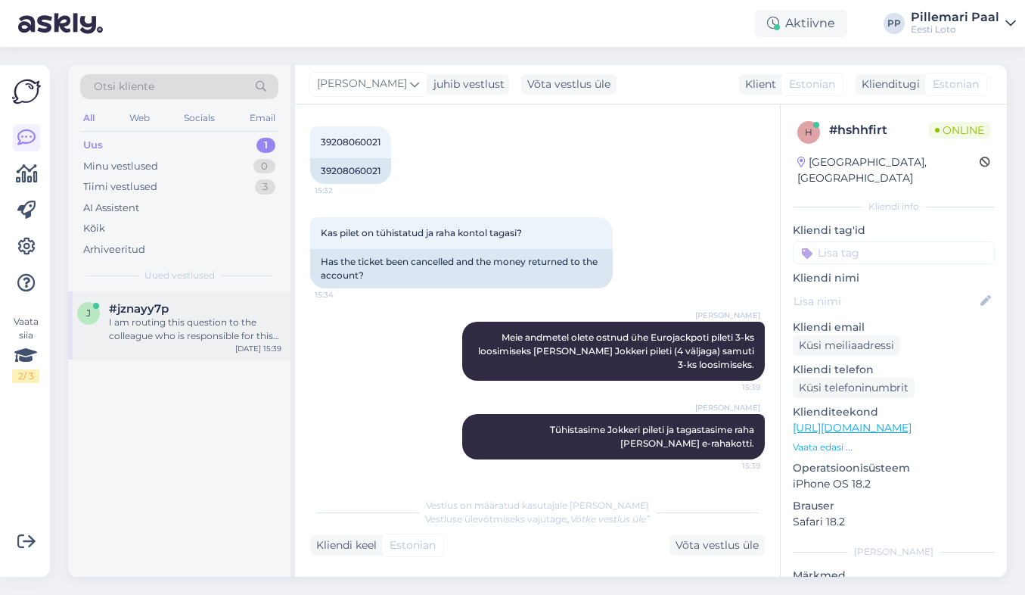
click at [177, 337] on div "I am routing this question to the colleague who is responsible for this topic. …" at bounding box center [195, 328] width 172 height 27
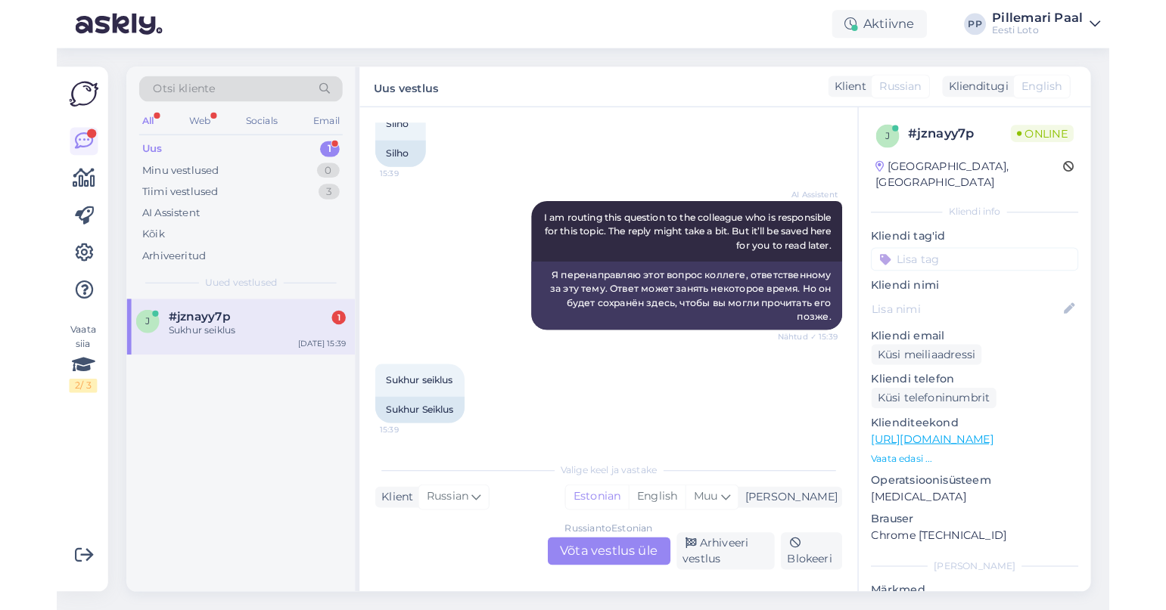
scroll to position [414, 0]
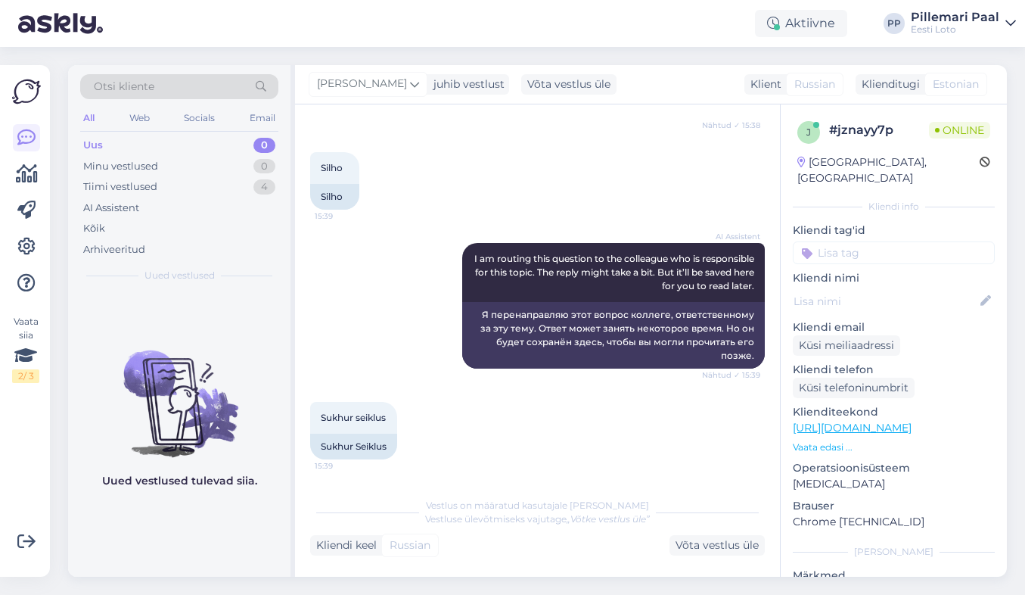
click at [109, 141] on div "Uus 0" at bounding box center [179, 145] width 198 height 21
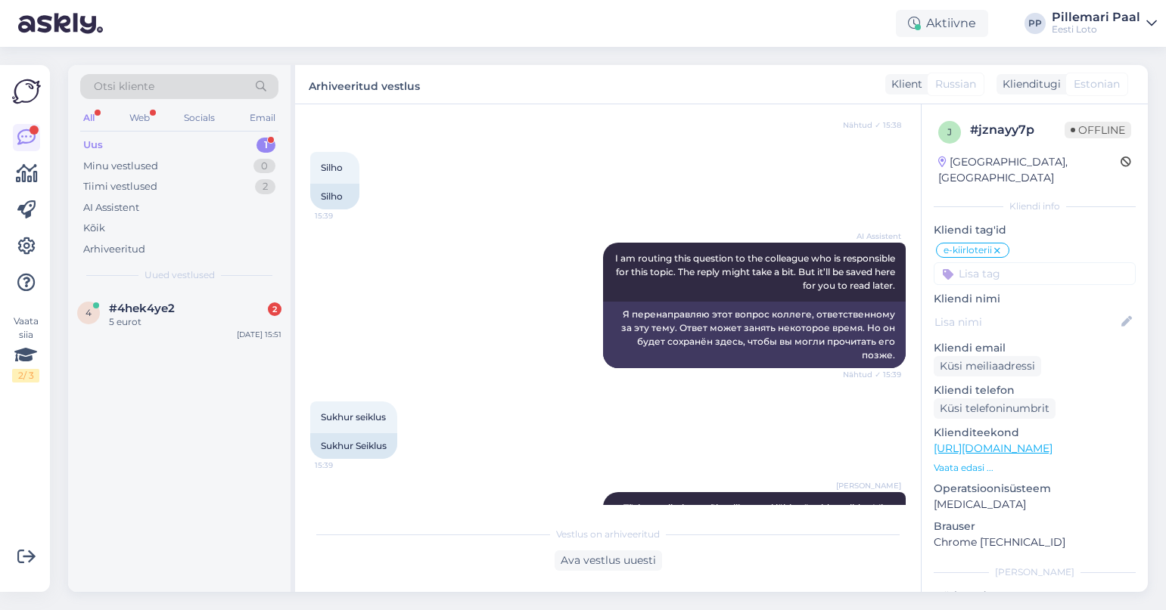
scroll to position [707, 0]
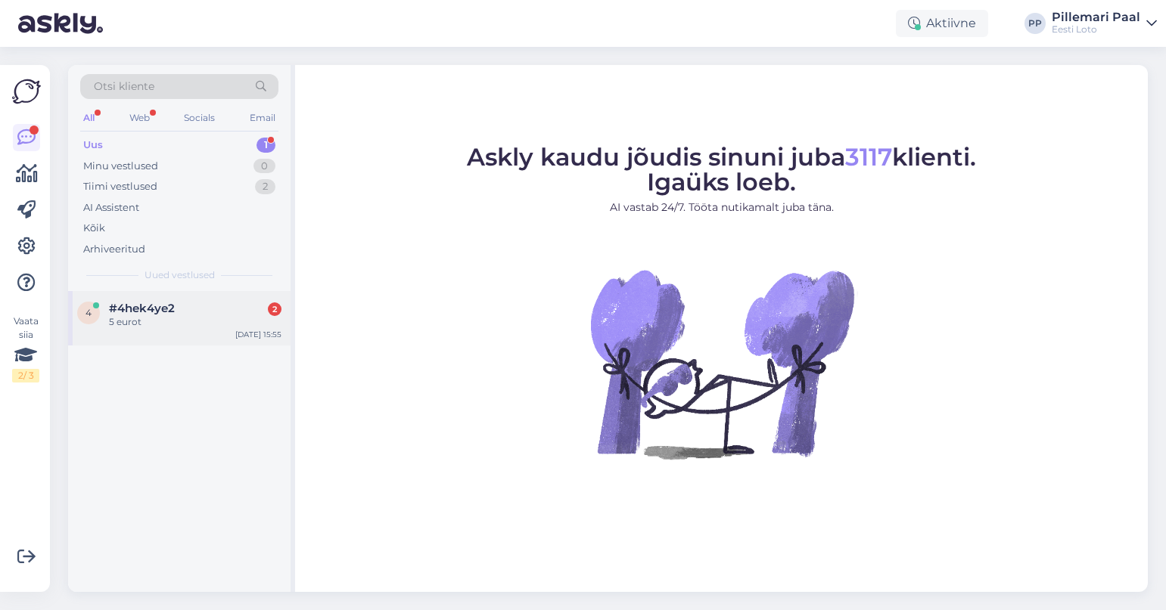
click at [193, 328] on div "5 eurot" at bounding box center [195, 322] width 172 height 14
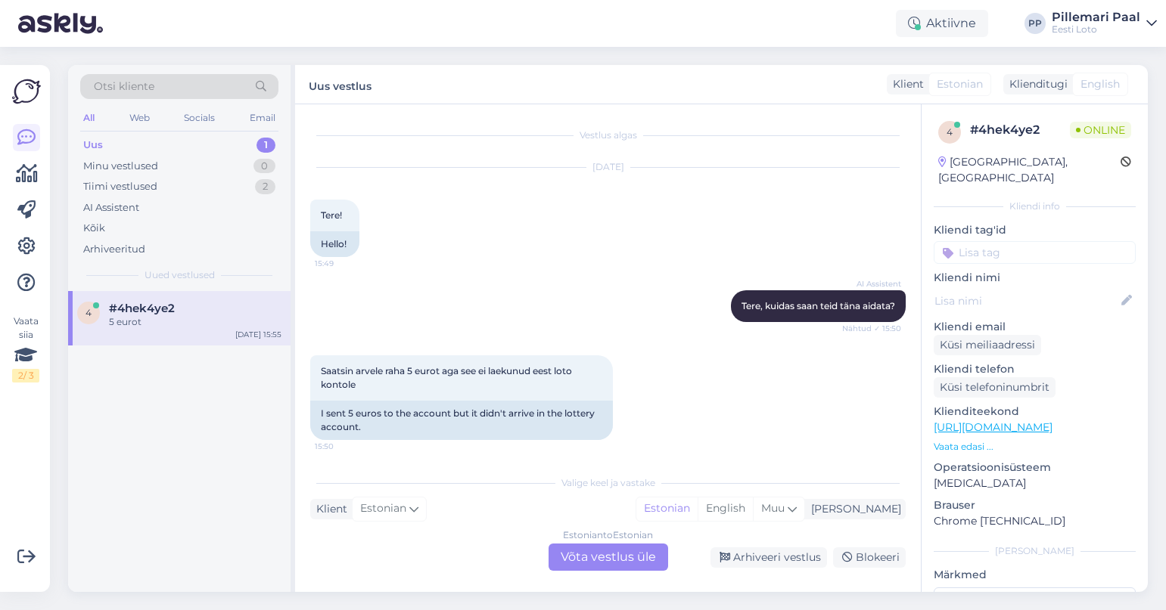
click at [621, 564] on div "Estonian to Estonian Võta vestlus üle" at bounding box center [608, 557] width 120 height 27
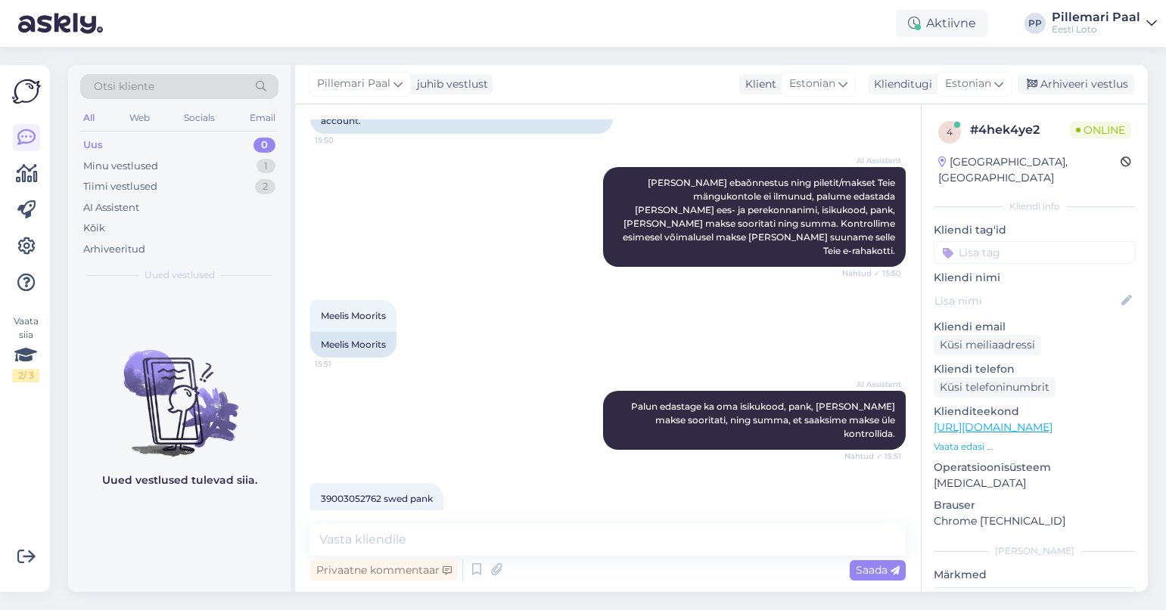
scroll to position [417, 0]
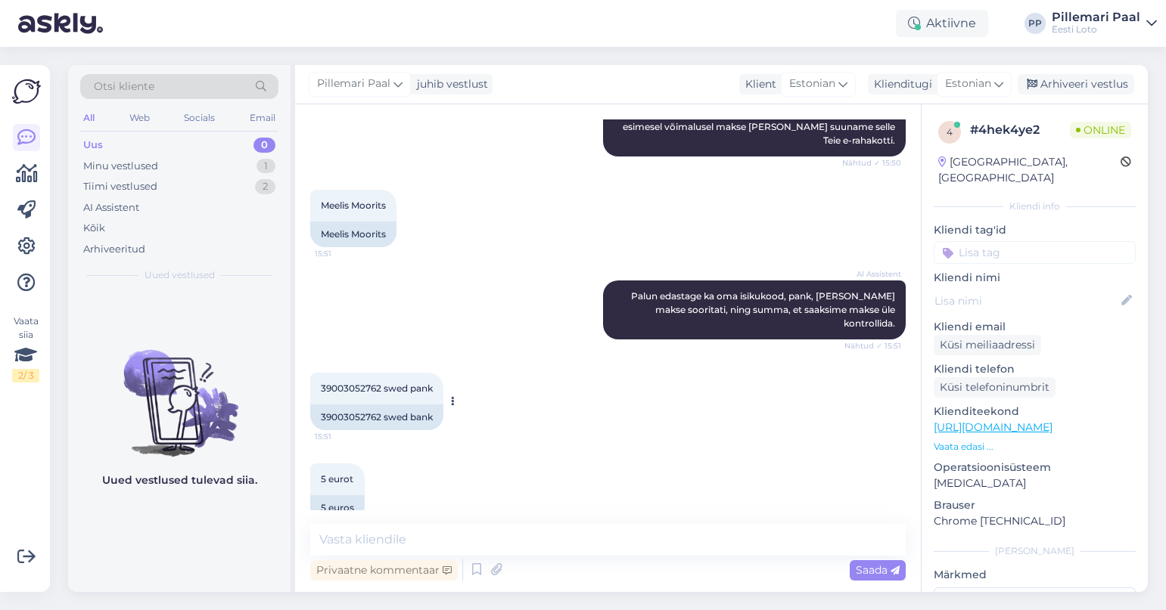
click at [349, 383] on span "39003052762 swed pank" at bounding box center [377, 388] width 112 height 11
copy span "39003052762"
click at [550, 538] on textarea at bounding box center [607, 540] width 595 height 32
paste textarea "Näeme, et raha on laekunud väikese viibega Teie e-rahakotti. Palume vabandust t…"
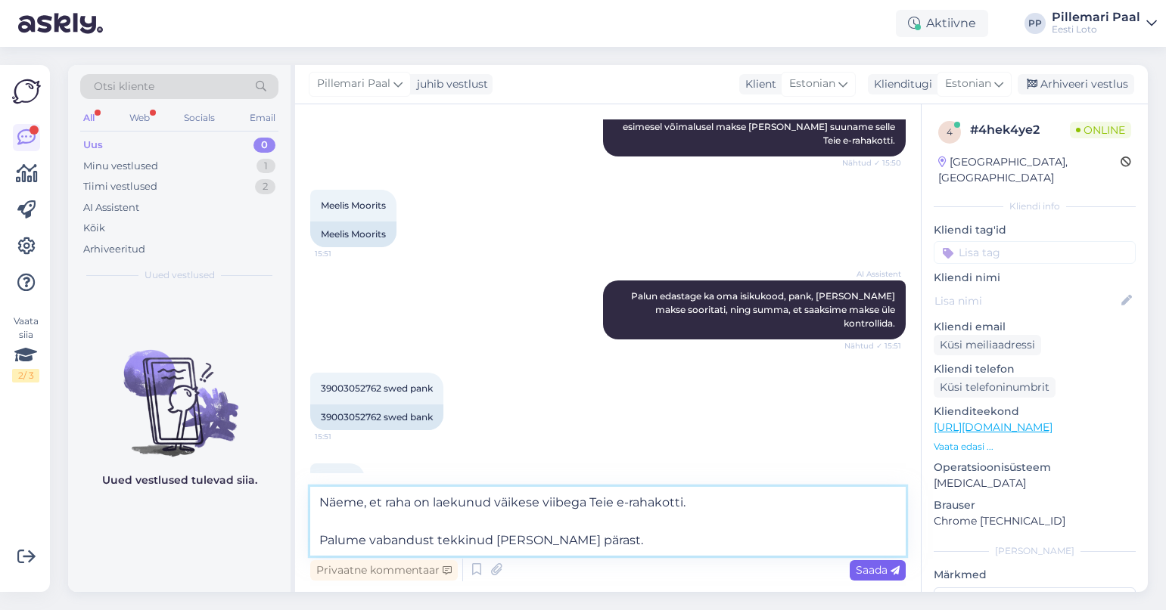
type textarea "Näeme, et raha on laekunud väikese viibega Teie e-rahakotti. Palume vabandust t…"
click at [881, 569] on span "Saada" at bounding box center [878, 571] width 44 height 14
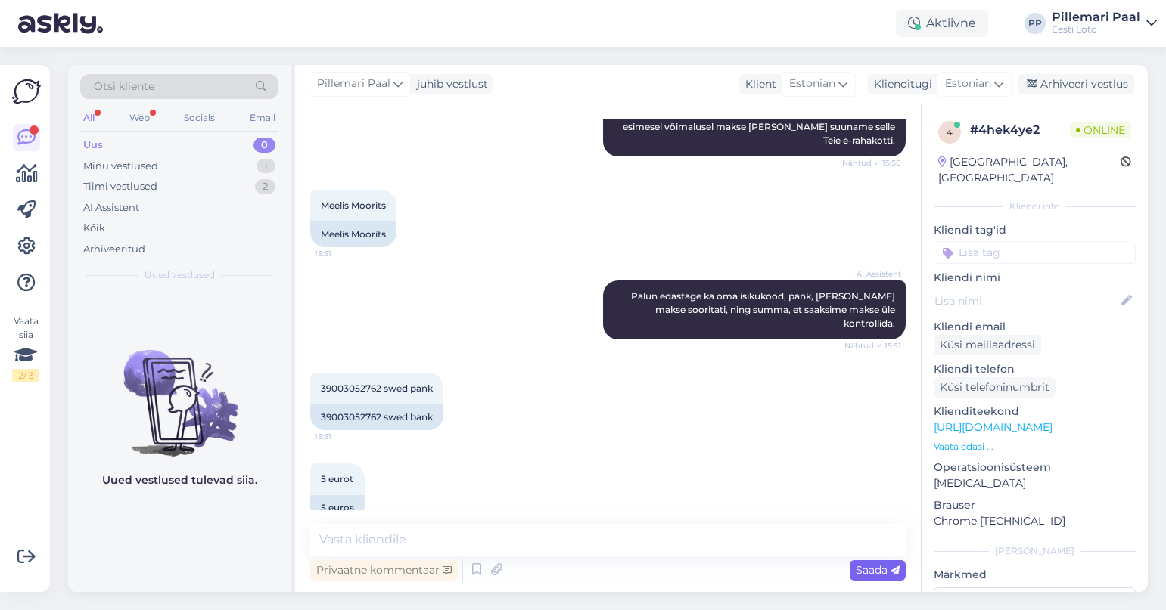
scroll to position [509, 0]
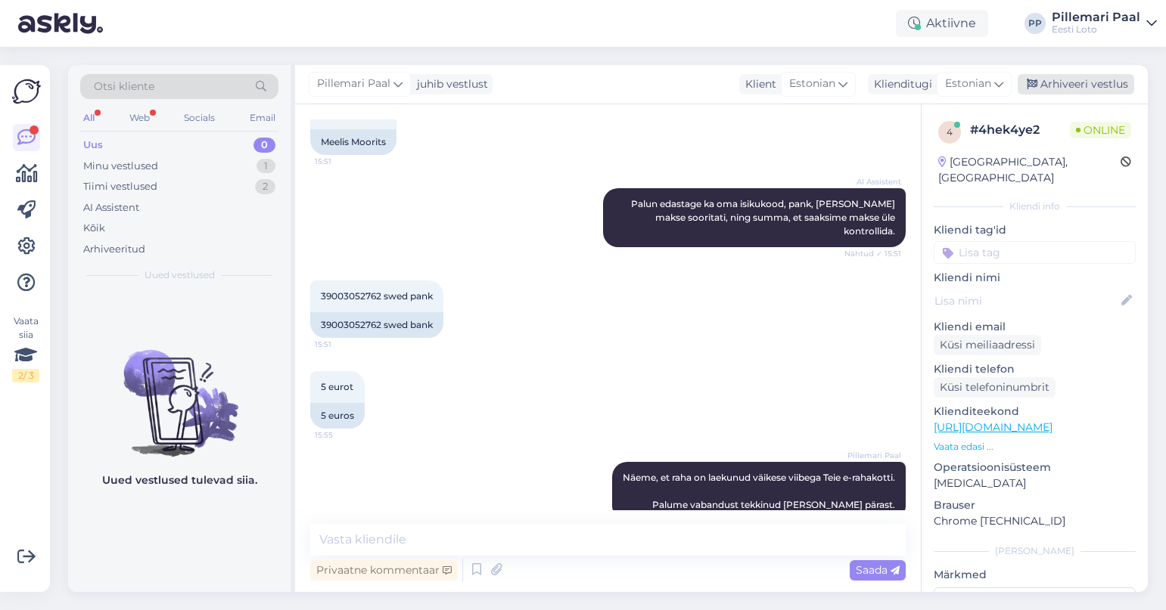
click at [1070, 78] on div "Arhiveeri vestlus" at bounding box center [1075, 84] width 116 height 20
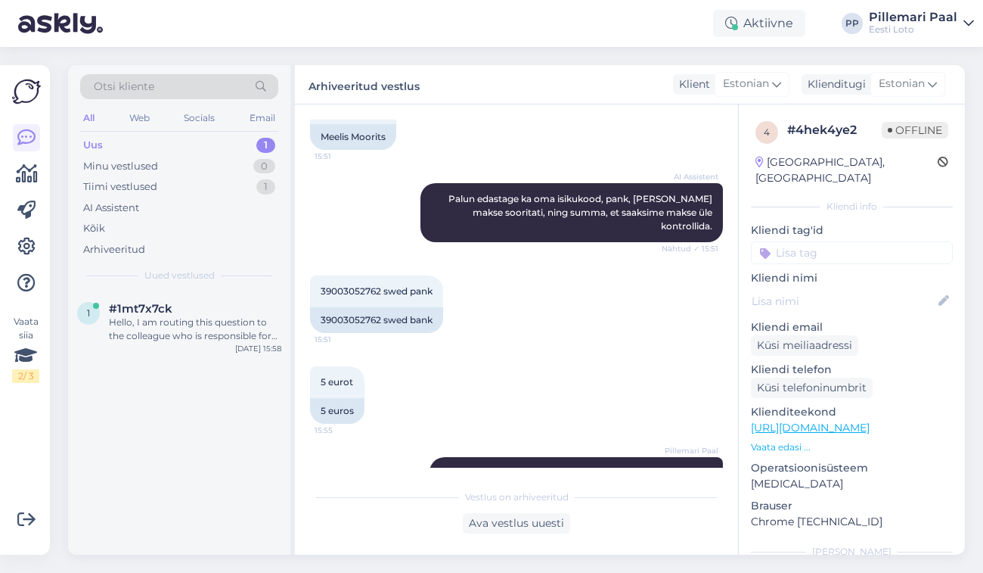
scroll to position [684, 0]
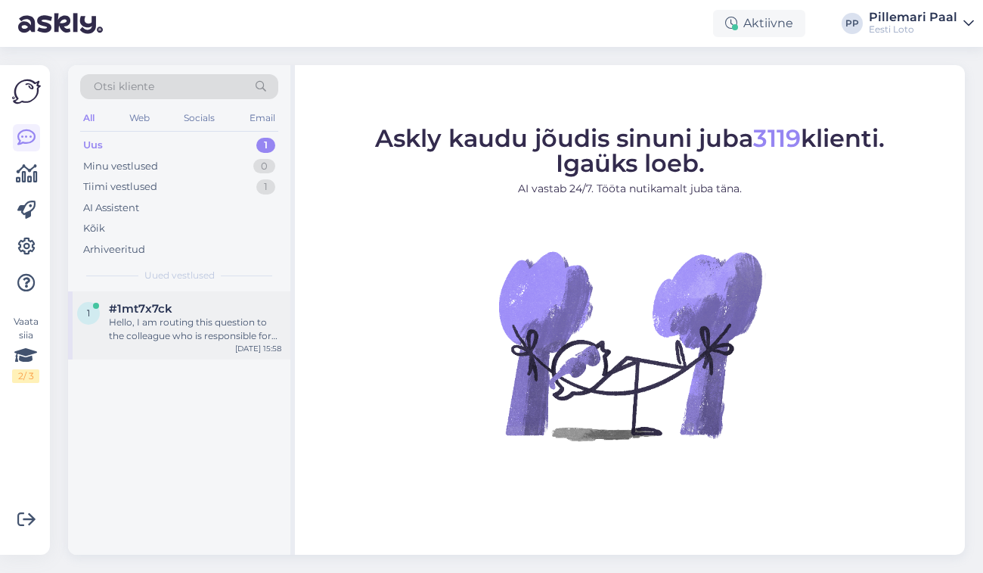
click at [168, 302] on span "#1mt7x7ck" at bounding box center [141, 309] width 64 height 14
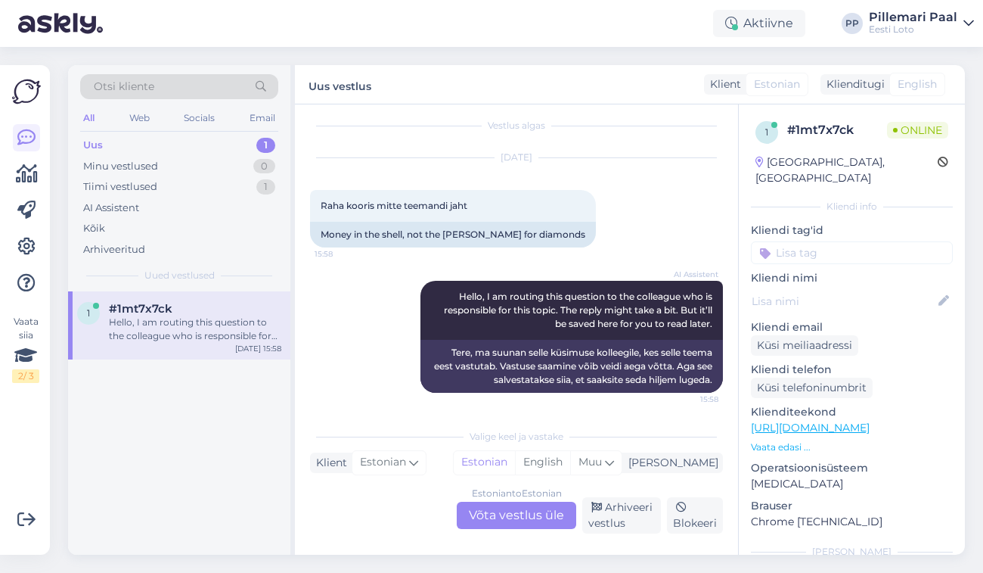
scroll to position [12, 0]
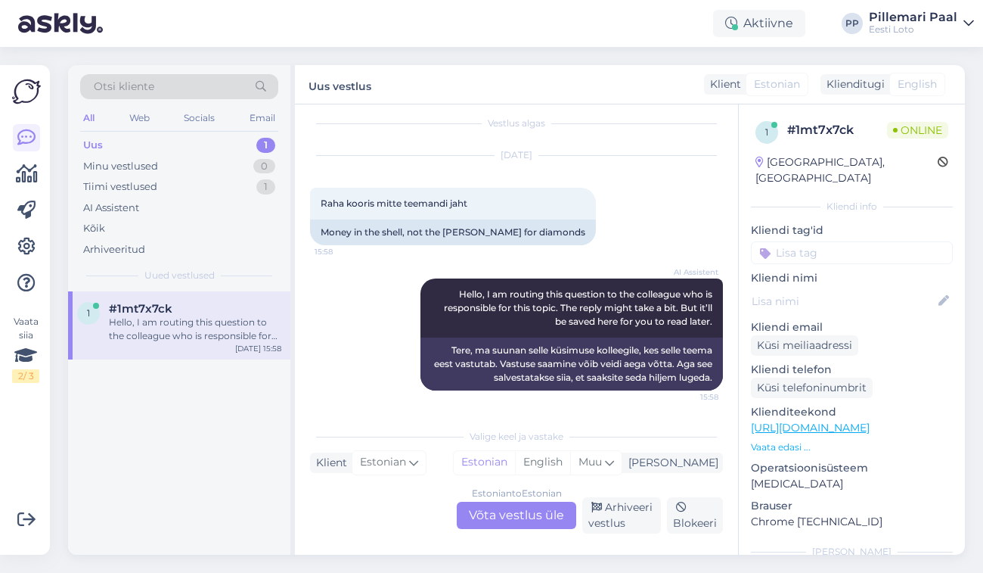
click at [478, 517] on div "Estonian to Estonian Võta vestlus üle" at bounding box center [517, 515] width 120 height 27
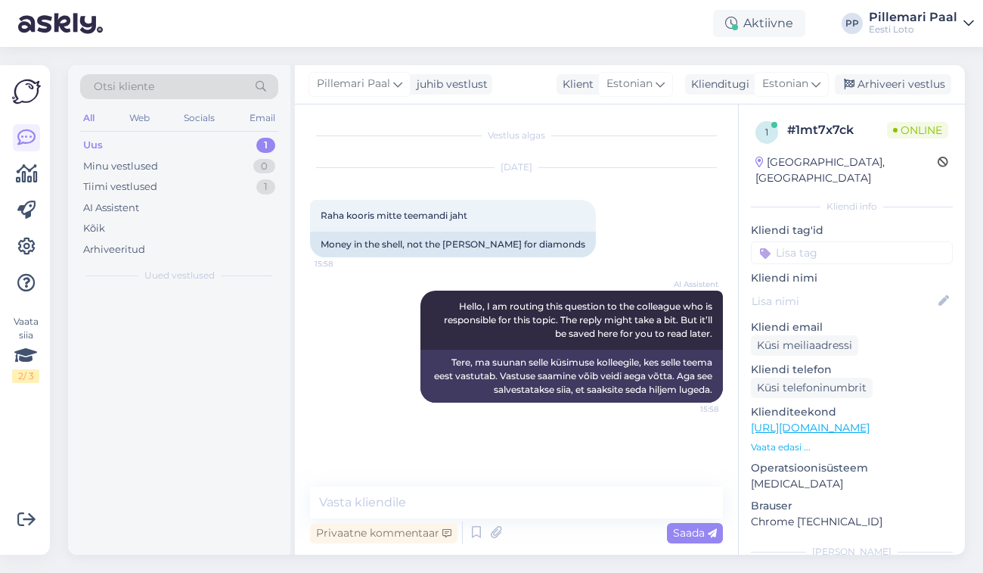
scroll to position [0, 0]
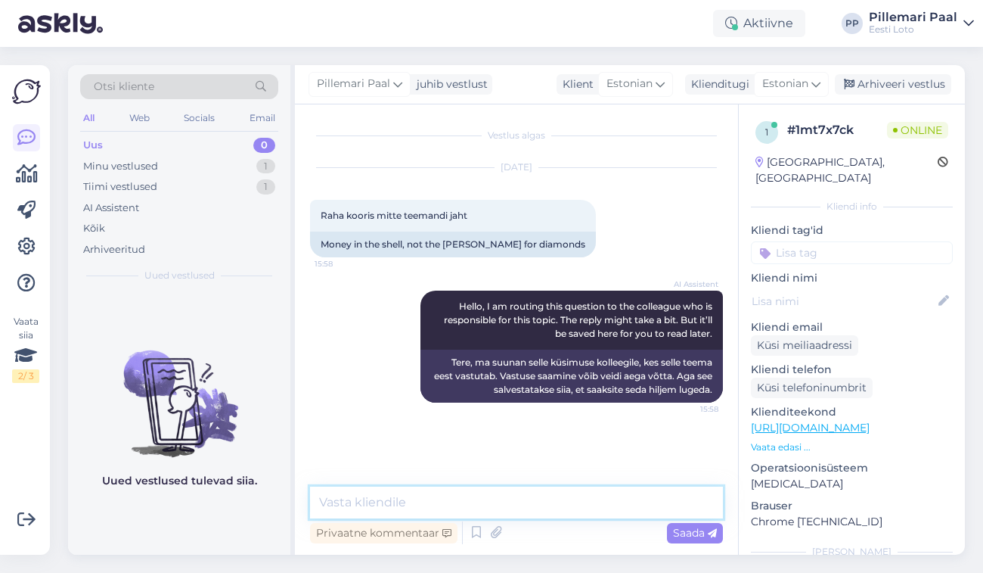
click at [478, 501] on textarea at bounding box center [516, 502] width 413 height 32
type textarea "Et saaksime Teile vastata, palun täpsustage oma küsimust."
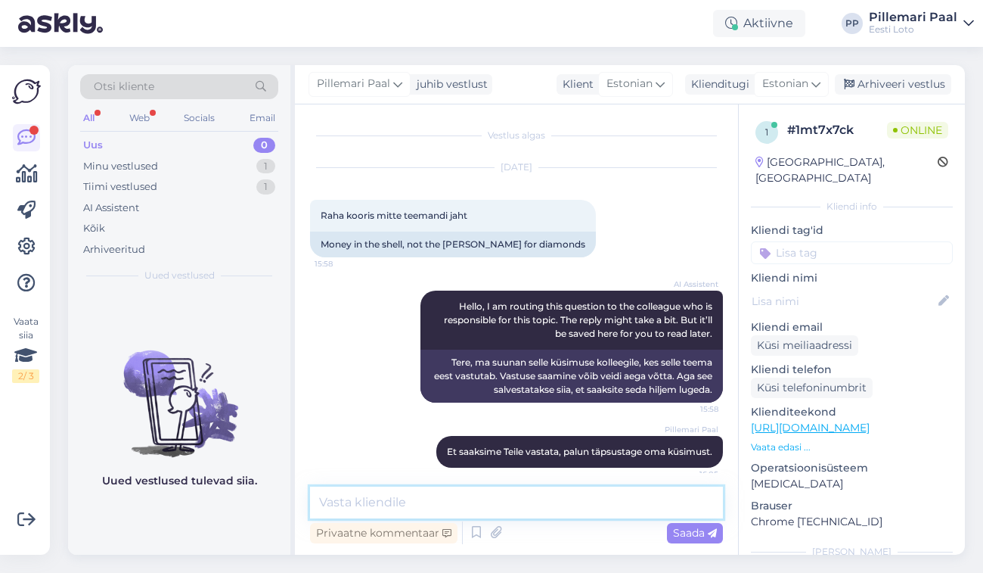
scroll to position [11, 0]
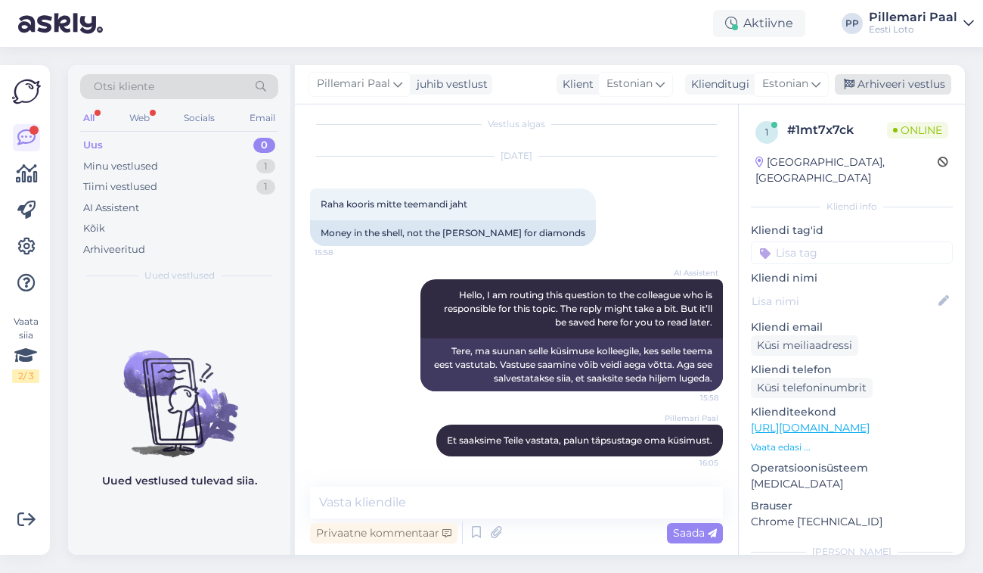
click at [907, 82] on div "Arhiveeri vestlus" at bounding box center [893, 84] width 116 height 20
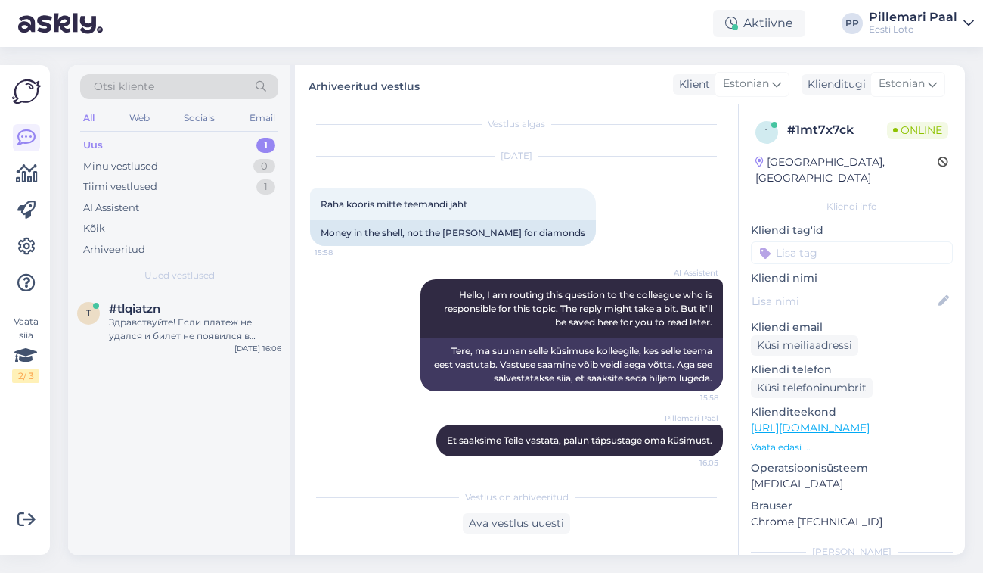
scroll to position [17, 0]
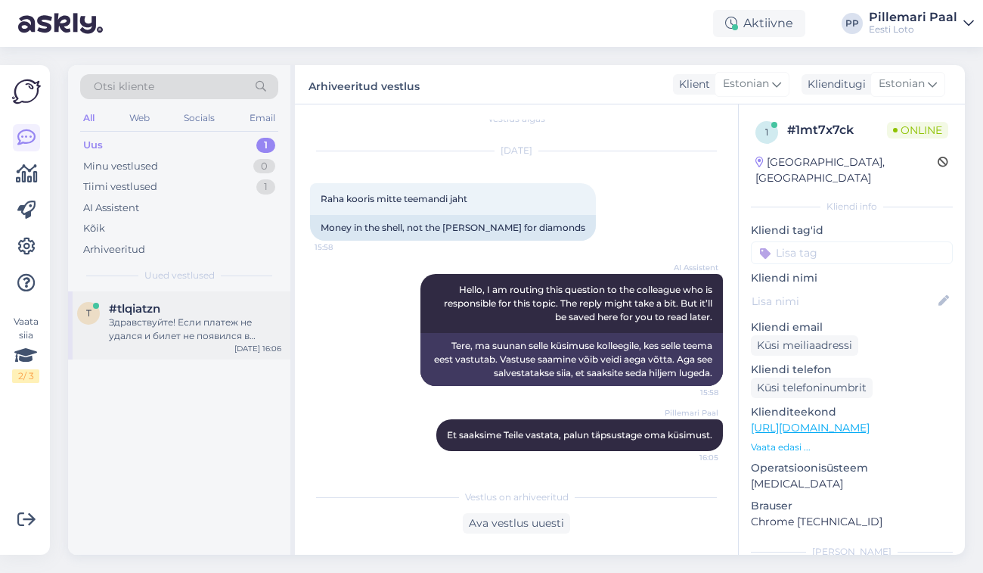
click at [218, 333] on div "Здравствуйте! Если платеж не удался и билет не появился в Вашем игровом аккаунт…" at bounding box center [195, 328] width 172 height 27
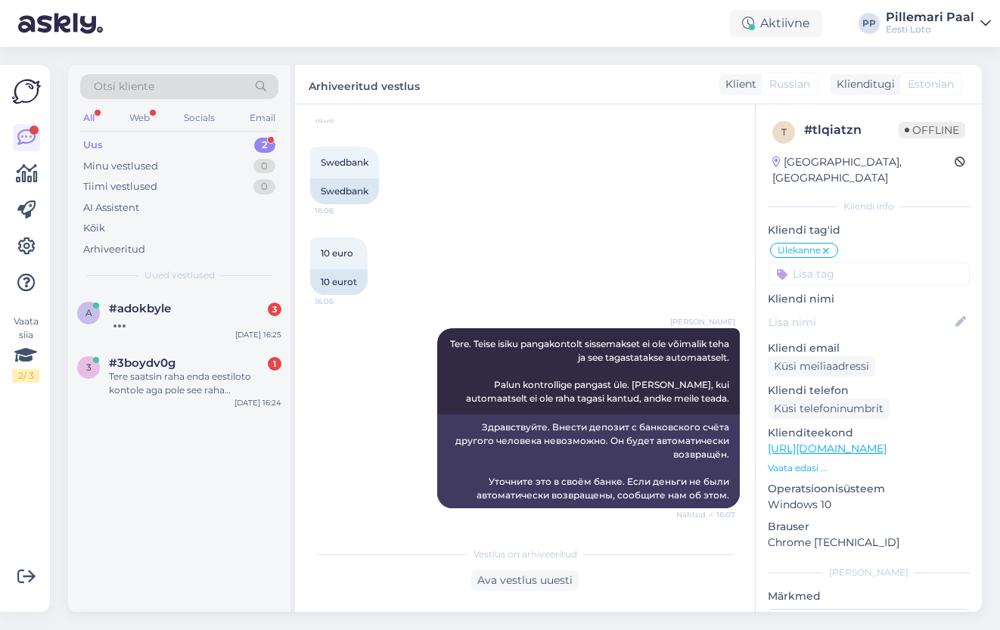
scroll to position [737, 0]
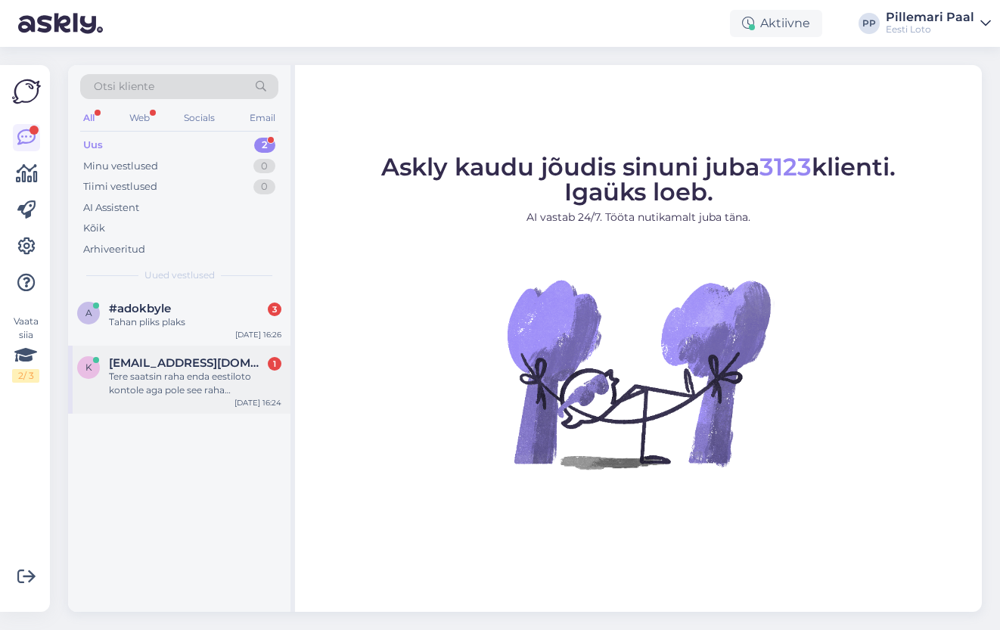
click at [207, 387] on div "Tere saatsin raha enda eestiloto kontole aga pole see raha [PERSON_NAME] tulnud…" at bounding box center [195, 383] width 172 height 27
click at [152, 318] on div "??????" at bounding box center [195, 322] width 172 height 14
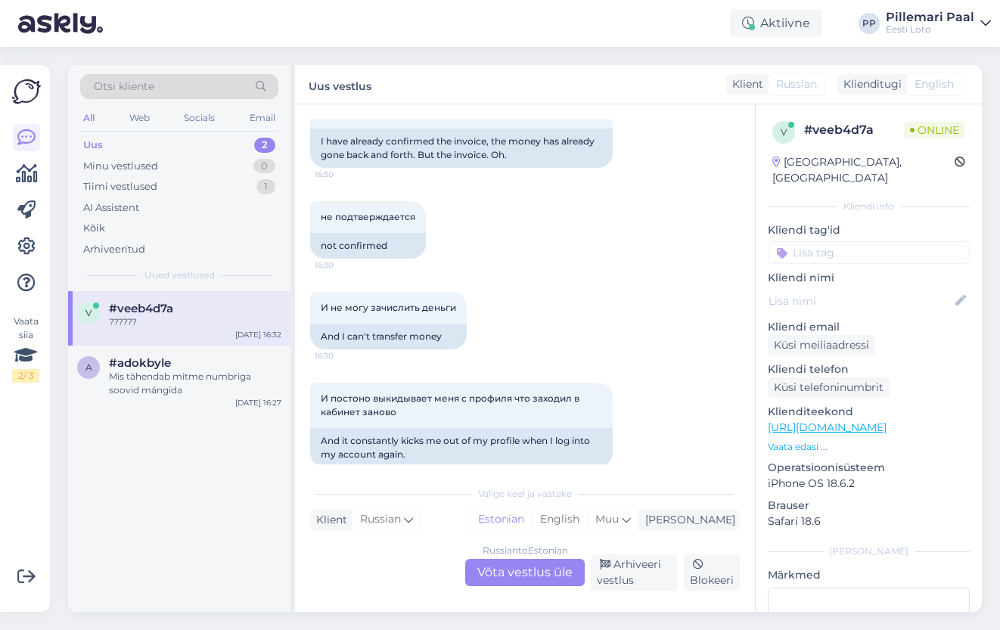
scroll to position [451, 0]
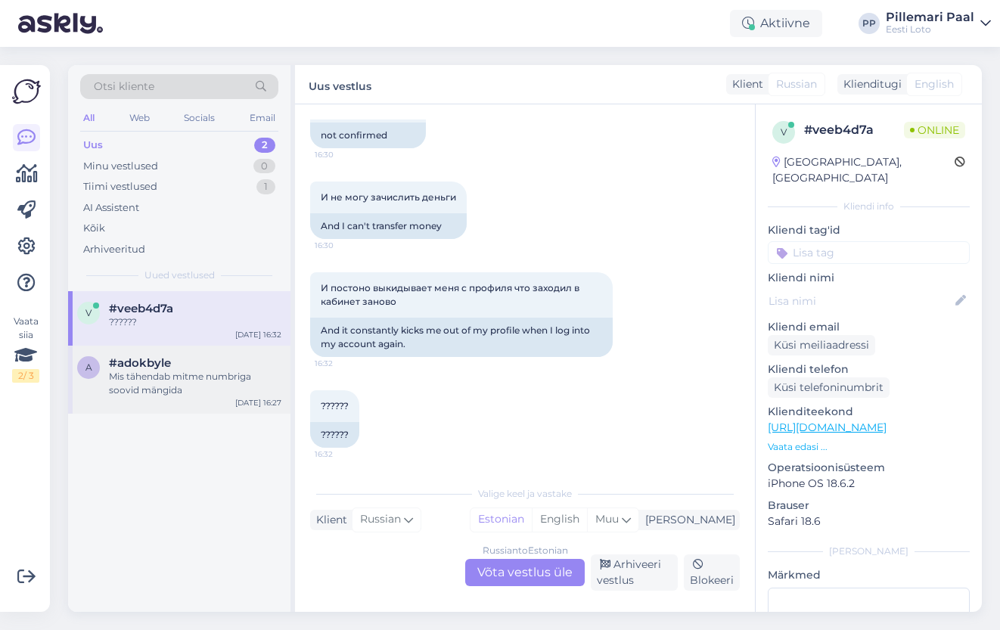
click at [161, 373] on div "Mis tähendab mitme numbriga soovid mängida" at bounding box center [195, 383] width 172 height 27
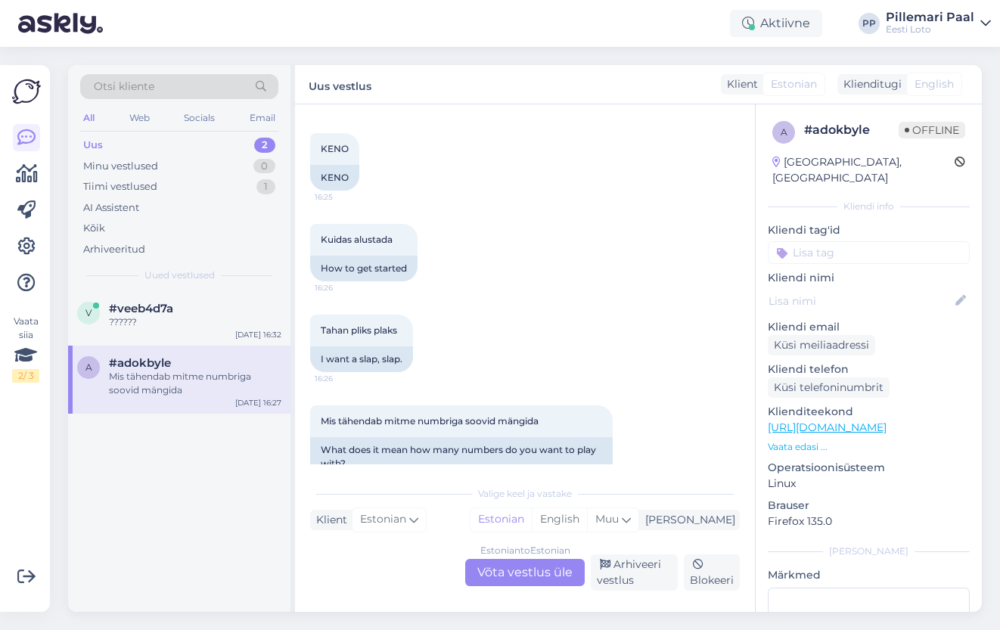
scroll to position [278, 0]
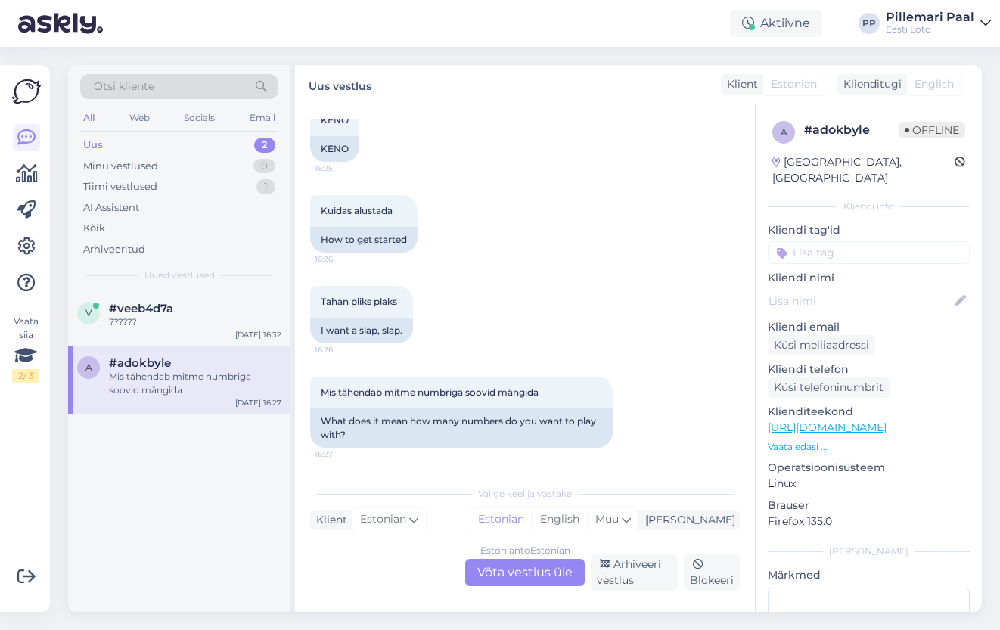
click at [196, 85] on div "Otsi kliente" at bounding box center [179, 86] width 198 height 25
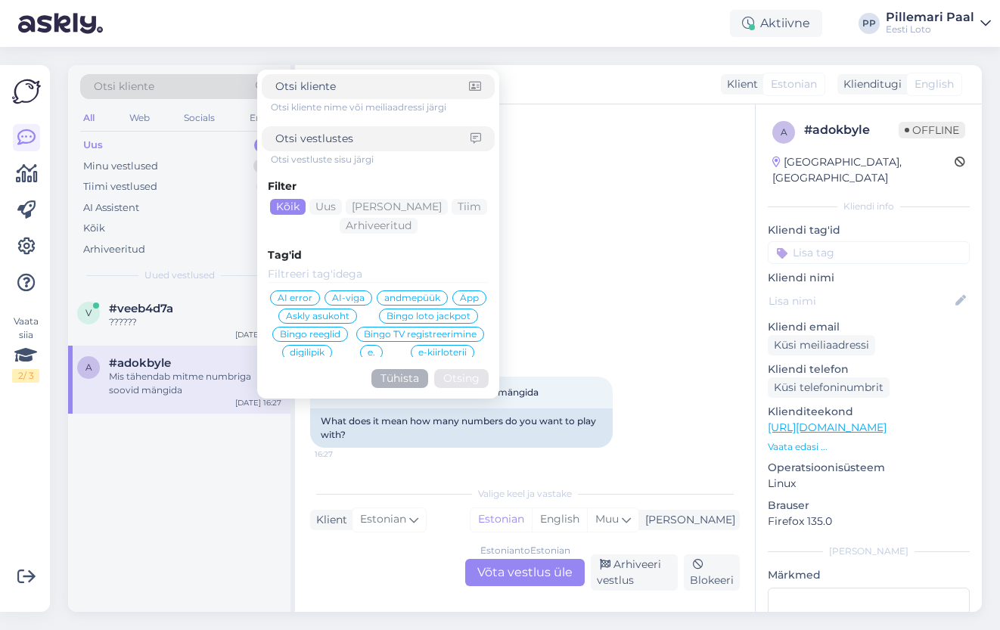
click at [309, 146] on input at bounding box center [372, 139] width 195 height 16
type input "keno"
click button "Otsing" at bounding box center [461, 378] width 54 height 19
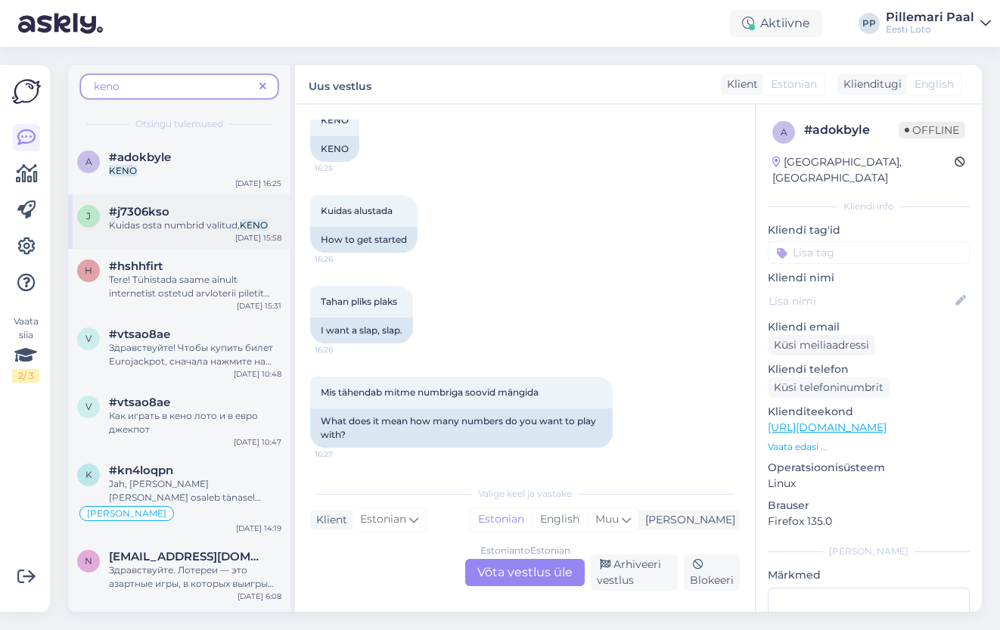
click at [138, 238] on div "j #j7306kso Kuidas osta numbrid valitud, KENO Sep 16 15:58" at bounding box center [179, 221] width 222 height 54
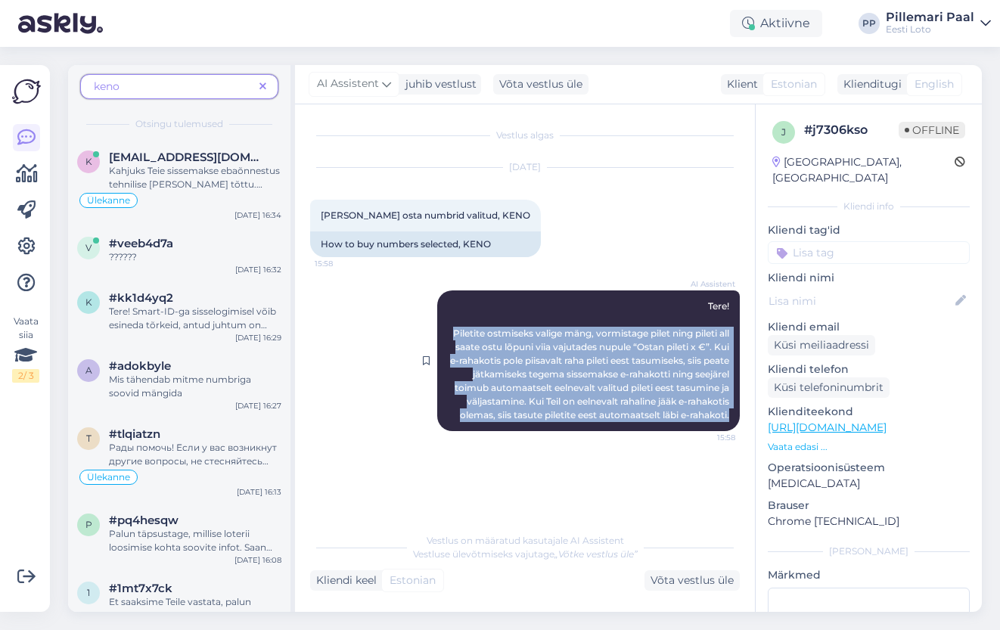
drag, startPoint x: 452, startPoint y: 328, endPoint x: 736, endPoint y: 430, distance: 301.8
click at [736, 430] on div "AI Assistent Tere! Piletite ostmiseks valige mäng, vormistage pilet ning pileti…" at bounding box center [588, 360] width 303 height 141
copy span "Piletite ostmiseks valige mäng, vormistage pilet ning pileti all saate ostu lõp…"
click at [264, 83] on icon at bounding box center [262, 87] width 7 height 11
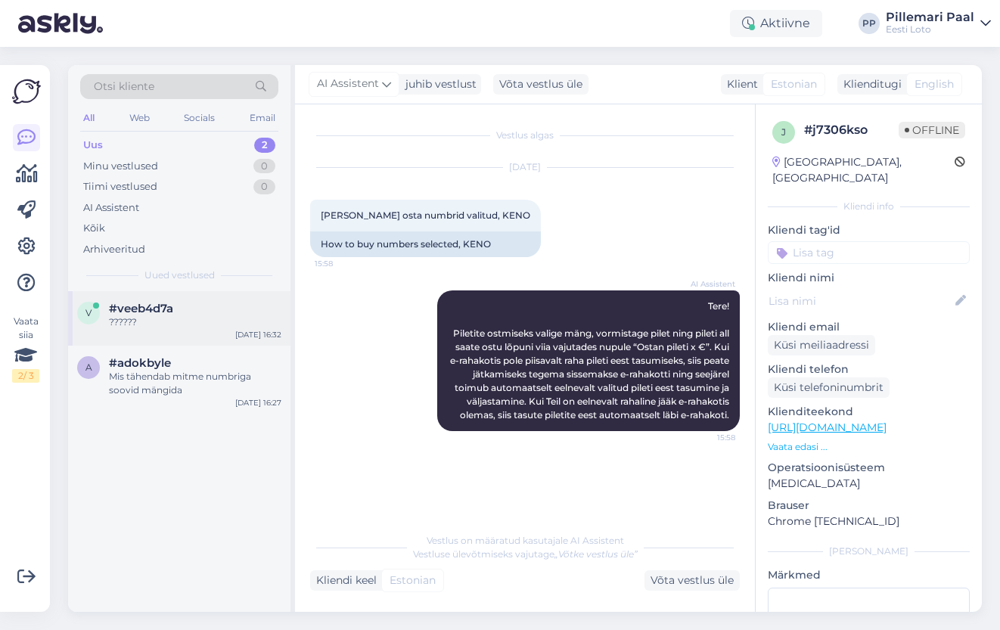
click at [159, 309] on span "#veeb4d7a" at bounding box center [141, 309] width 64 height 14
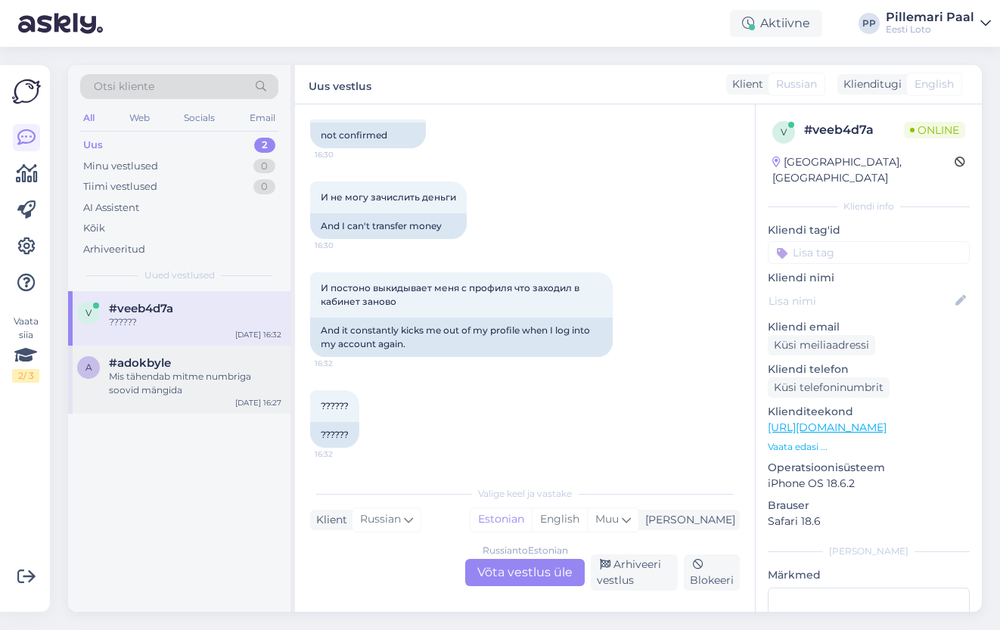
click at [162, 359] on span "#adokbyle" at bounding box center [140, 363] width 62 height 14
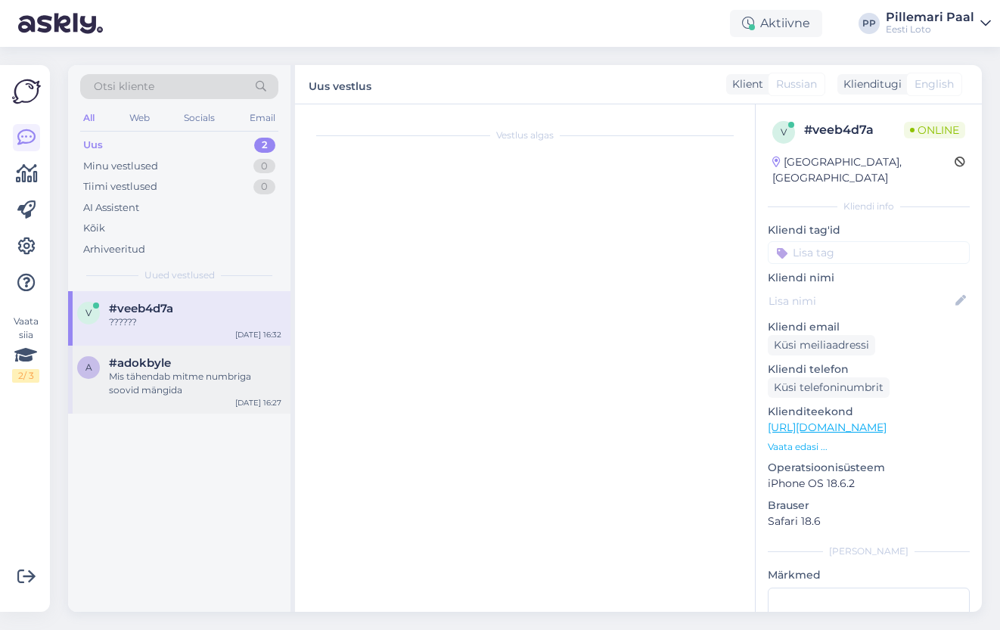
scroll to position [278, 0]
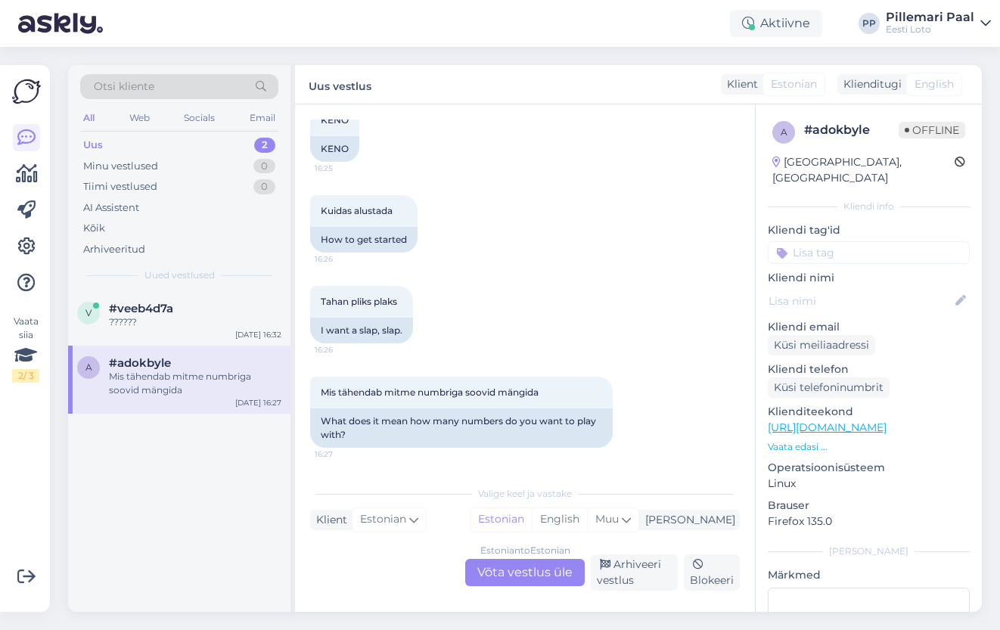
click at [514, 579] on div "Estonian to Estonian Võta vestlus üle" at bounding box center [525, 572] width 120 height 27
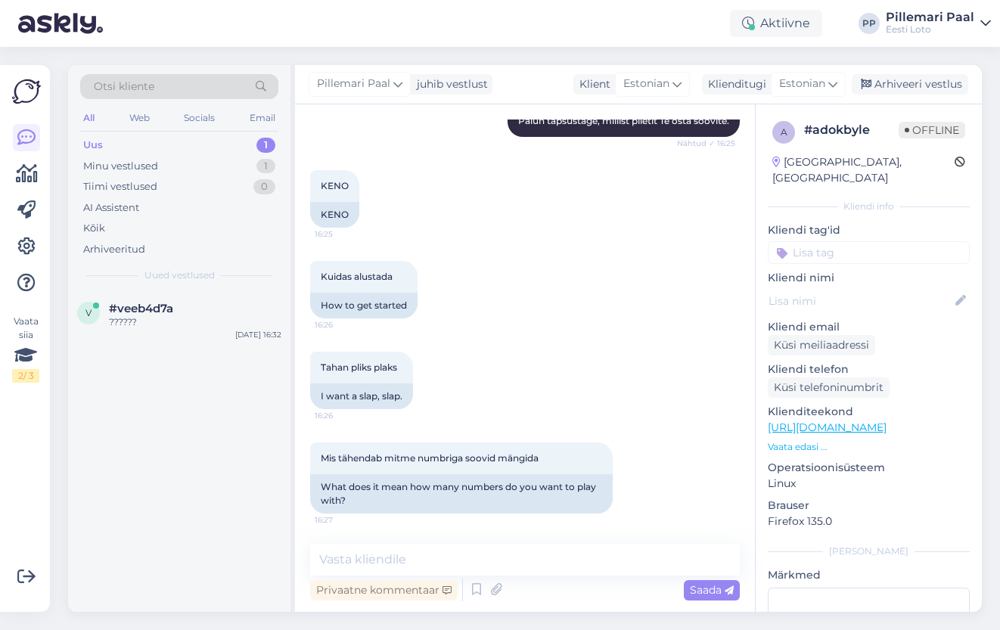
scroll to position [0, 0]
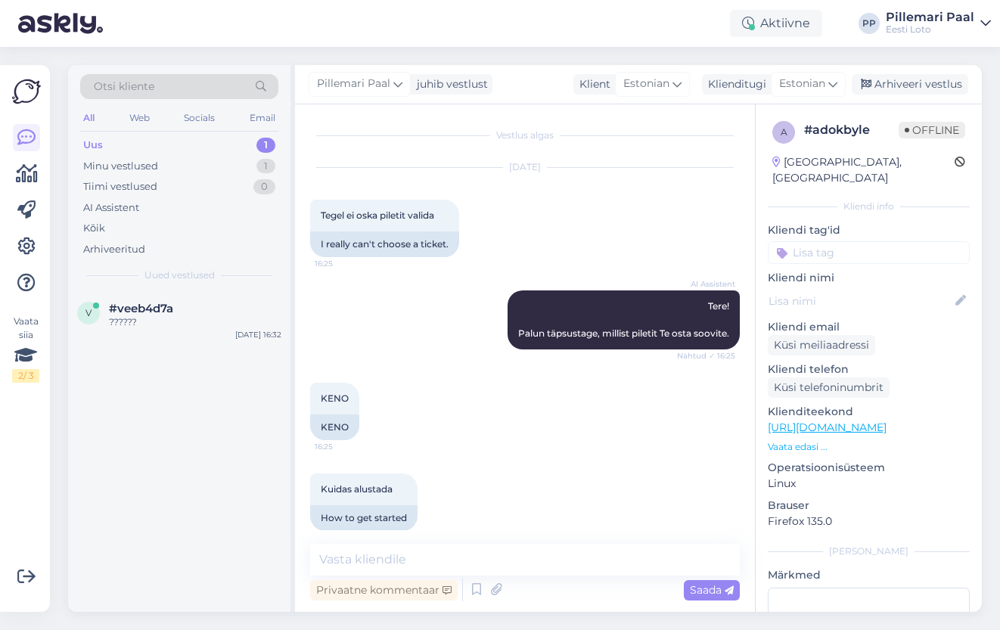
click at [826, 241] on input at bounding box center [869, 252] width 202 height 23
drag, startPoint x: 833, startPoint y: 237, endPoint x: 793, endPoint y: 239, distance: 40.2
click at [793, 241] on input "keno" at bounding box center [869, 252] width 202 height 23
click at [882, 242] on input "pileti ostmine" at bounding box center [869, 252] width 202 height 23
type input "pileti ostmine"
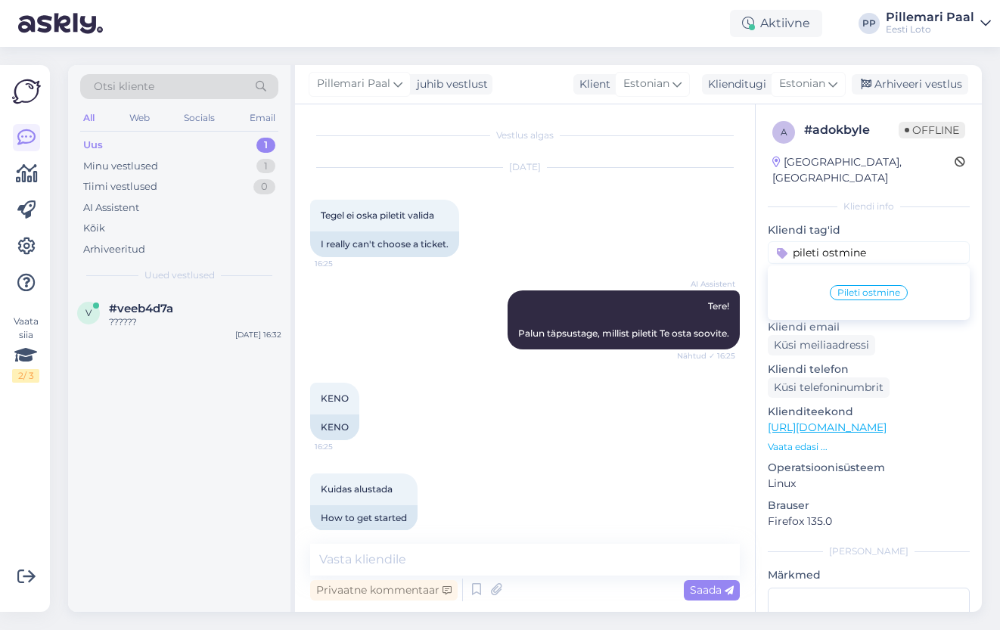
click at [883, 288] on span "Pileti ostmine" at bounding box center [868, 292] width 63 height 9
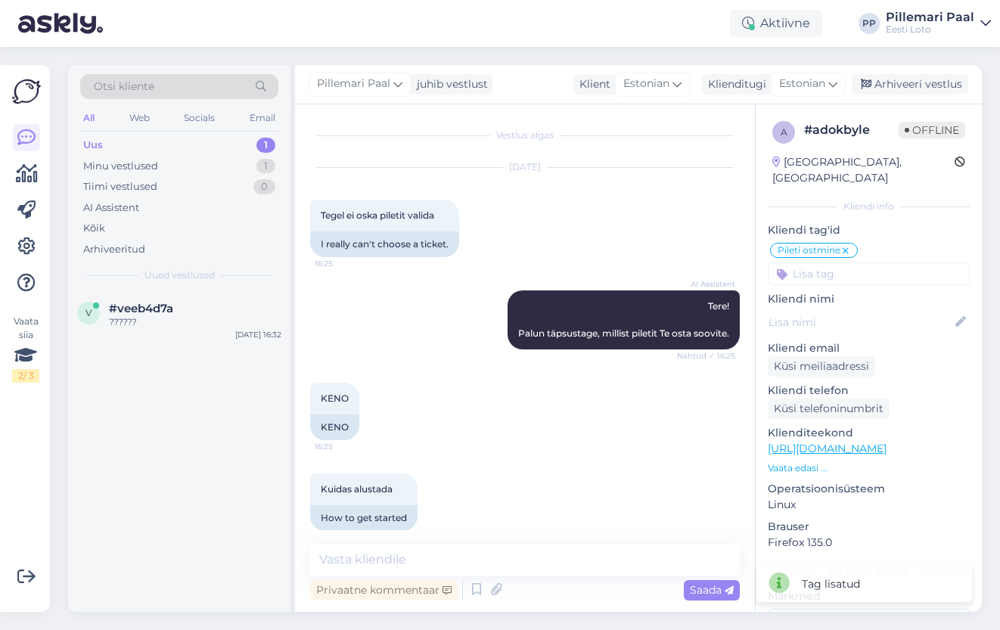
scroll to position [213, 0]
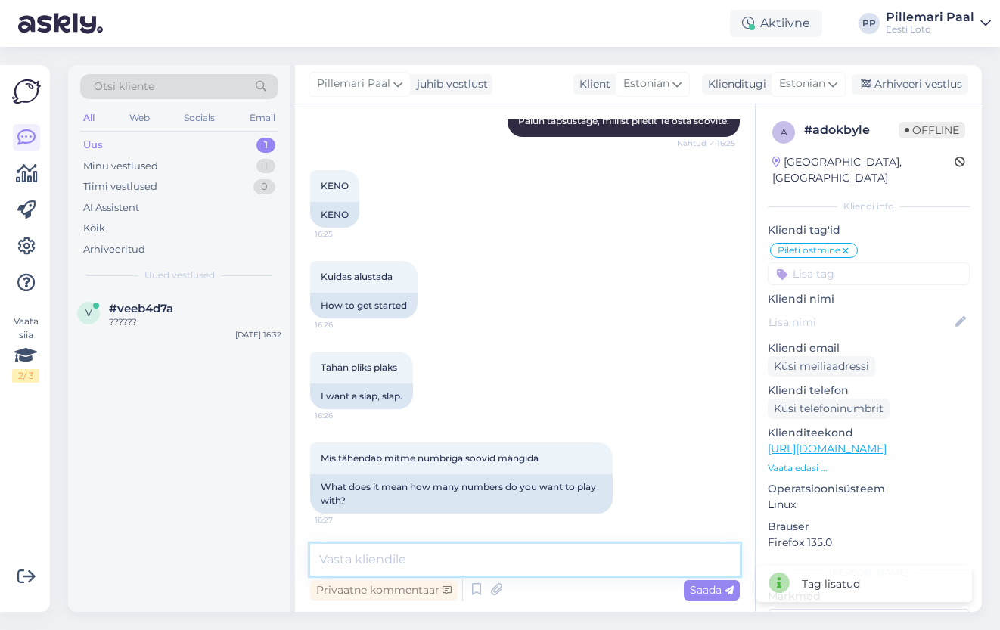
click at [484, 563] on textarea at bounding box center [525, 560] width 430 height 32
paste textarea "Piletite ostmiseks valige mäng, vormistage pilet ning pileti all saate ostu lõp…"
type textarea "Piletite ostmiseks valige mäng, vormistage pilet ning pileti all saate ostu lõp…"
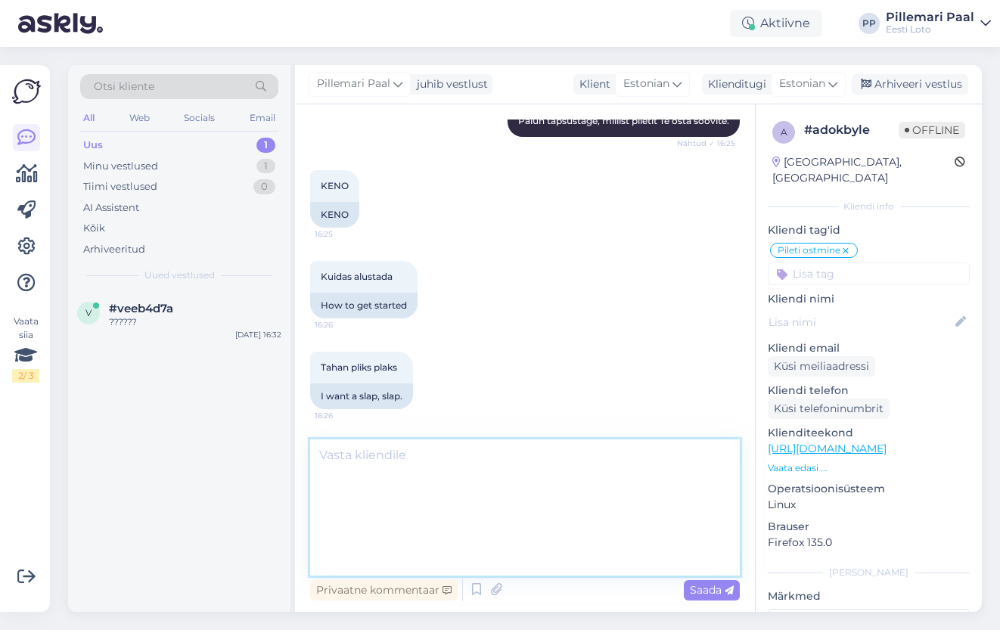
scroll to position [373, 0]
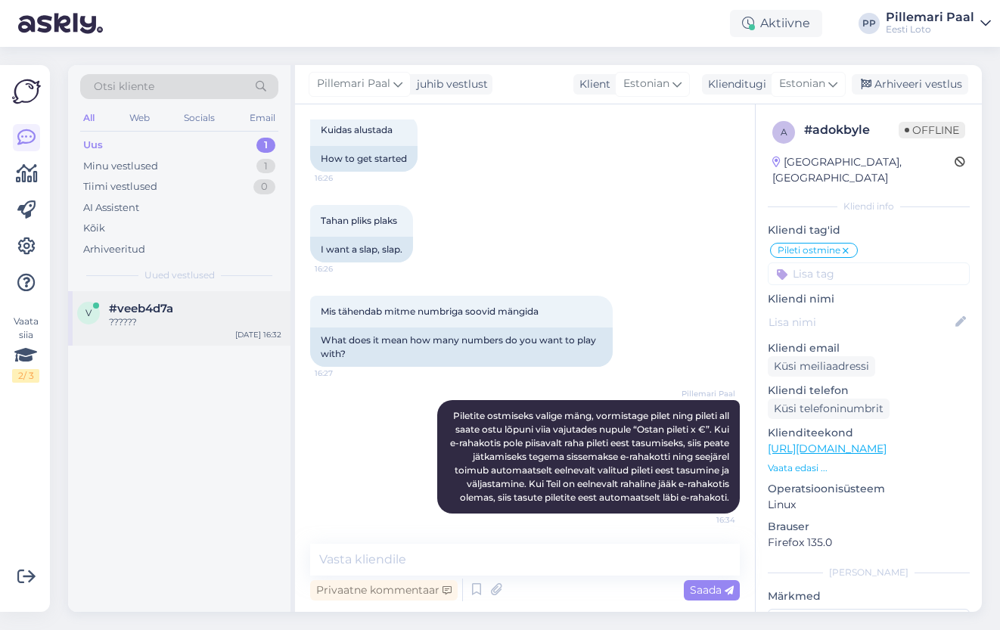
click at [185, 326] on div "??????" at bounding box center [195, 322] width 172 height 14
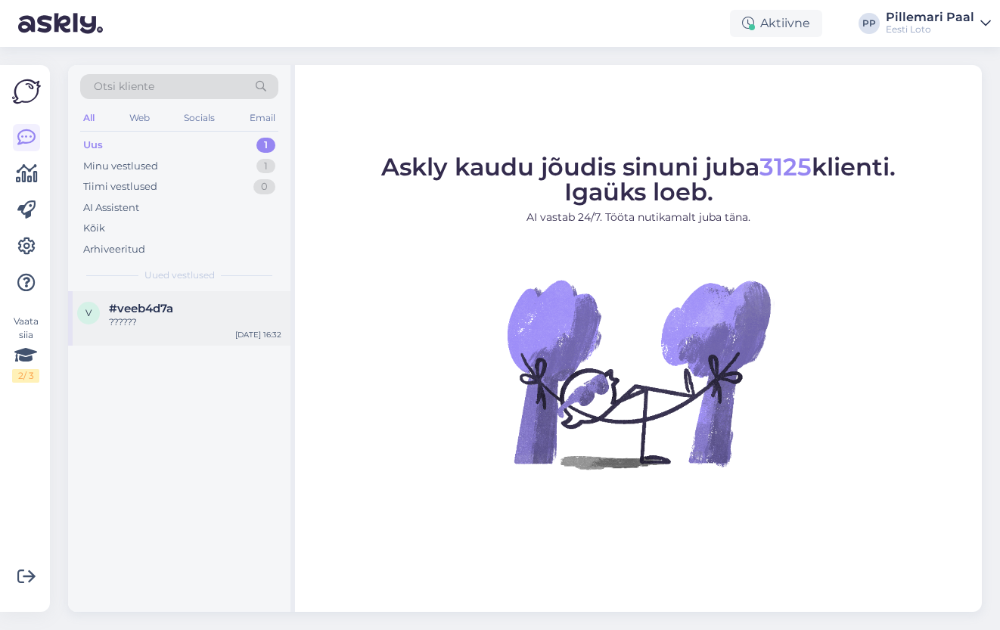
click at [176, 324] on div "??????" at bounding box center [195, 322] width 172 height 14
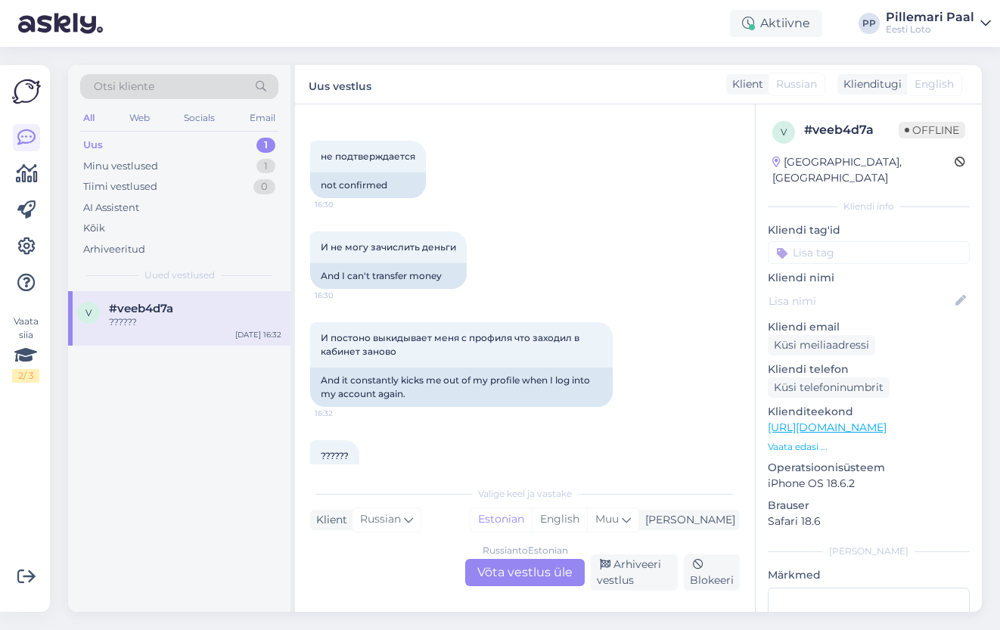
scroll to position [451, 0]
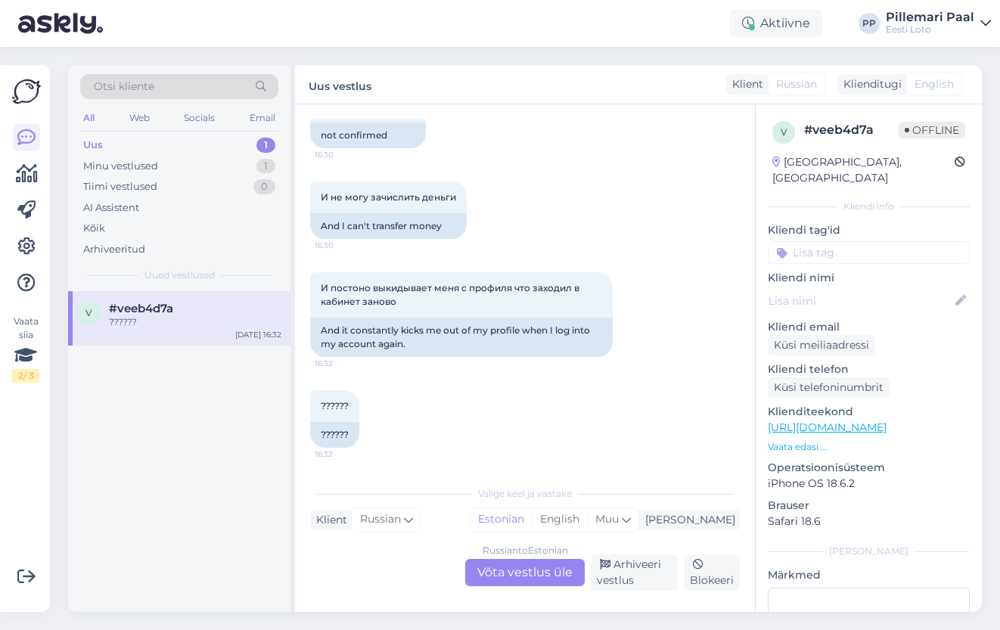
click at [553, 572] on div "Russian to Estonian Võta vestlus üle" at bounding box center [525, 572] width 120 height 27
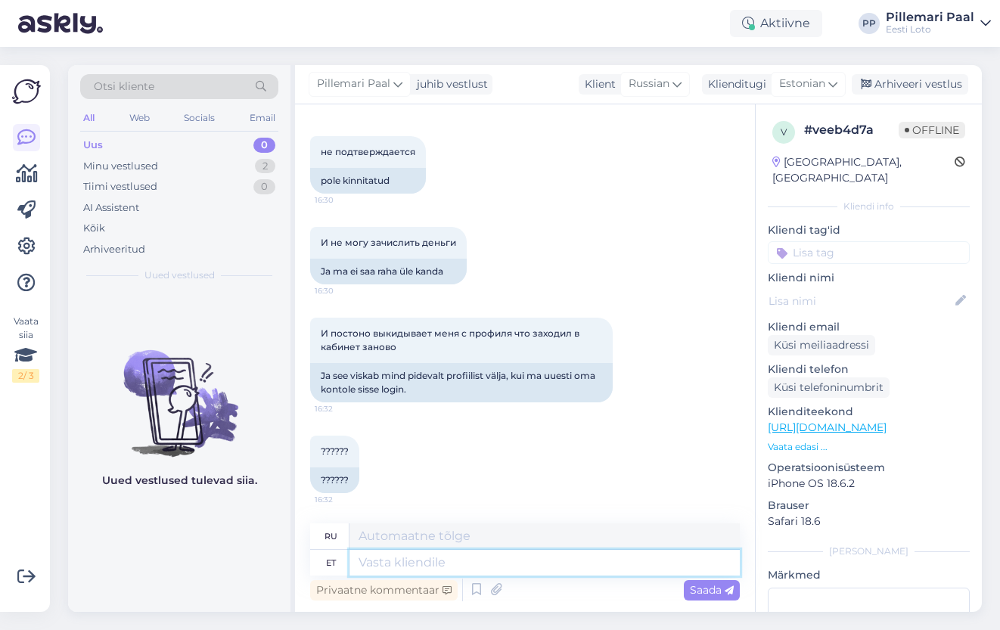
click at [523, 560] on textarea at bounding box center [544, 563] width 390 height 26
type textarea "Täpsemaks"
type textarea "Для получения дополнительной информации"
type textarea "Täpsemaks kontrollimiseks"
type textarea "Для более детального осмотра"
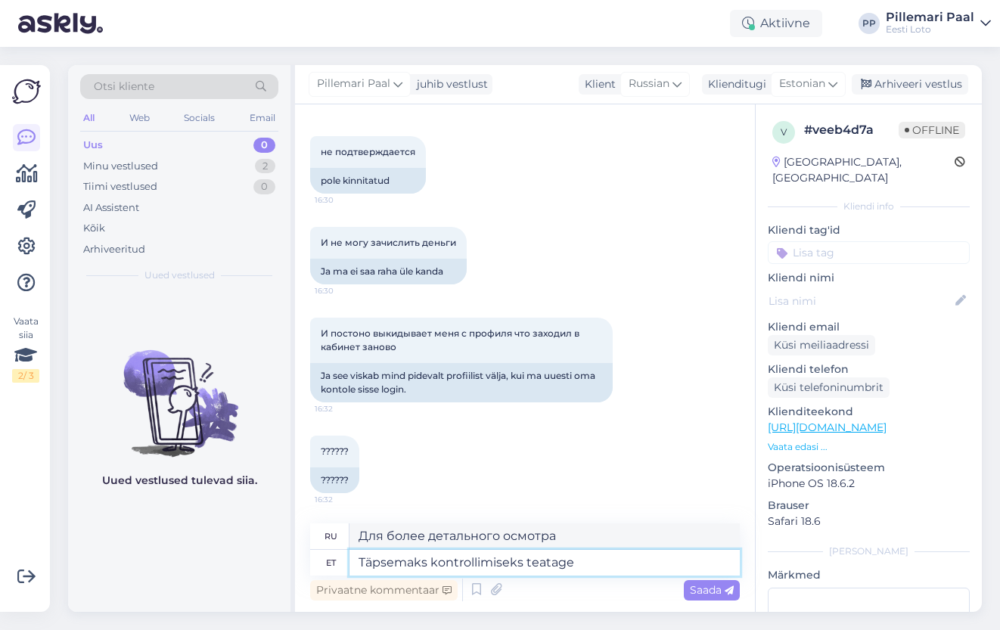
type textarea "Täpsemaks kontrollimiseks teatage n"
type textarea "Для более детальной проверки, пожалуйста, сообщите"
type textarea "Täpsemaks kontrollimiseks teatage neda"
type textarea "Для более подробной проверки, пожалуйста, сообщите нам."
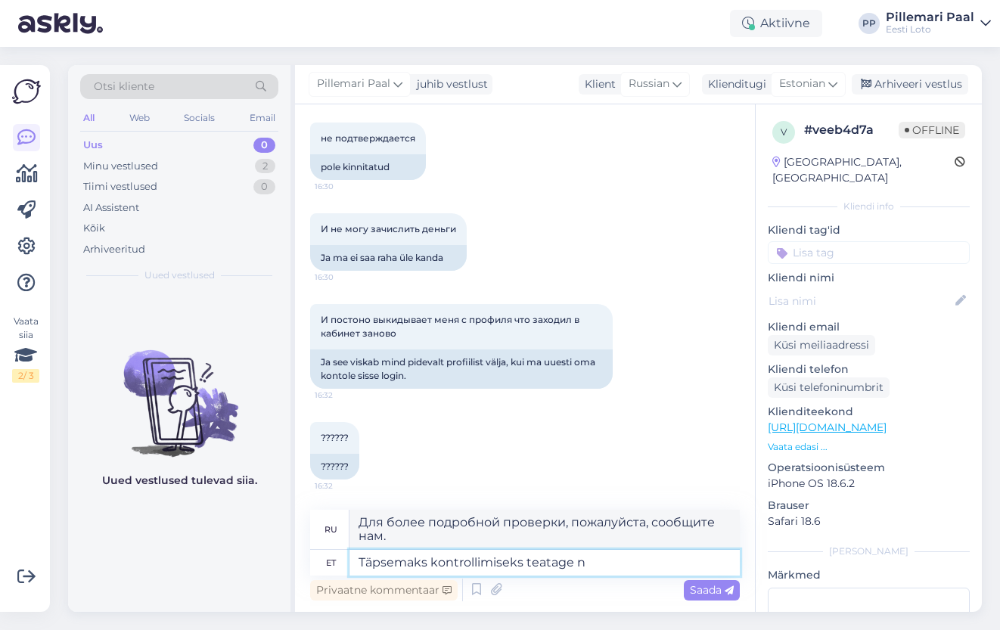
type textarea "Täpsemaks kontrollimiseks teatage"
type textarea "Для более детальной проверки, пожалуйста, сообщите"
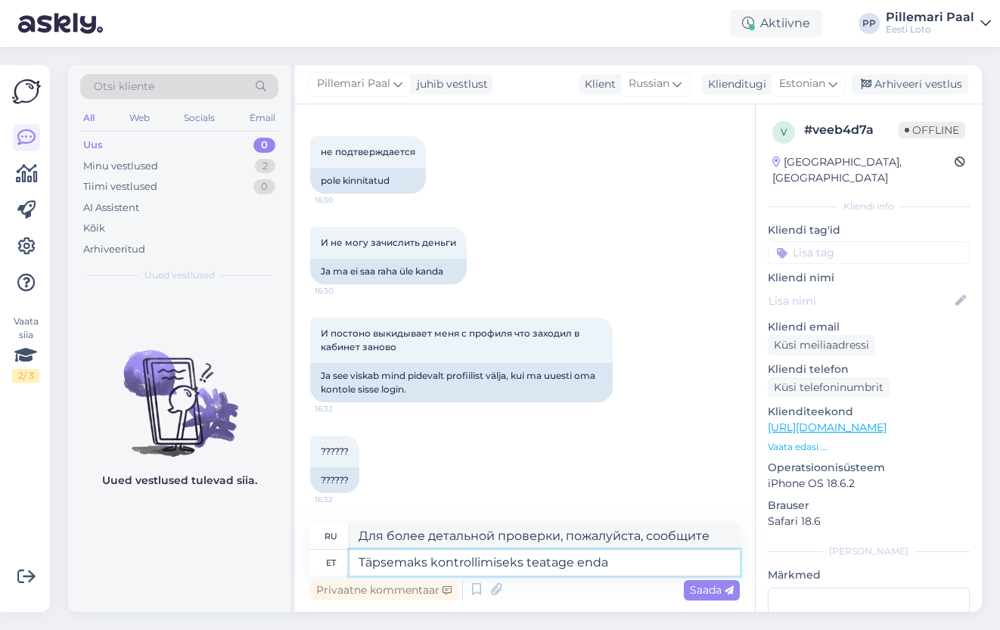
type textarea "Täpsemaks kontrollimiseks teatage enda i"
type textarea "Для более подробной проверки, пожалуйста, сообщите о своих"
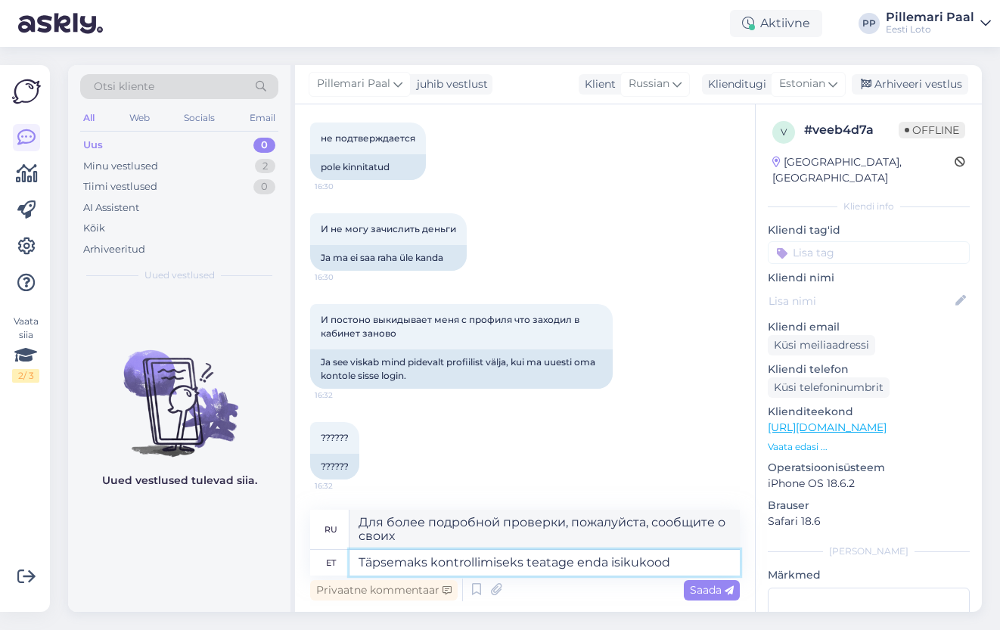
type textarea "Täpsemaks kontrollimiseks teatage enda isikukood."
type textarea "Для более детальной проверки, пожалуйста, укажите ваш персональный идентификаци…"
click at [522, 558] on textarea "Täpsemaks kontrollimiseks teatage enda isikukood." at bounding box center [544, 563] width 390 height 26
type textarea "Täpsemaks kontrollimiseks palun teatage enda isikukood."
click at [698, 587] on span "Saada" at bounding box center [712, 590] width 44 height 14
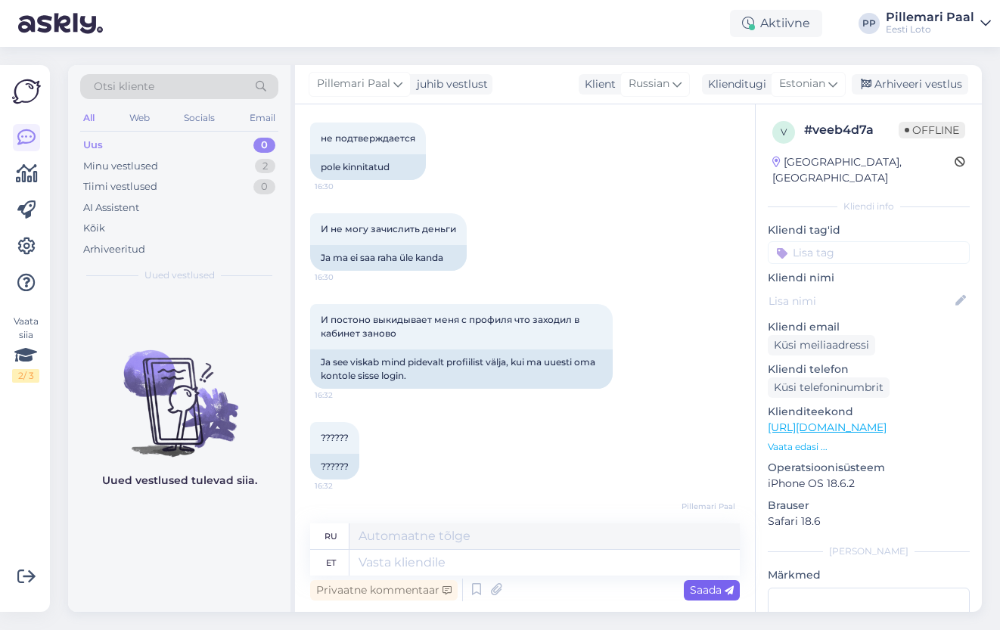
scroll to position [510, 0]
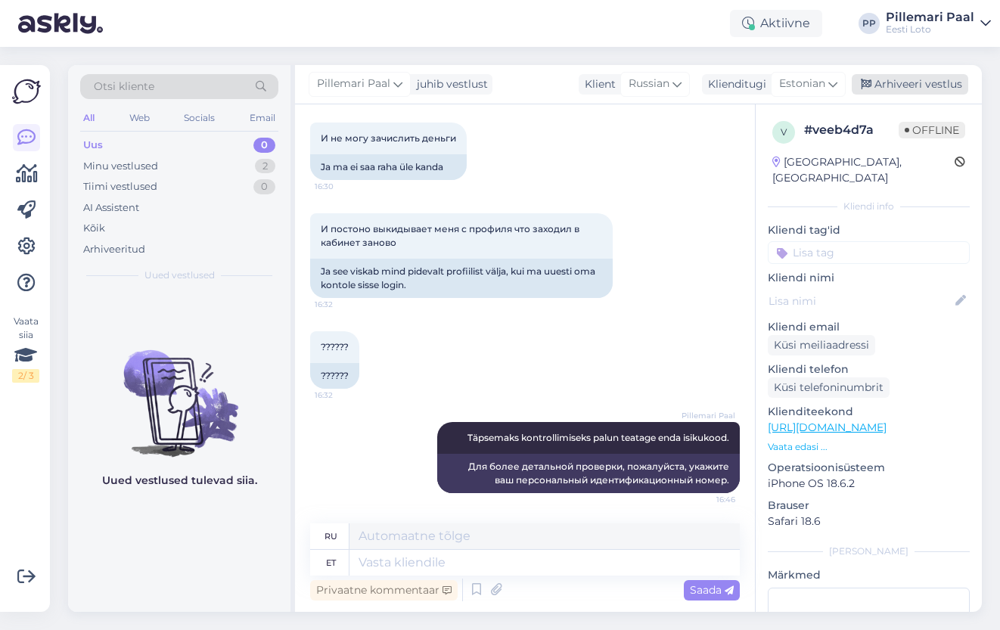
click at [889, 82] on div "Arhiveeri vestlus" at bounding box center [910, 84] width 116 height 20
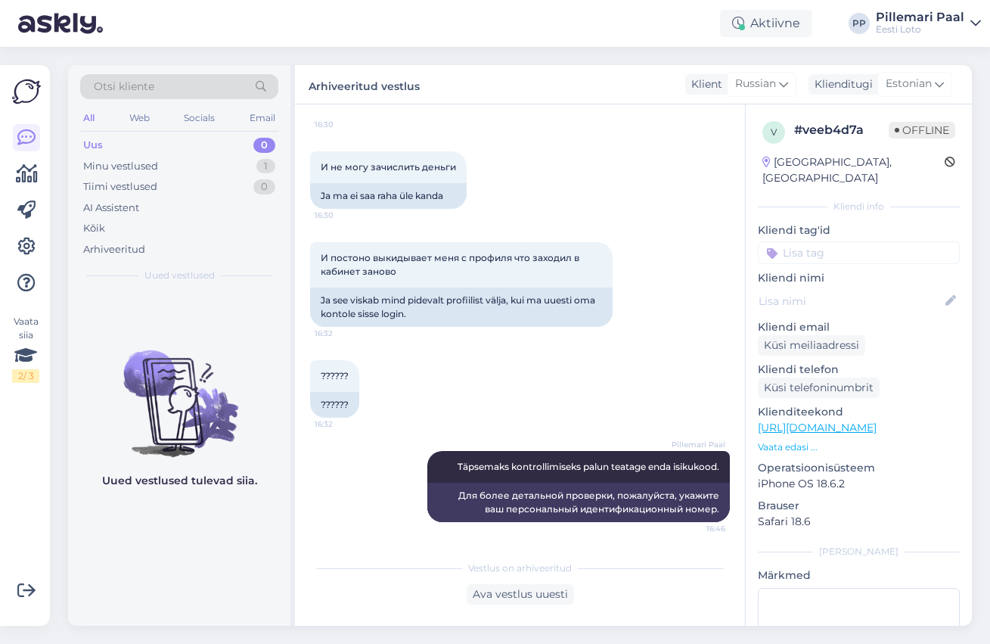
scroll to position [481, 0]
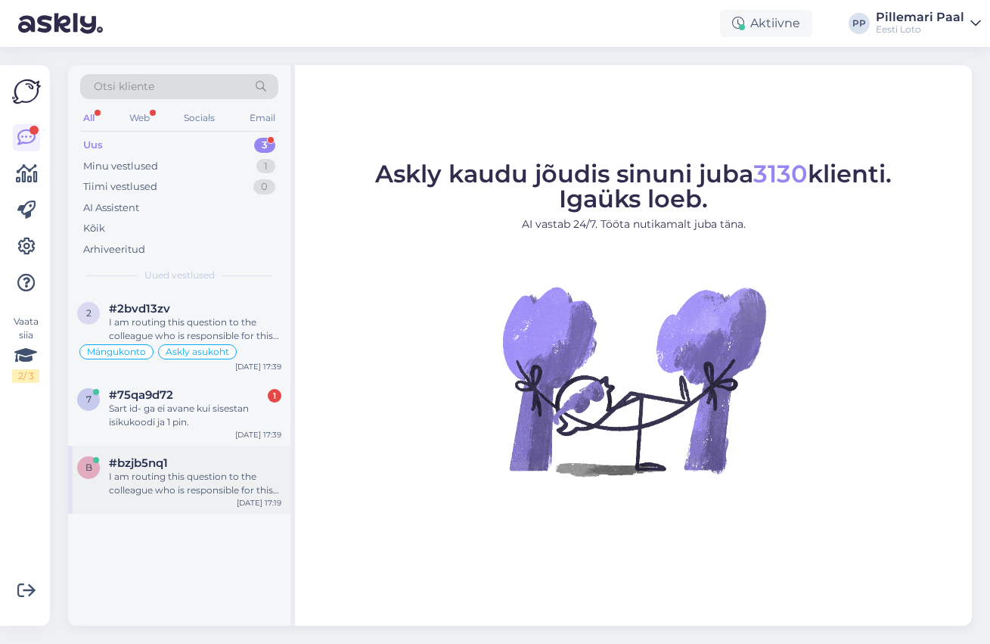
click at [163, 486] on div "I am routing this question to the colleague who is responsible for this topic. …" at bounding box center [195, 483] width 172 height 27
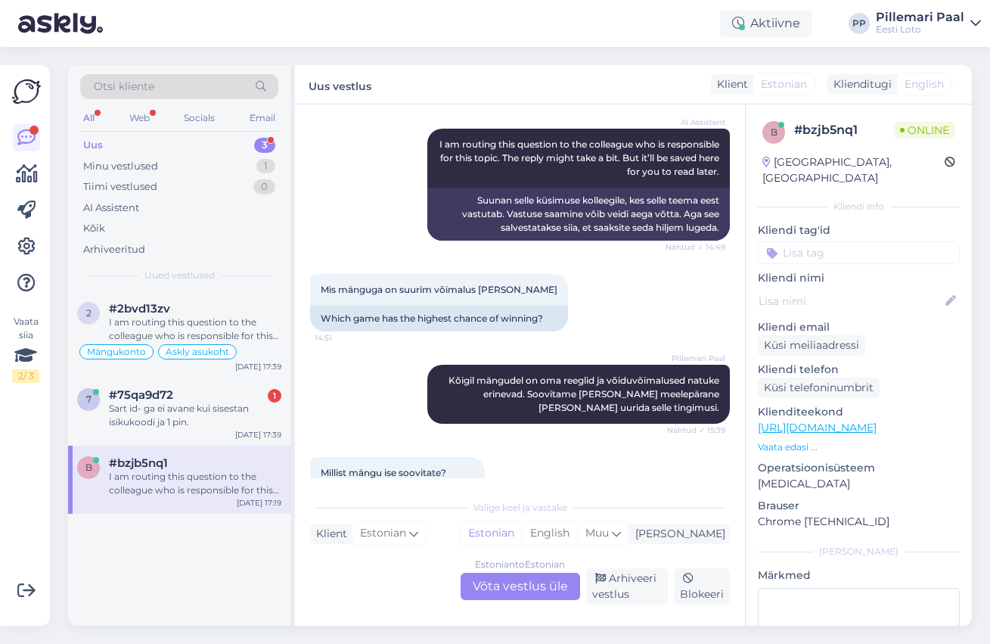
scroll to position [964, 0]
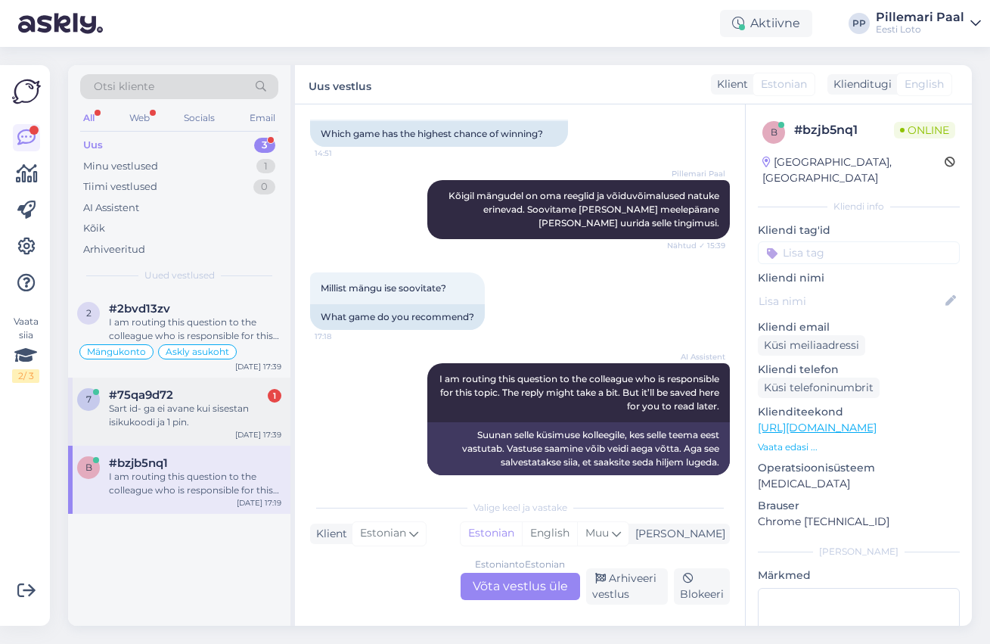
click at [180, 413] on div "Sart id- ga ei avane kui sisestan isikukoodi ja 1 pin." at bounding box center [195, 415] width 172 height 27
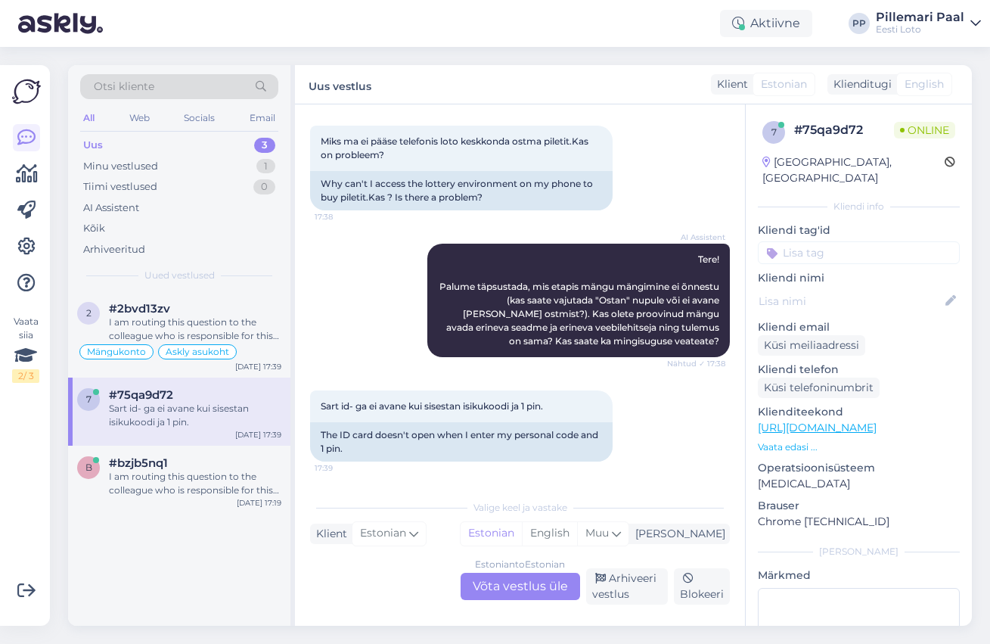
scroll to position [74, 0]
click at [151, 325] on div "I am routing this question to the colleague who is responsible for this topic. …" at bounding box center [195, 328] width 172 height 27
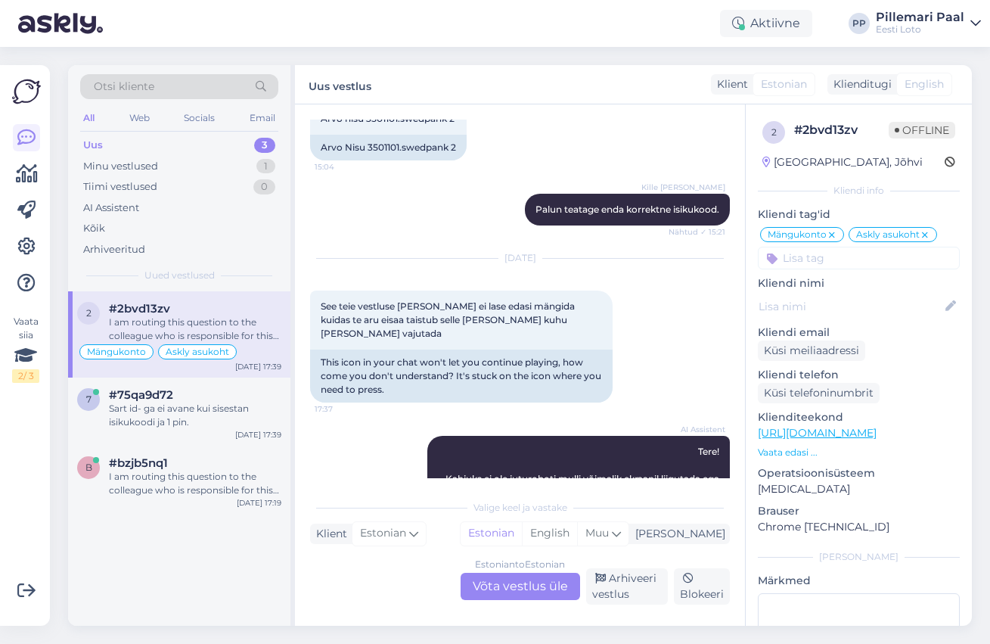
scroll to position [3798, 0]
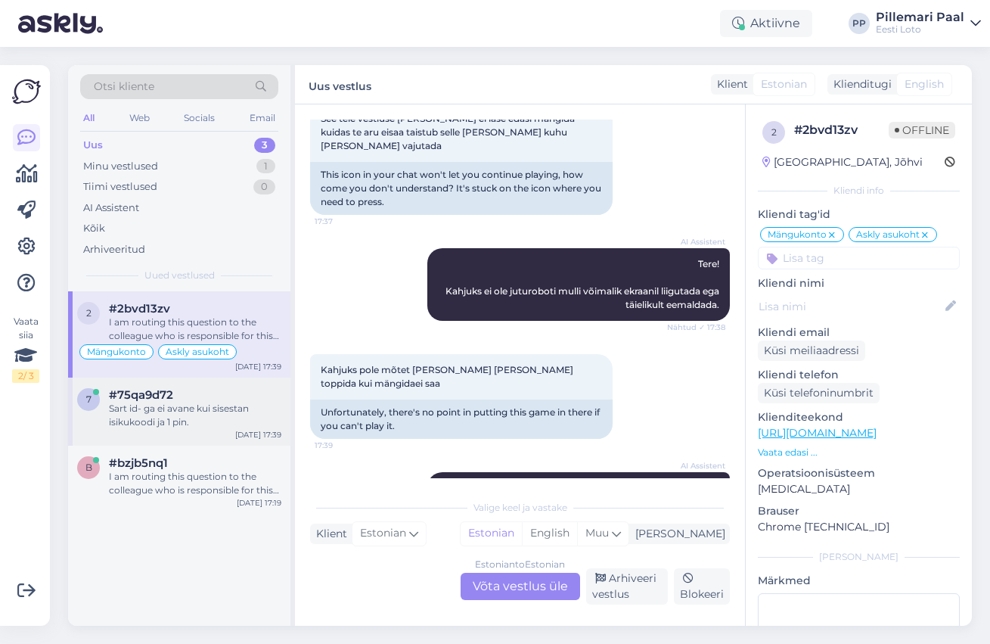
click at [188, 415] on div "Sart id- ga ei avane kui sisestan isikukoodi ja 1 pin." at bounding box center [195, 415] width 172 height 27
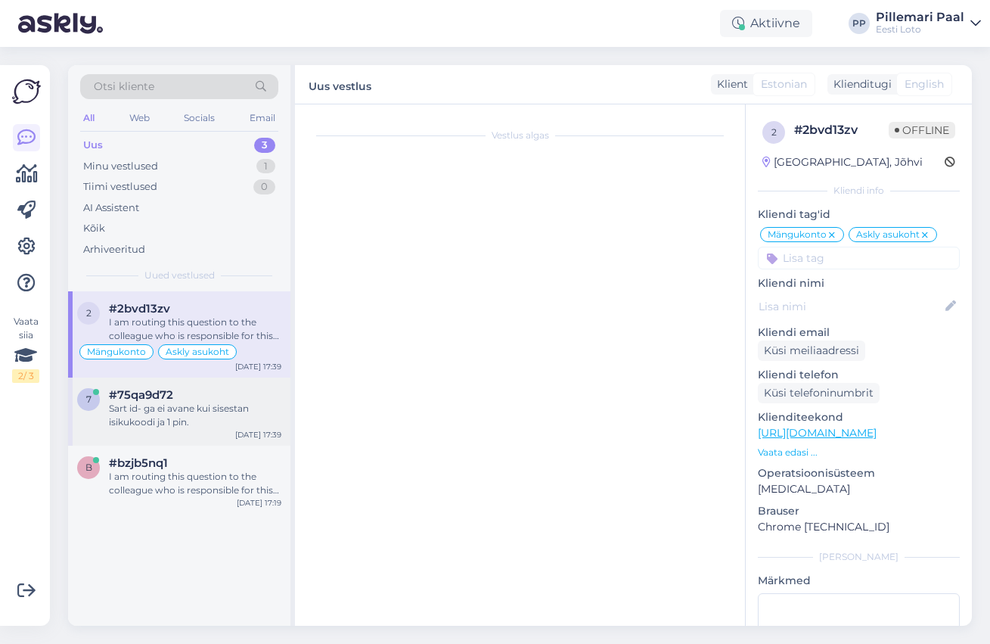
scroll to position [74, 0]
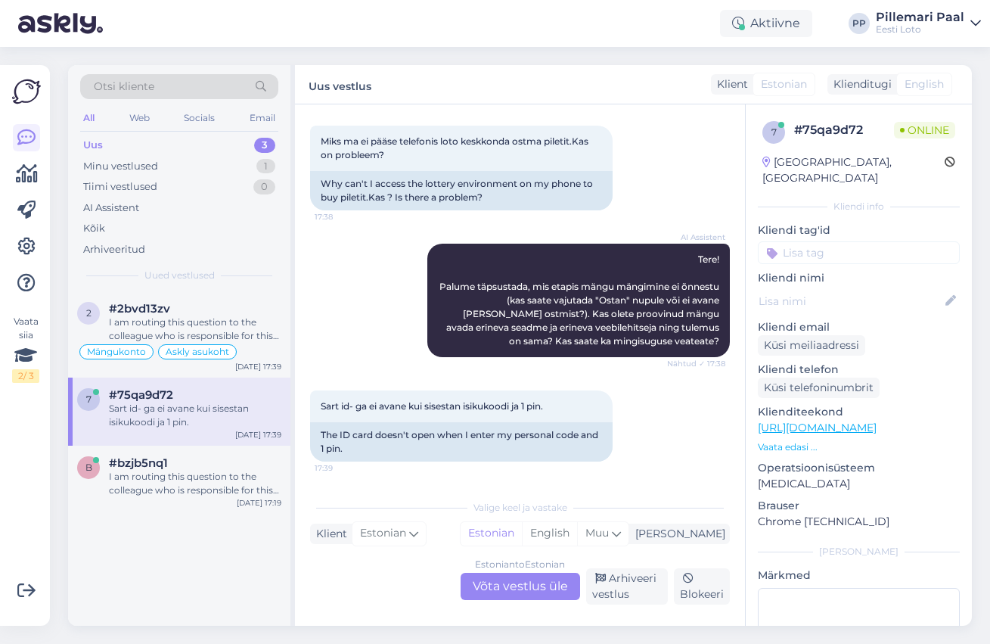
click at [535, 589] on div "Estonian to Estonian Võta vestlus üle" at bounding box center [521, 586] width 120 height 27
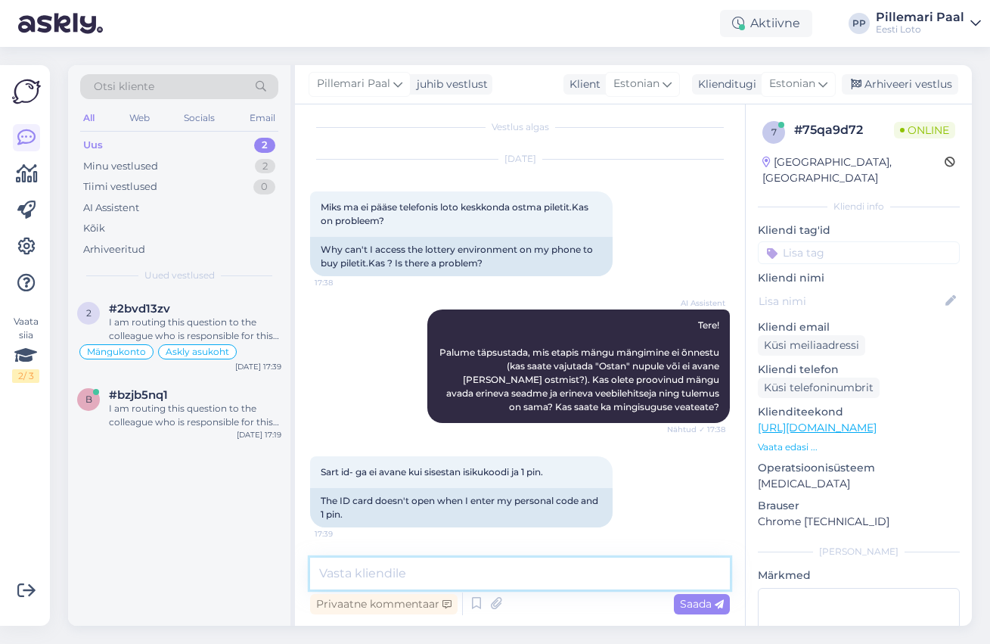
click at [522, 570] on textarea at bounding box center [520, 574] width 420 height 32
paste textarea "Üldisi tõrkeid Smart-ID-ga sisselogimisel meie kodulehel hetkel ei esine. Soovi…"
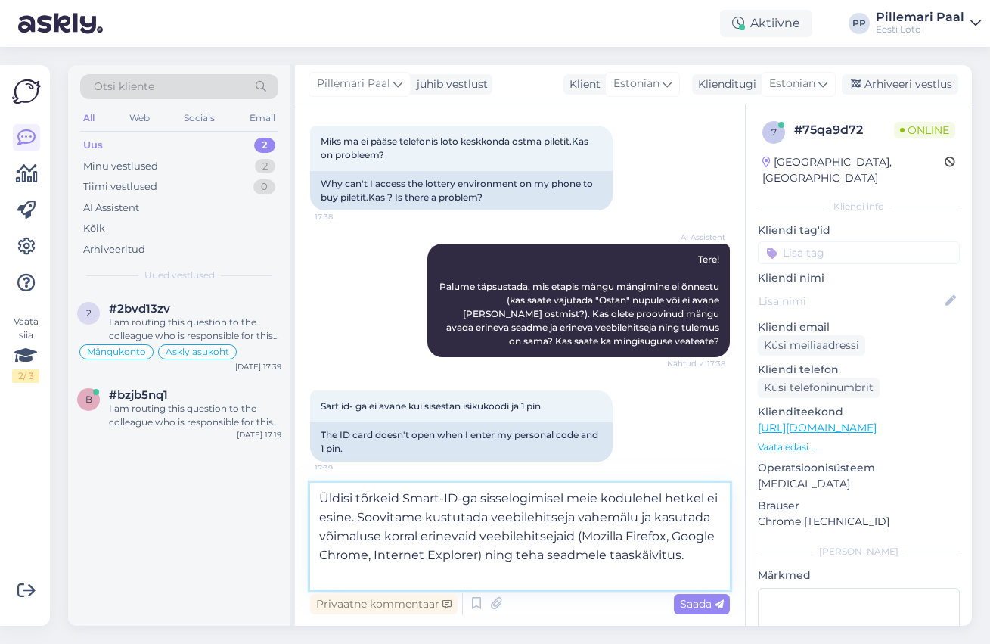
click at [321, 515] on textarea "Üldisi tõrkeid Smart-ID-ga sisselogimisel meie kodulehel hetkel ei esine. Soovi…" at bounding box center [520, 536] width 420 height 107
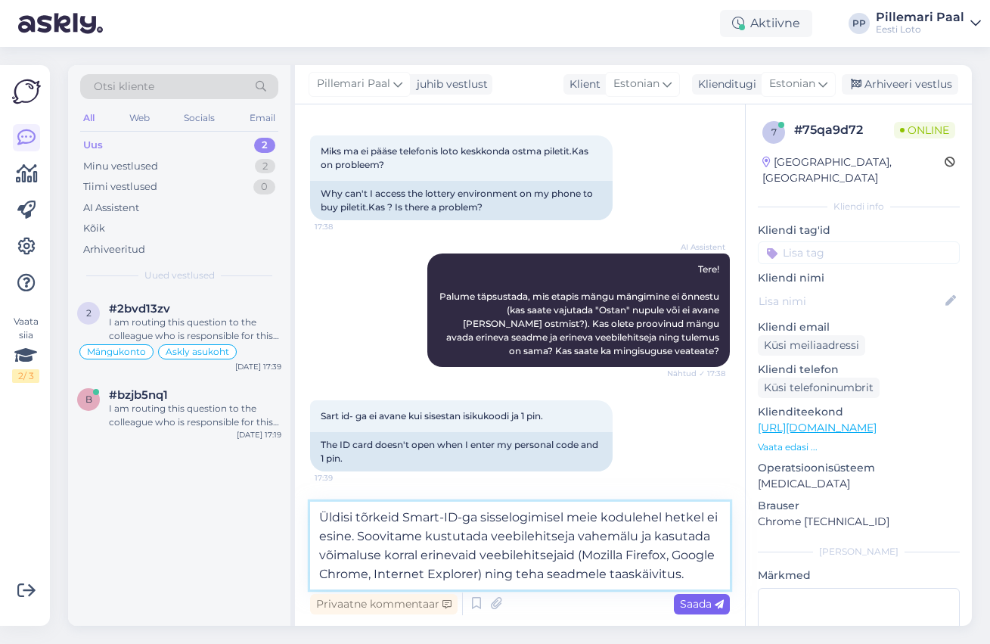
type textarea "Üldisi tõrkeid Smart-ID-ga sisselogimisel meie kodulehel hetkel ei esine. Soovi…"
click at [689, 601] on span "Saada" at bounding box center [702, 604] width 44 height 14
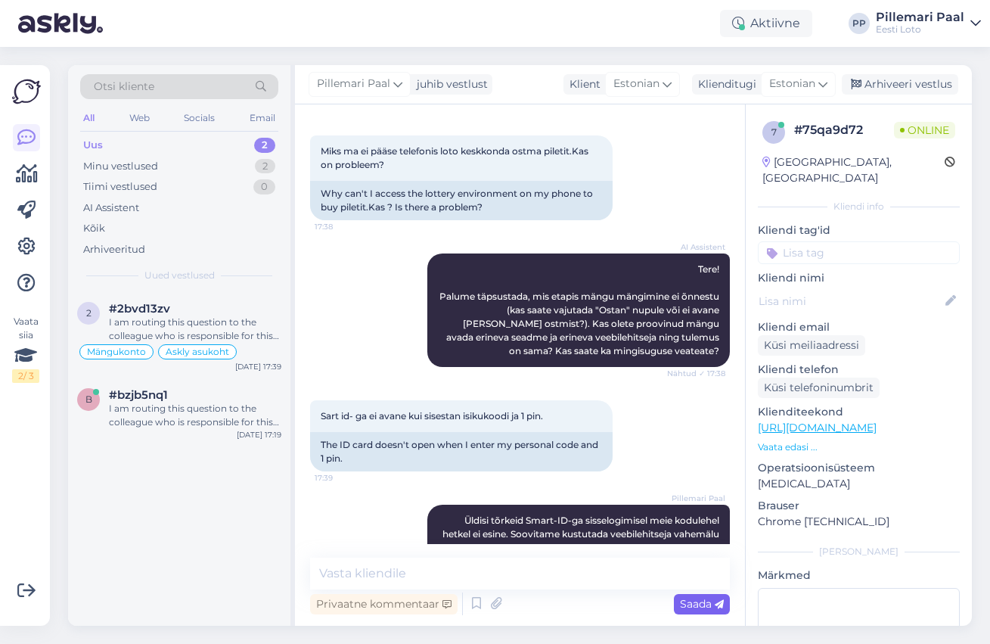
scroll to position [128, 0]
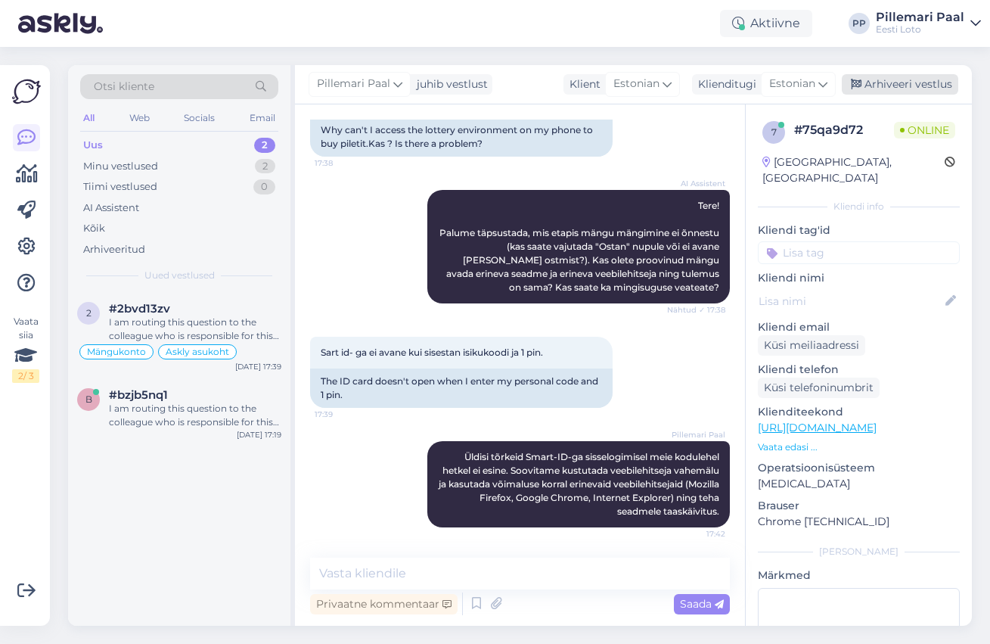
click at [921, 77] on div "Arhiveeri vestlus" at bounding box center [900, 84] width 116 height 20
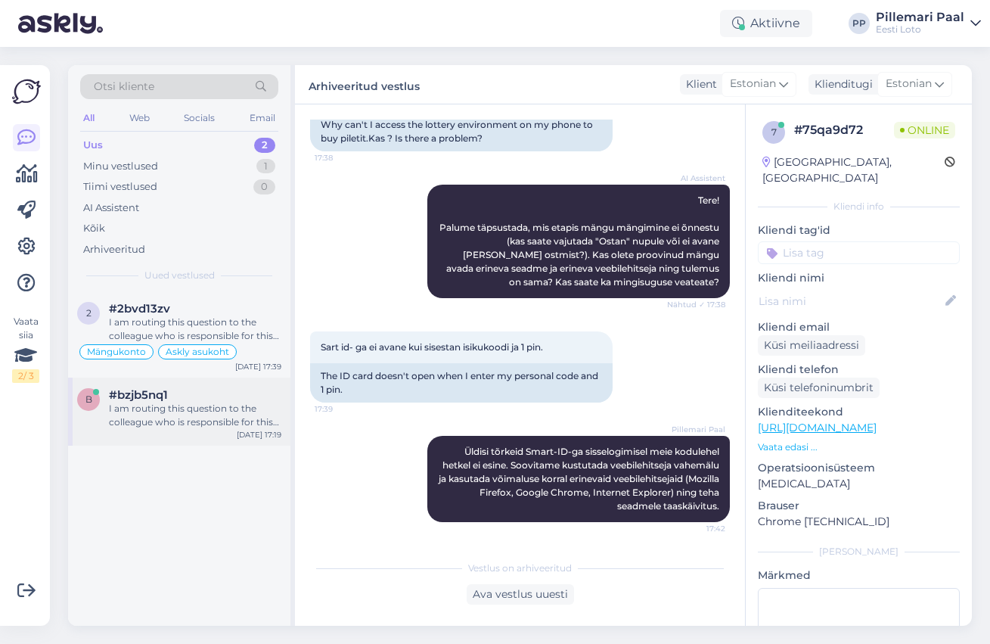
click at [171, 424] on div "I am routing this question to the colleague who is responsible for this topic. …" at bounding box center [195, 415] width 172 height 27
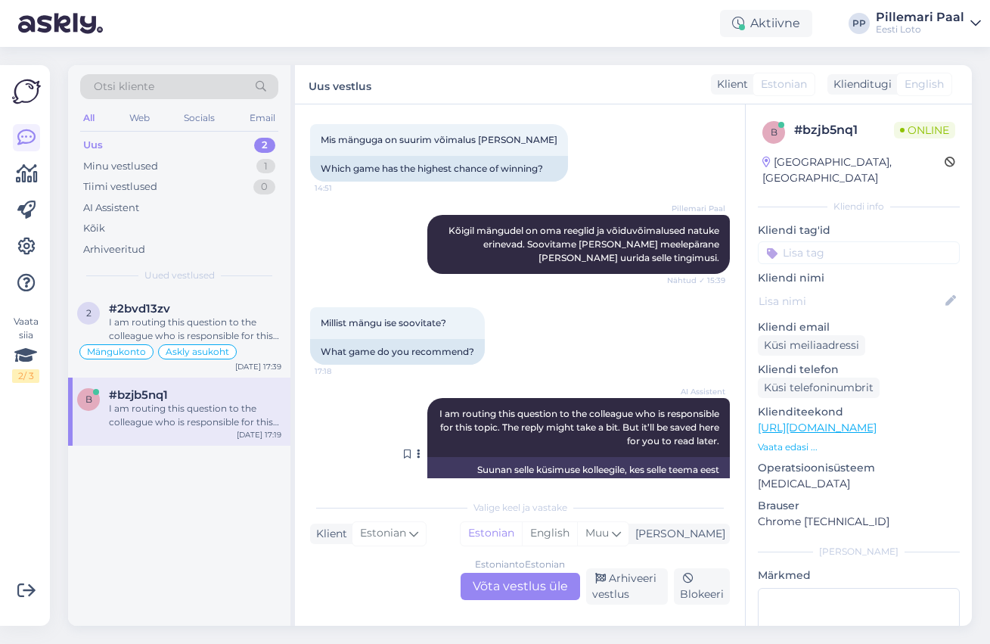
scroll to position [964, 0]
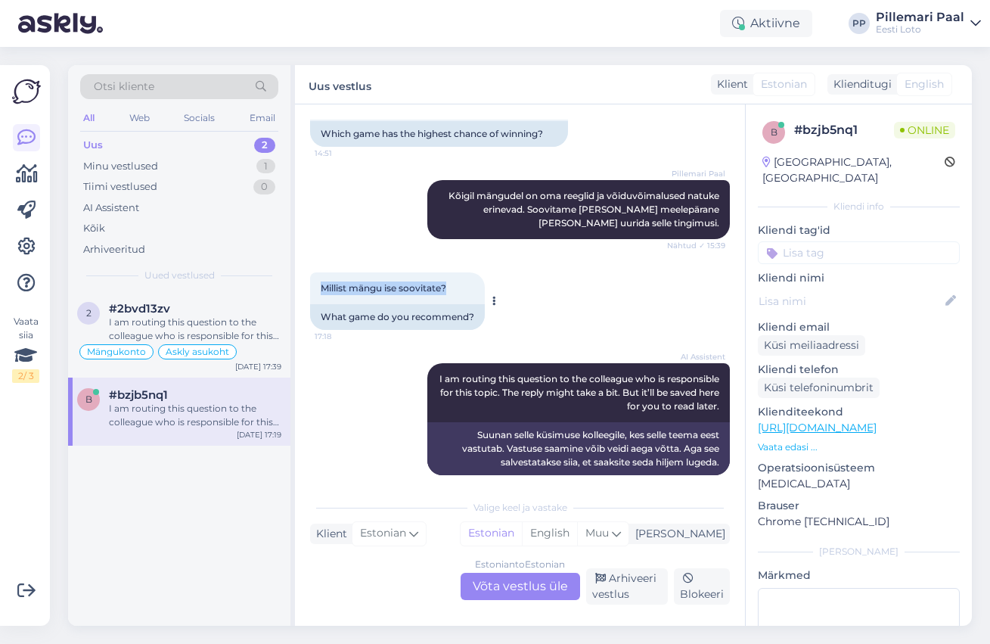
drag, startPoint x: 461, startPoint y: 276, endPoint x: 316, endPoint y: 268, distance: 145.5
click at [316, 272] on div "Millist mängu ise soovitate? 17:18" at bounding box center [397, 288] width 175 height 32
copy span "Millist mängu ise soovitate?"
click at [521, 596] on div "Estonian to Estonian Võta vestlus üle" at bounding box center [521, 586] width 120 height 27
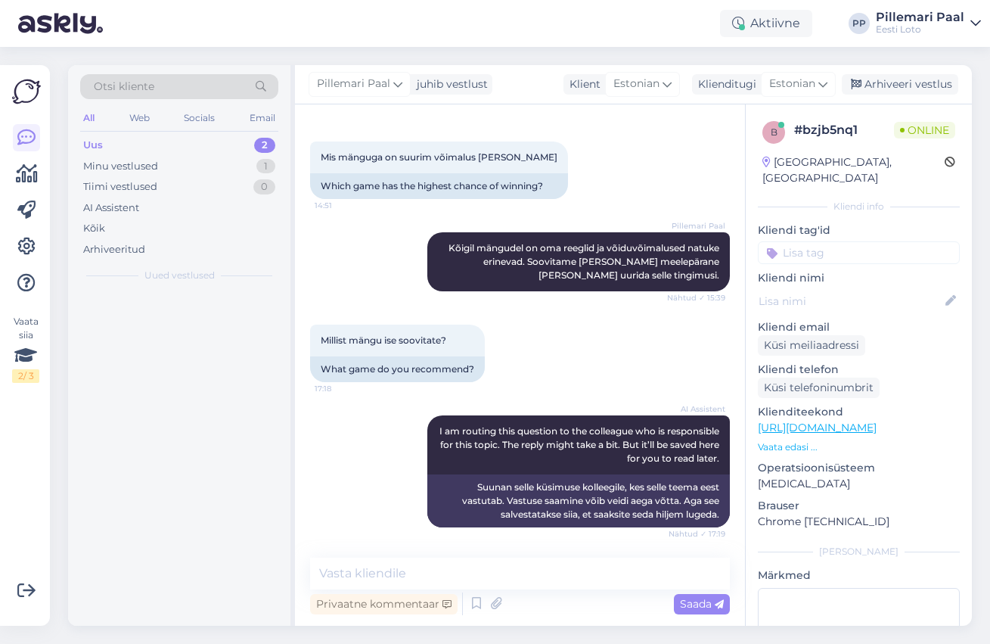
scroll to position [898, 0]
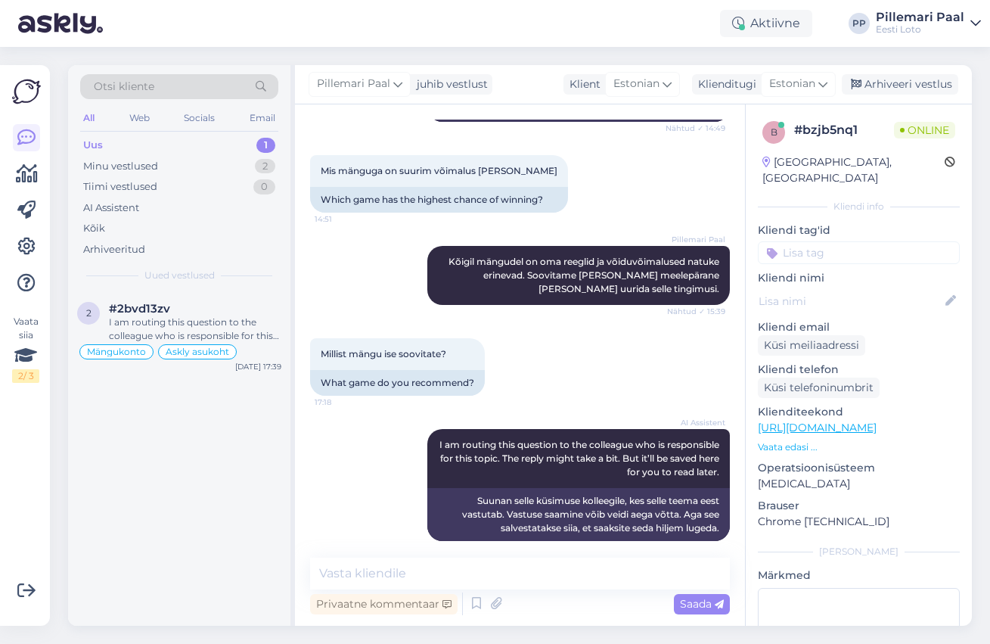
click at [445, 555] on div "Vestlus algas [DATE] See suhkru seiklus on skämm 14:46 This sugar adventure is …" at bounding box center [520, 364] width 450 height 521
click at [440, 568] on textarea at bounding box center [520, 574] width 420 height 32
paste textarea "Kõigil mängudel on omad eripärad ja võiduvõimalused. Kõige parem on [PERSON_NAM…"
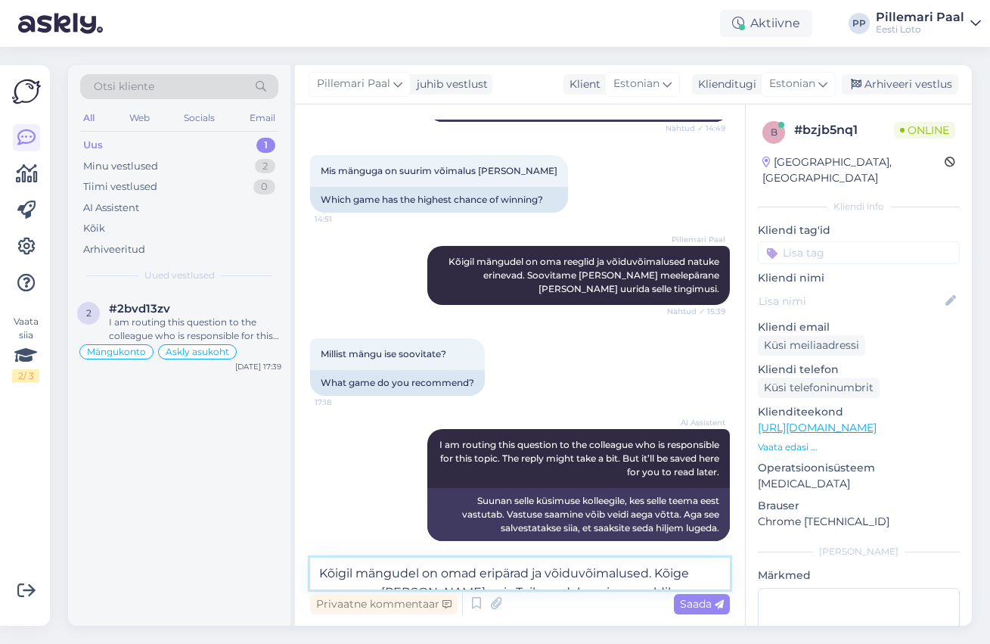
scroll to position [916, 0]
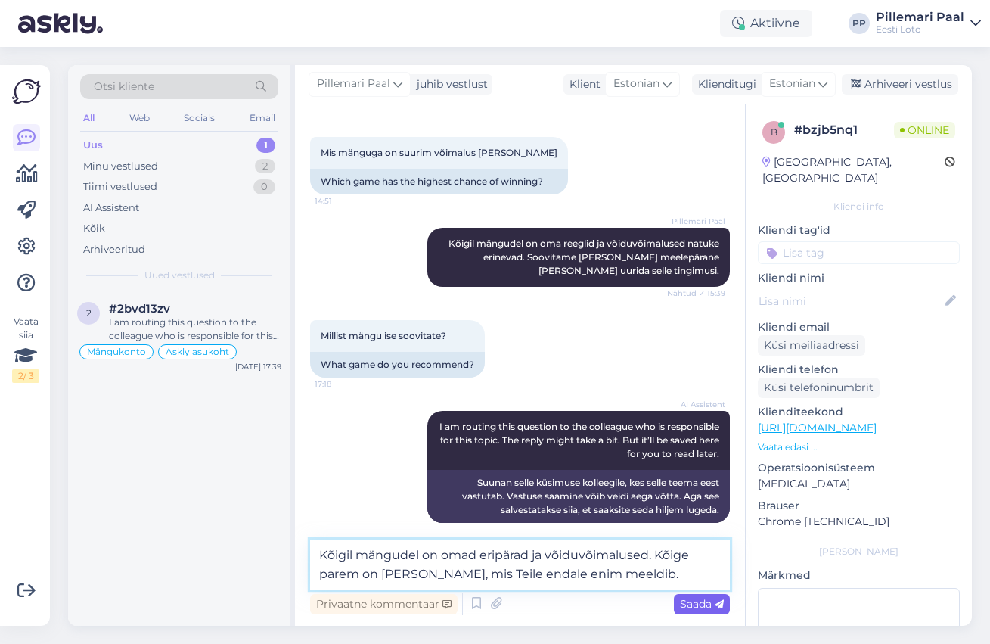
type textarea "Kõigil mängudel on omad eripärad ja võiduvõimalused. Kõige parem on [PERSON_NAM…"
click at [696, 601] on span "Saada" at bounding box center [702, 604] width 44 height 14
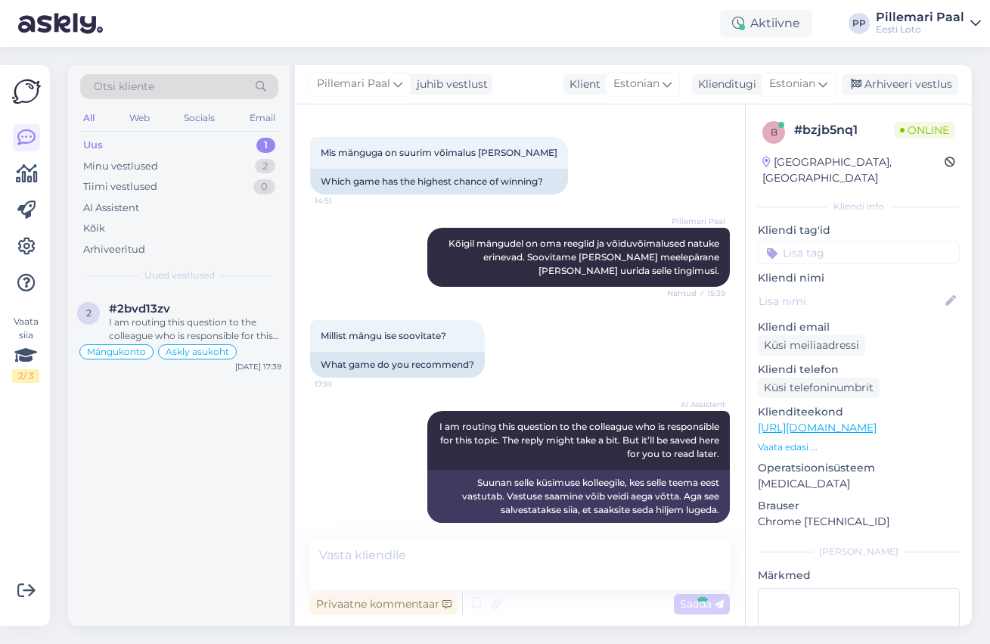
scroll to position [977, 0]
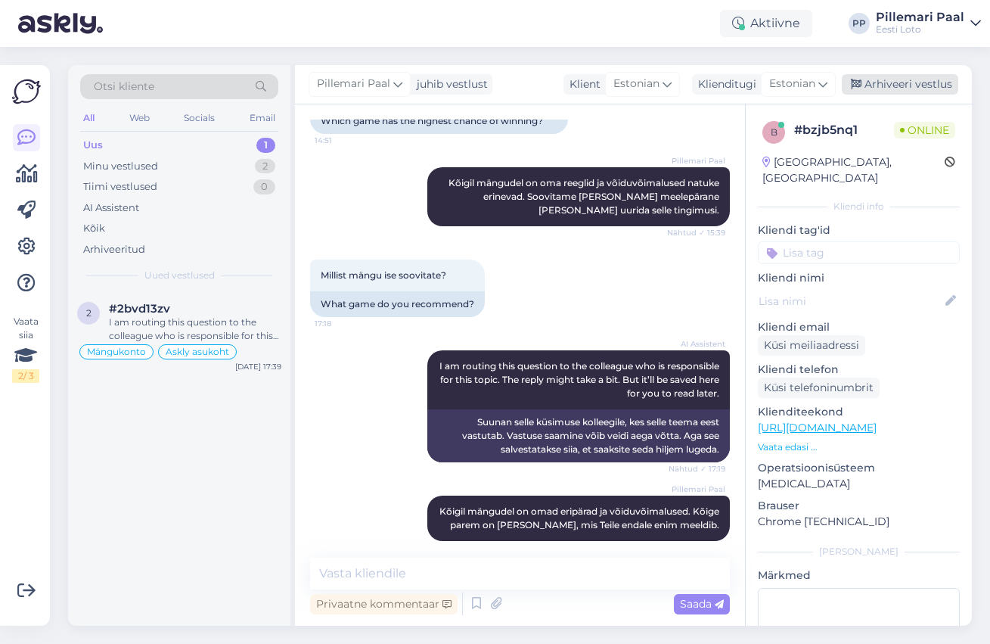
click at [897, 82] on div "Arhiveeri vestlus" at bounding box center [900, 84] width 116 height 20
